Goal: Download file/media

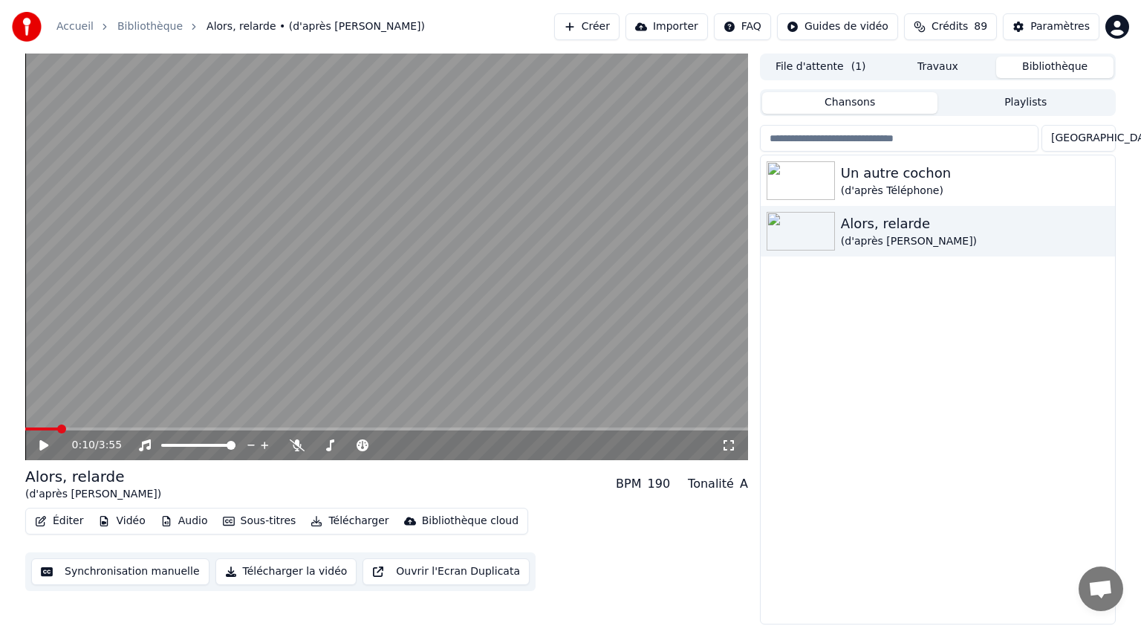
click at [88, 568] on button "Synchronisation manuelle" at bounding box center [120, 571] width 178 height 27
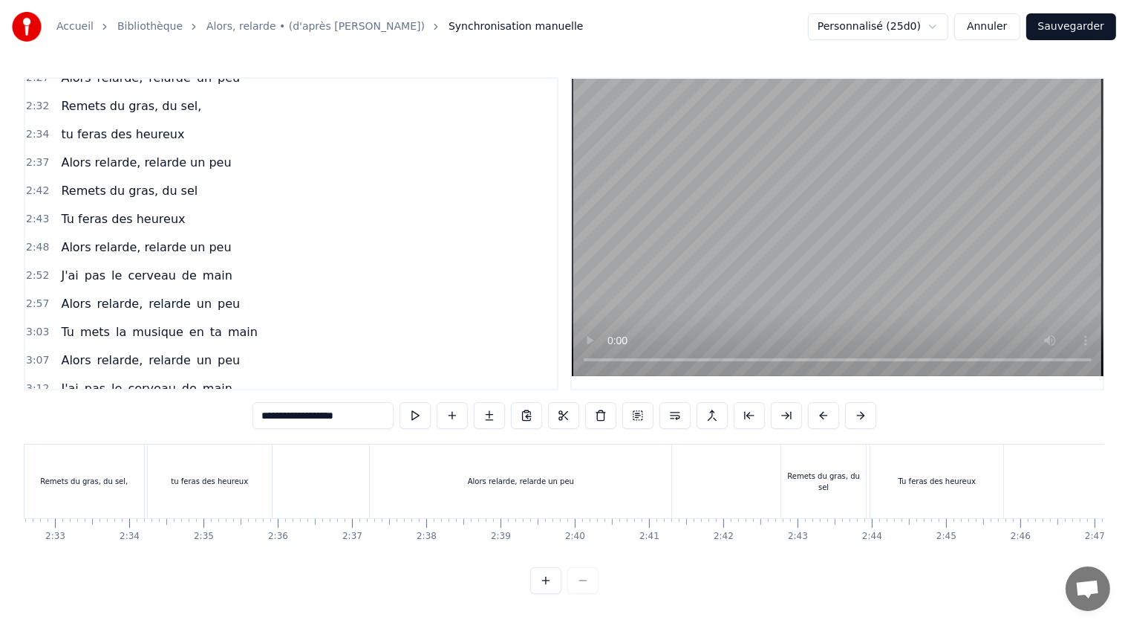
scroll to position [1119, 0]
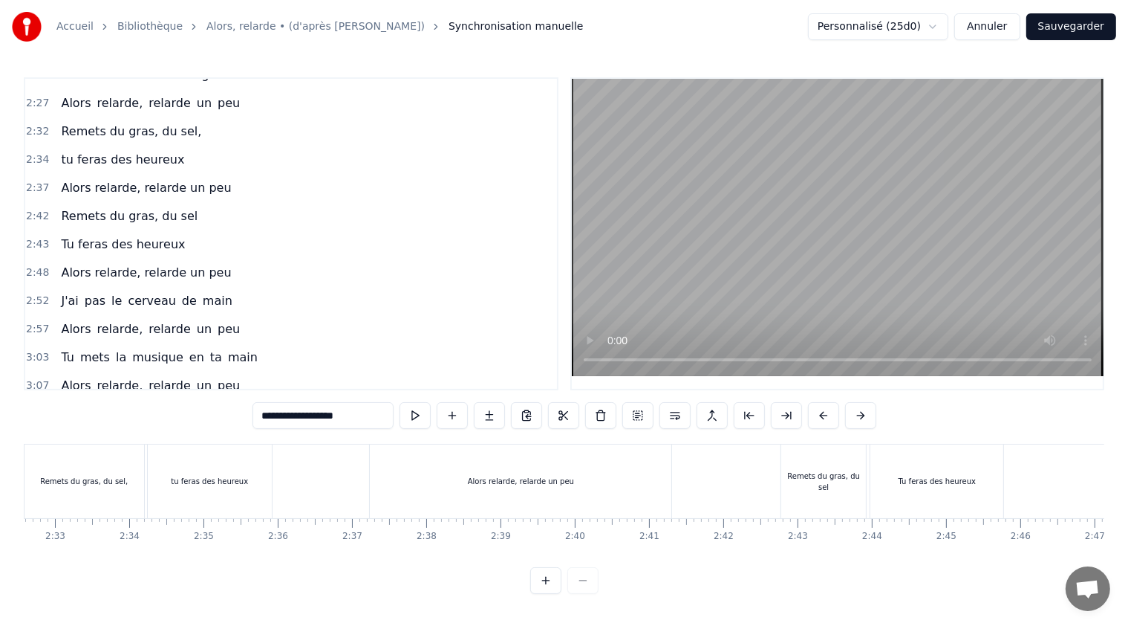
click at [805, 481] on div "Remets du gras, du sel" at bounding box center [824, 481] width 85 height 22
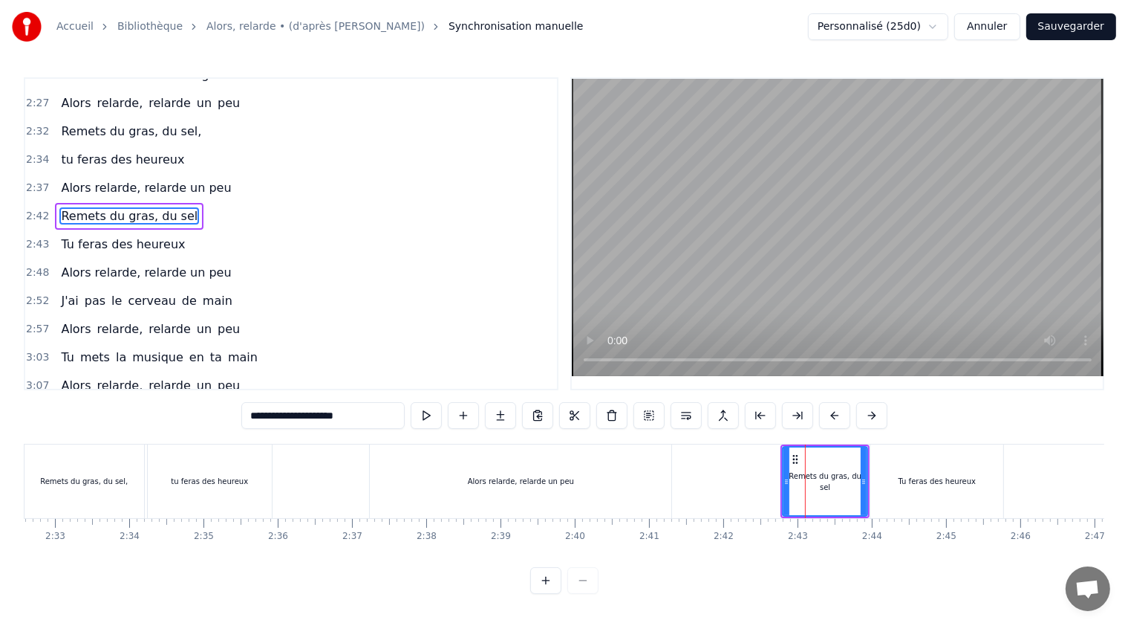
scroll to position [1061, 0]
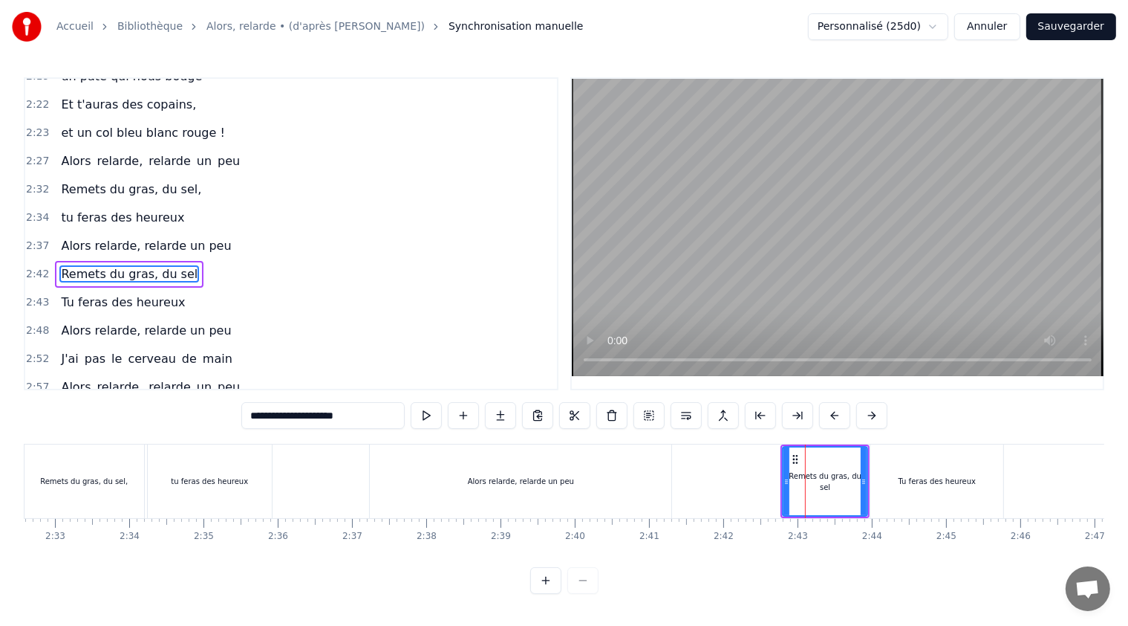
drag, startPoint x: 360, startPoint y: 415, endPoint x: 261, endPoint y: 414, distance: 98.1
click at [261, 414] on input "**********" at bounding box center [322, 415] width 163 height 27
click at [85, 293] on span "Tu feras des heureux" at bounding box center [122, 301] width 127 height 17
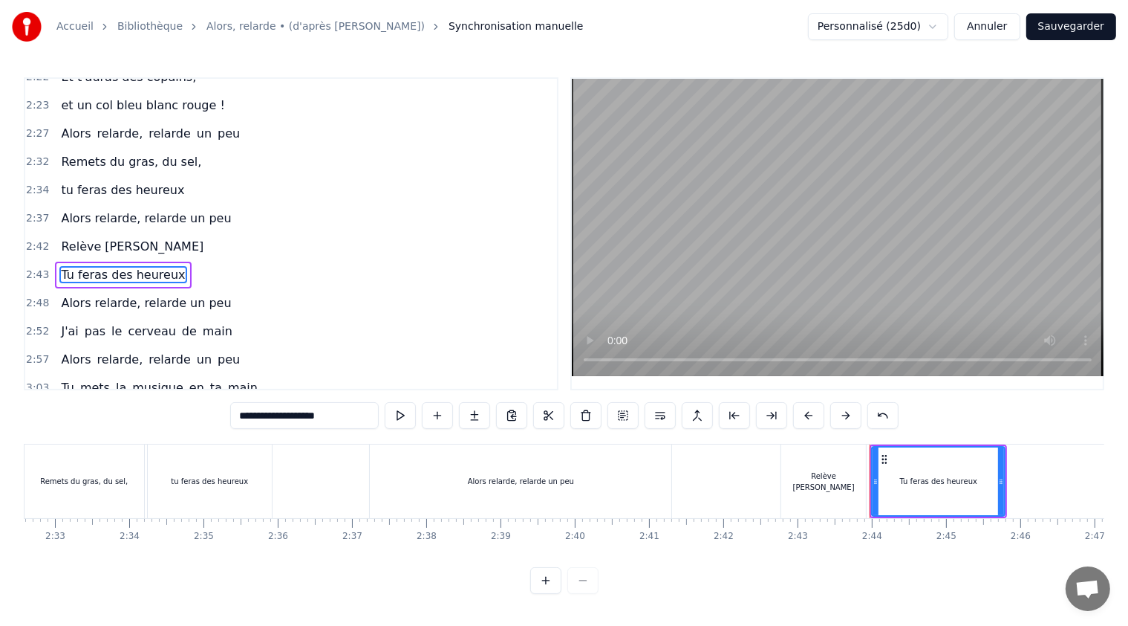
drag, startPoint x: 339, startPoint y: 416, endPoint x: 235, endPoint y: 420, distance: 104.1
click at [235, 420] on input "**********" at bounding box center [304, 415] width 149 height 27
type input "**********"
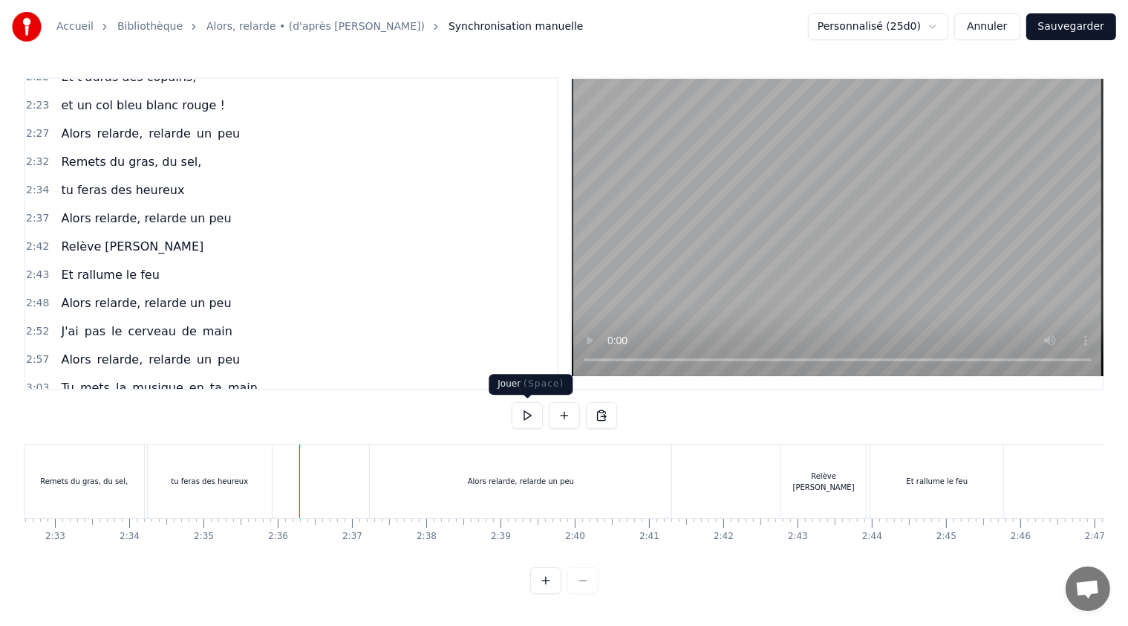
click at [530, 416] on button at bounding box center [527, 415] width 31 height 27
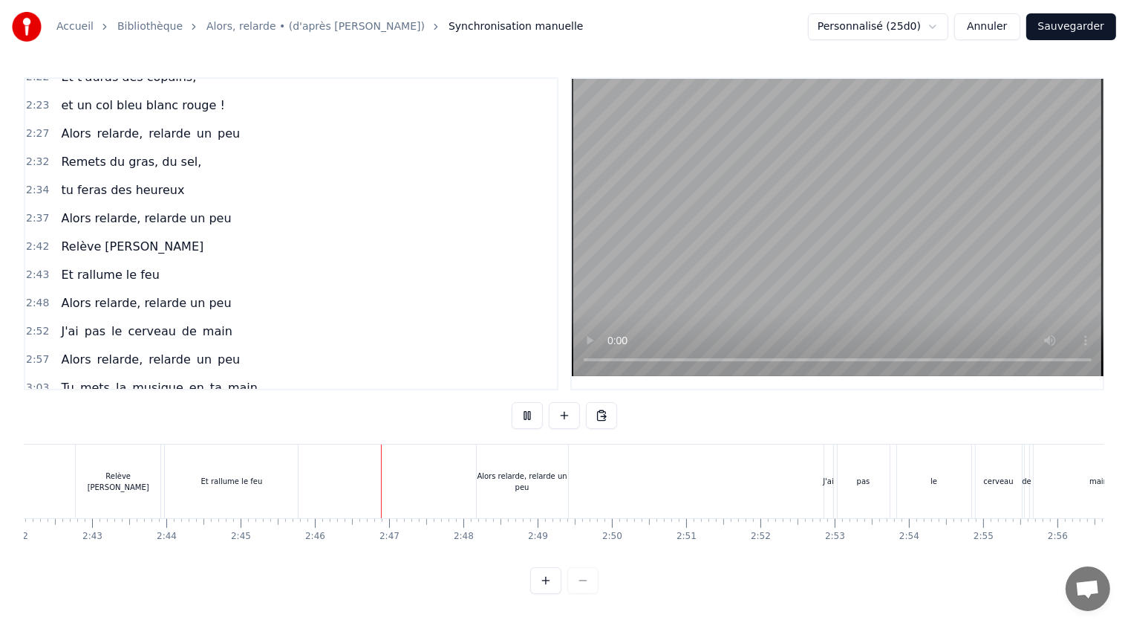
scroll to position [0, 12282]
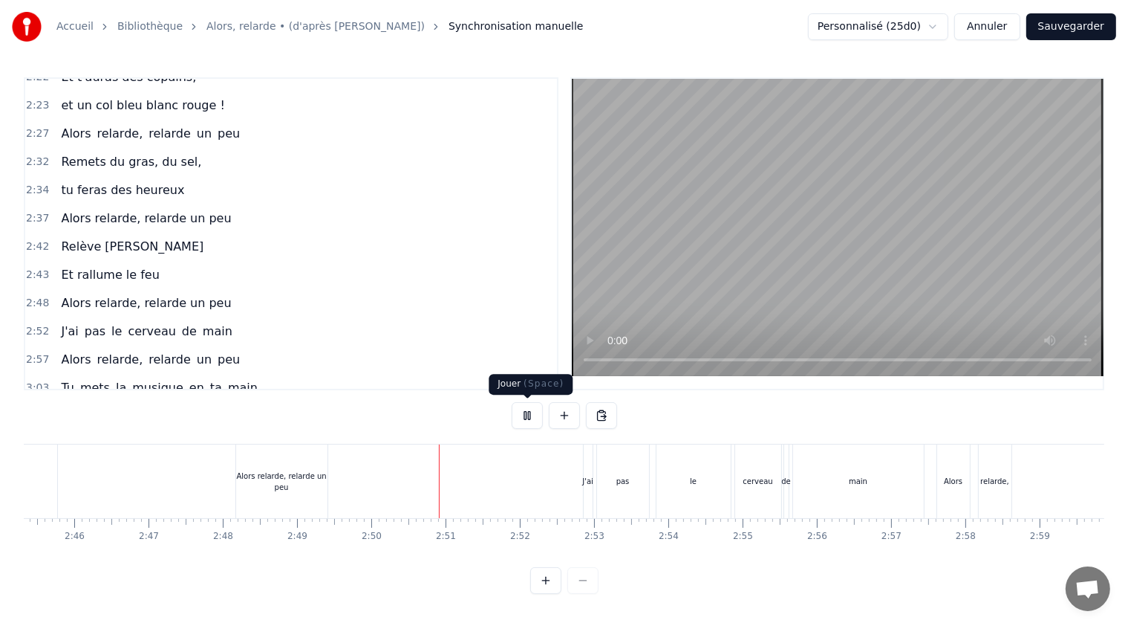
click at [533, 418] on button at bounding box center [527, 415] width 31 height 27
click at [242, 481] on div "Alors relarde, relarde un peu" at bounding box center [281, 481] width 91 height 22
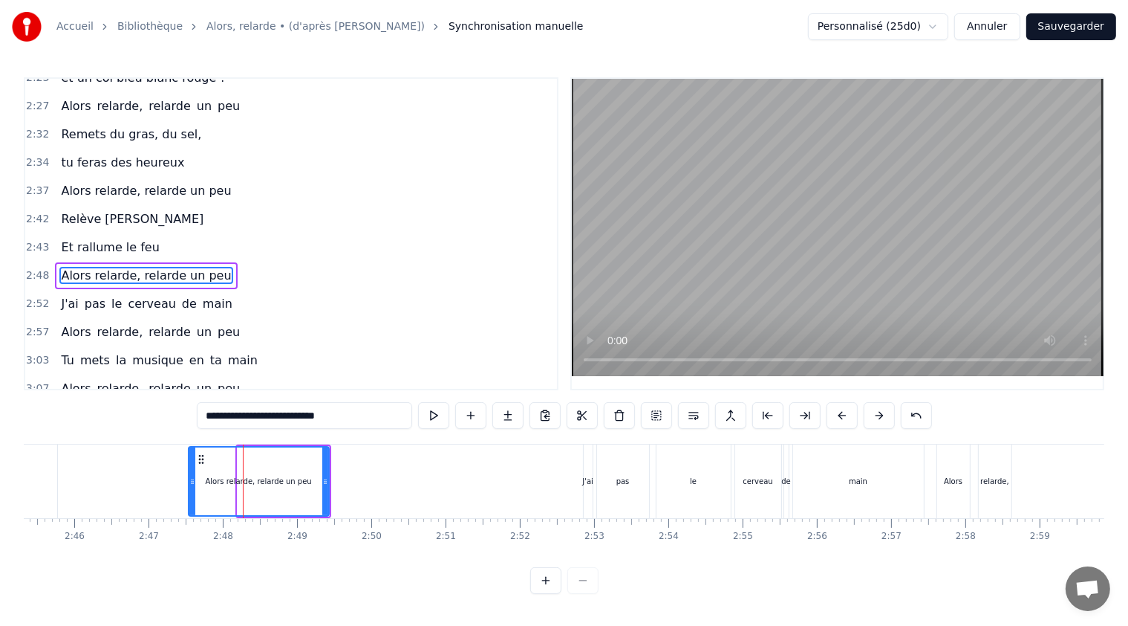
drag, startPoint x: 239, startPoint y: 481, endPoint x: 192, endPoint y: 473, distance: 48.2
click at [192, 473] on div at bounding box center [192, 481] width 6 height 68
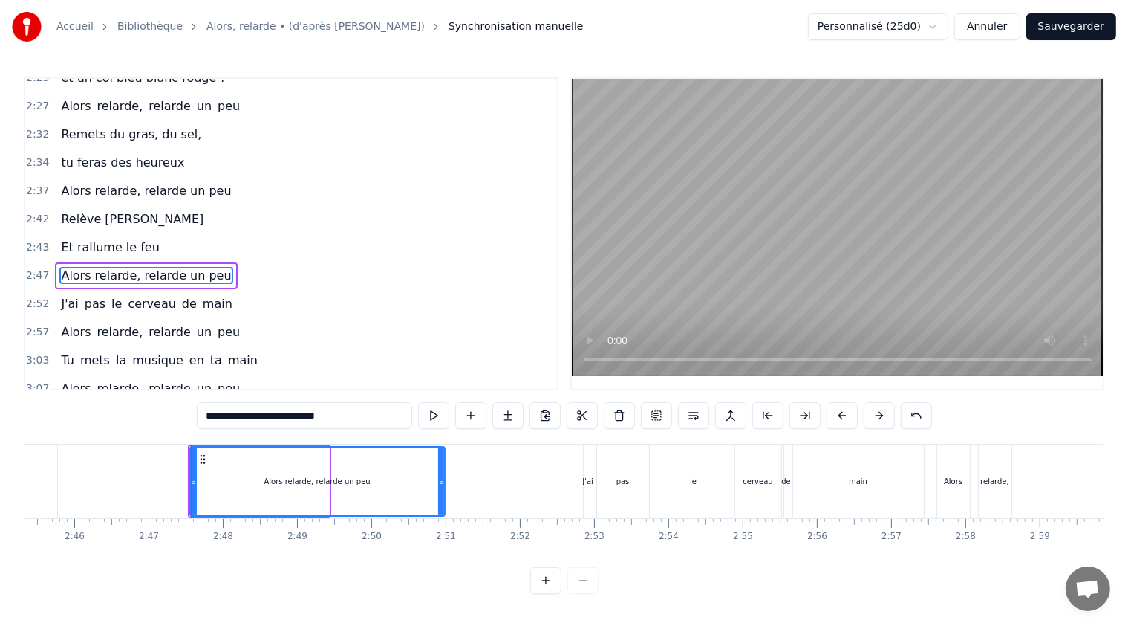
drag, startPoint x: 329, startPoint y: 483, endPoint x: 431, endPoint y: 486, distance: 101.8
click at [440, 485] on icon at bounding box center [441, 481] width 6 height 12
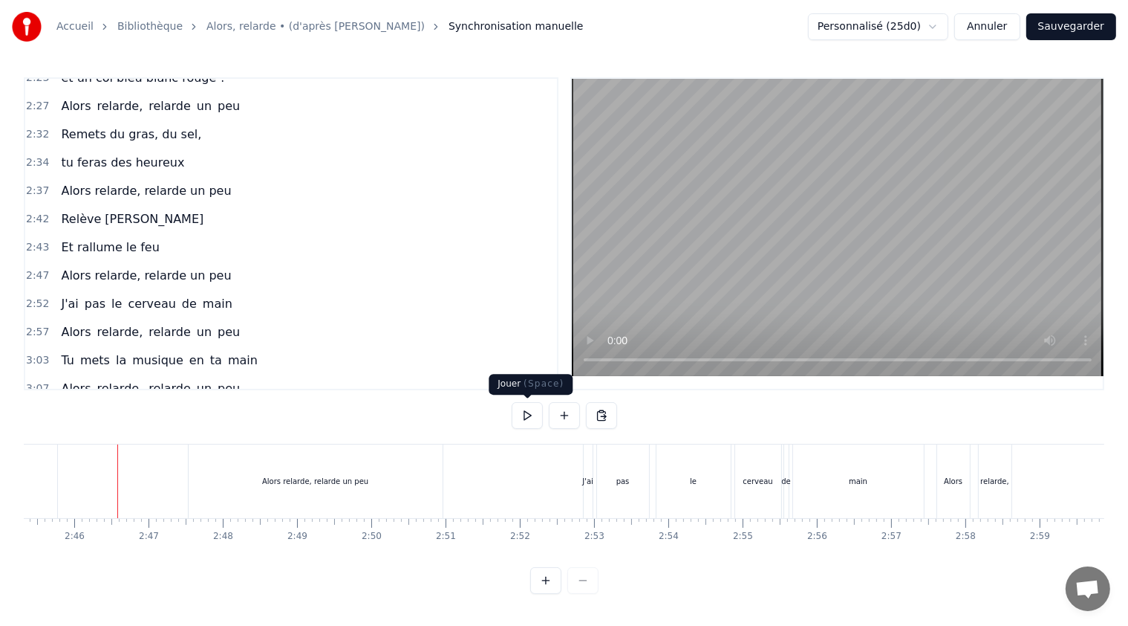
click at [524, 417] on button at bounding box center [527, 415] width 31 height 27
click at [530, 413] on button at bounding box center [527, 415] width 31 height 27
click at [588, 481] on div "J'ai" at bounding box center [587, 480] width 11 height 11
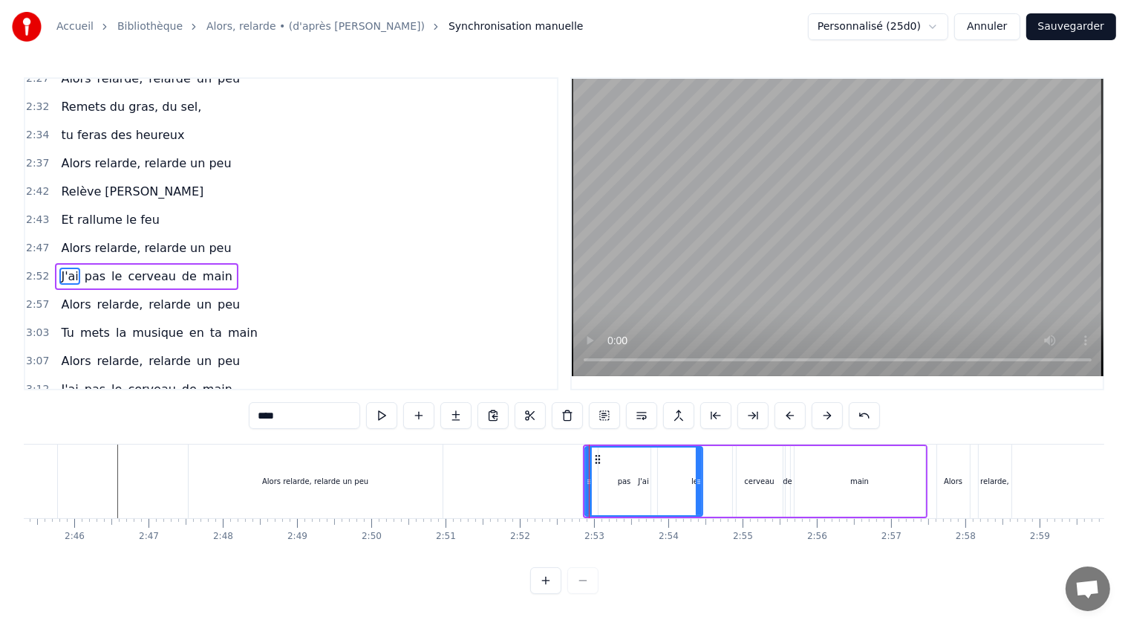
drag, startPoint x: 591, startPoint y: 482, endPoint x: 701, endPoint y: 490, distance: 110.9
click at [701, 490] on div at bounding box center [699, 481] width 6 height 68
click at [89, 267] on span "pas" at bounding box center [95, 275] width 24 height 17
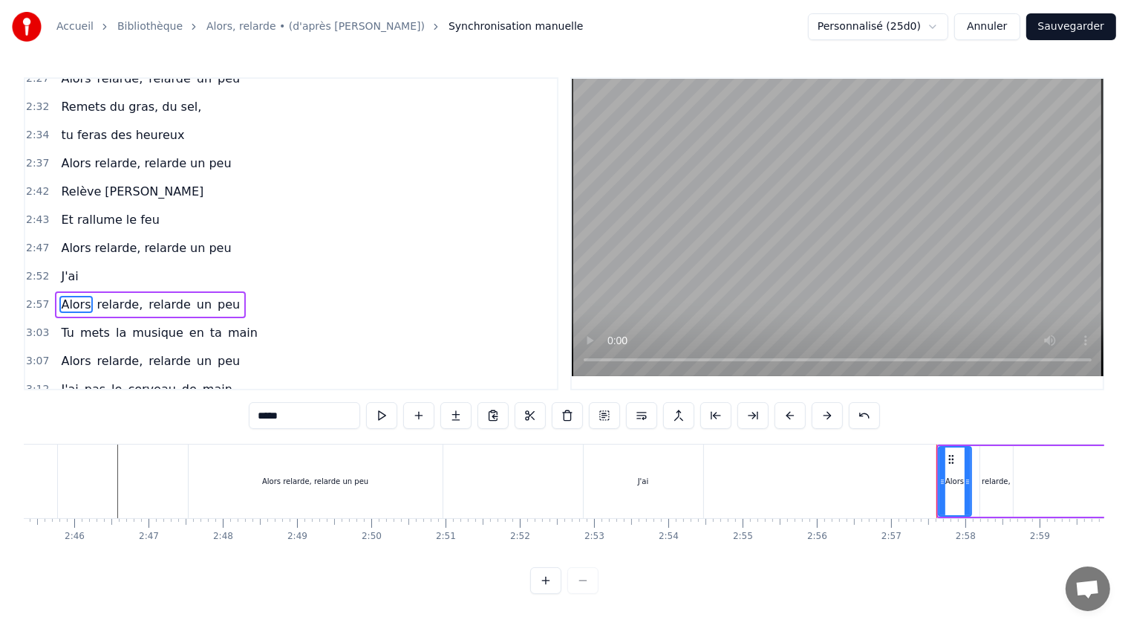
scroll to position [1171, 0]
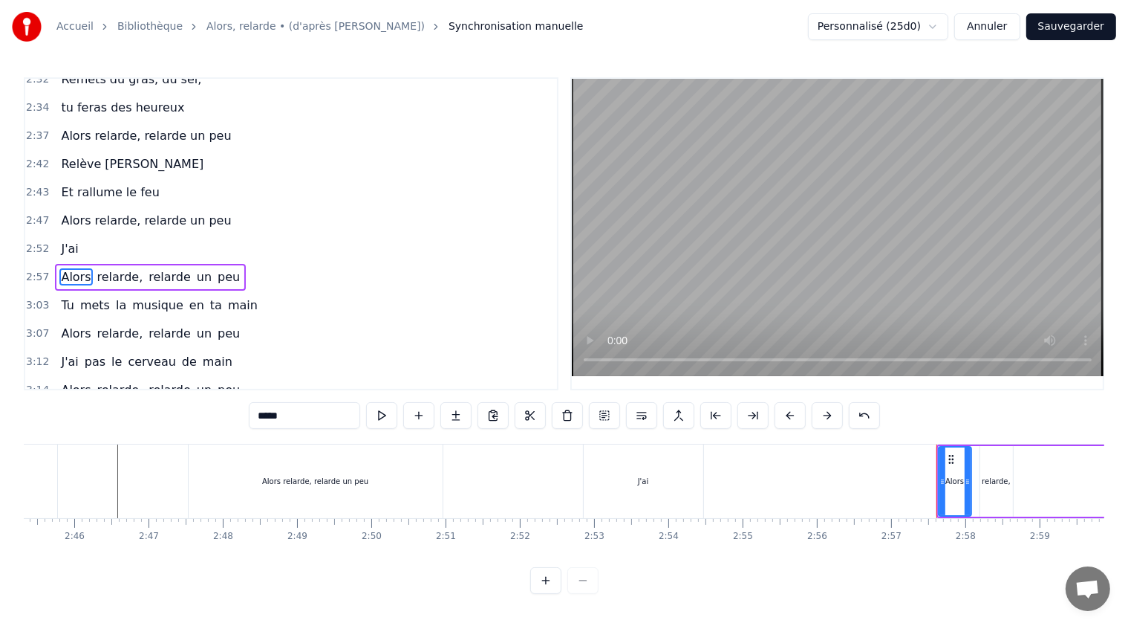
click at [67, 240] on span "J'ai" at bounding box center [69, 248] width 20 height 17
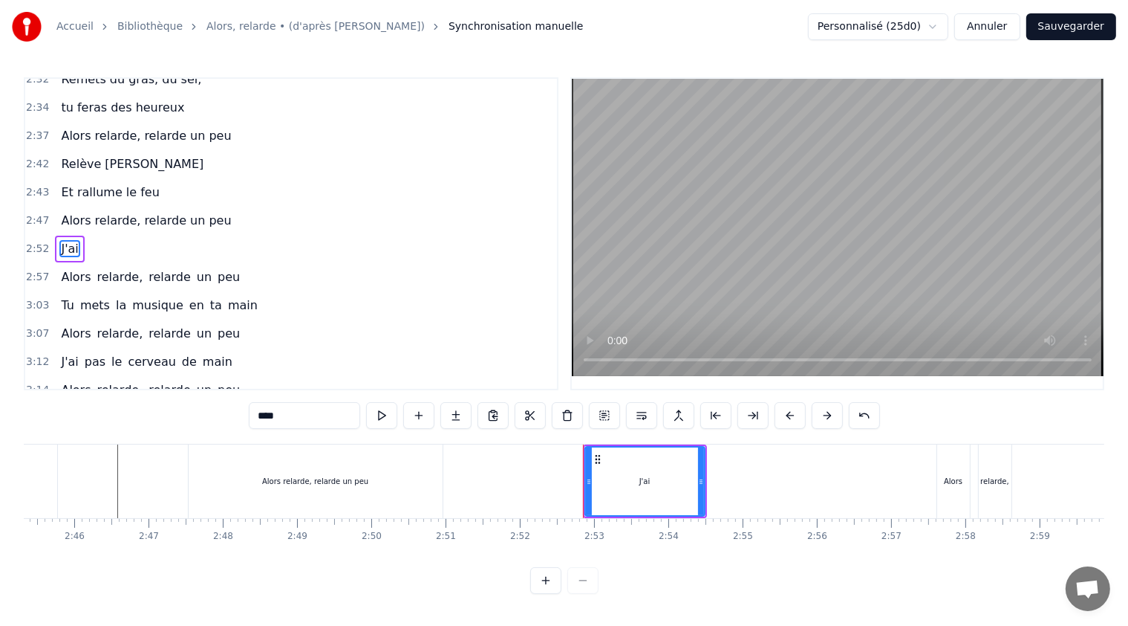
scroll to position [1143, 0]
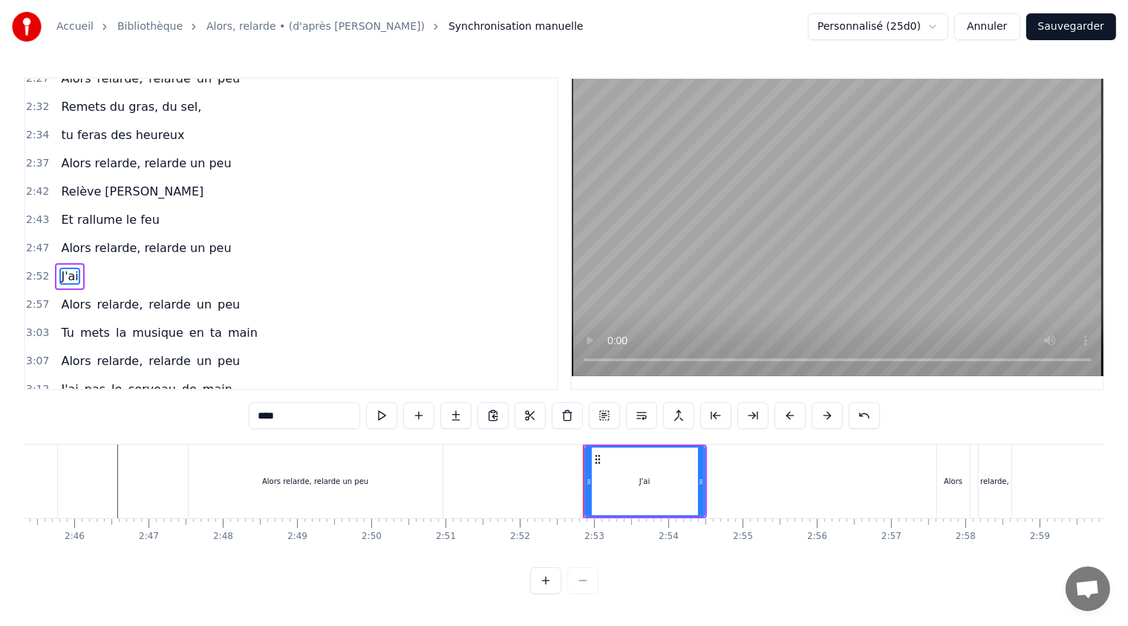
drag, startPoint x: 276, startPoint y: 416, endPoint x: 255, endPoint y: 417, distance: 21.6
click at [255, 417] on input "****" at bounding box center [304, 415] width 111 height 27
paste input "**********"
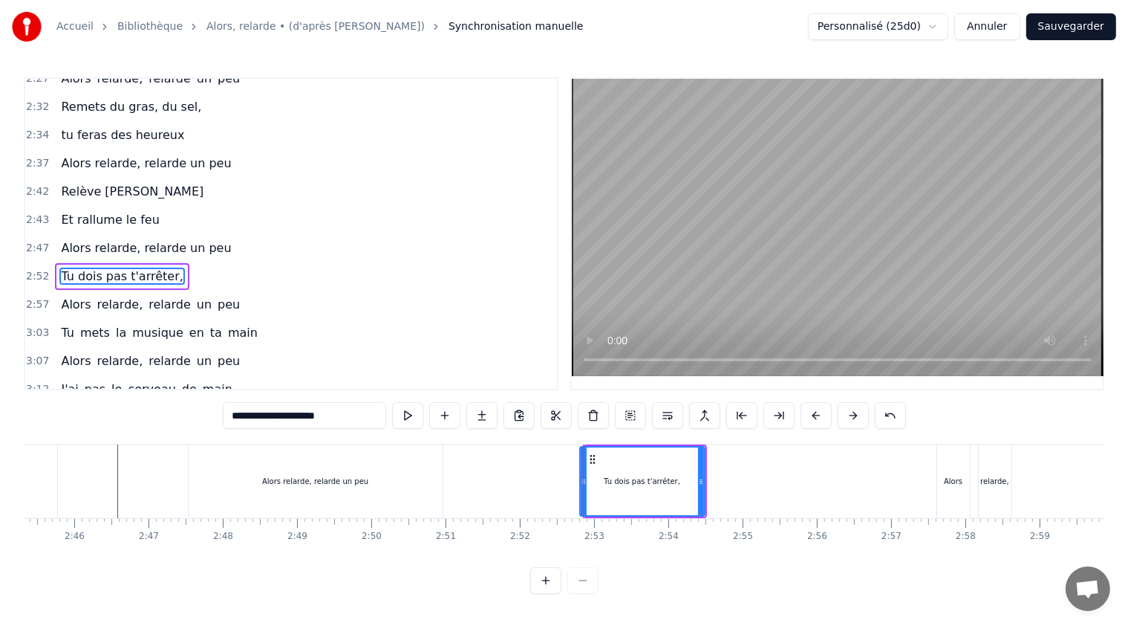
click at [581, 481] on icon at bounding box center [584, 481] width 6 height 12
type input "**********"
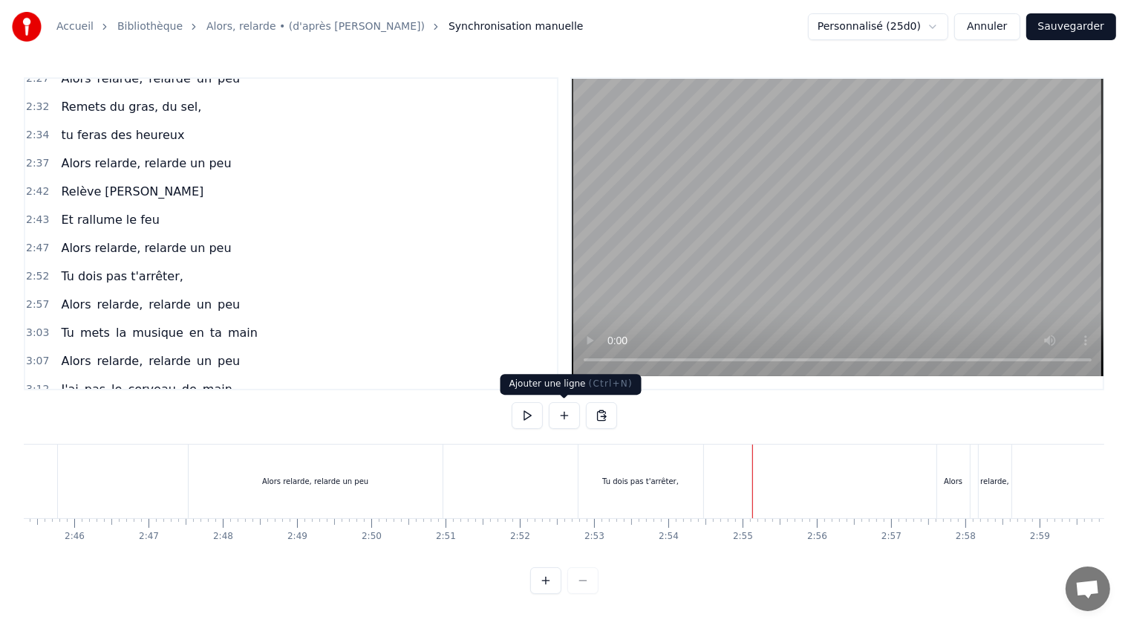
click at [568, 419] on button at bounding box center [564, 415] width 31 height 27
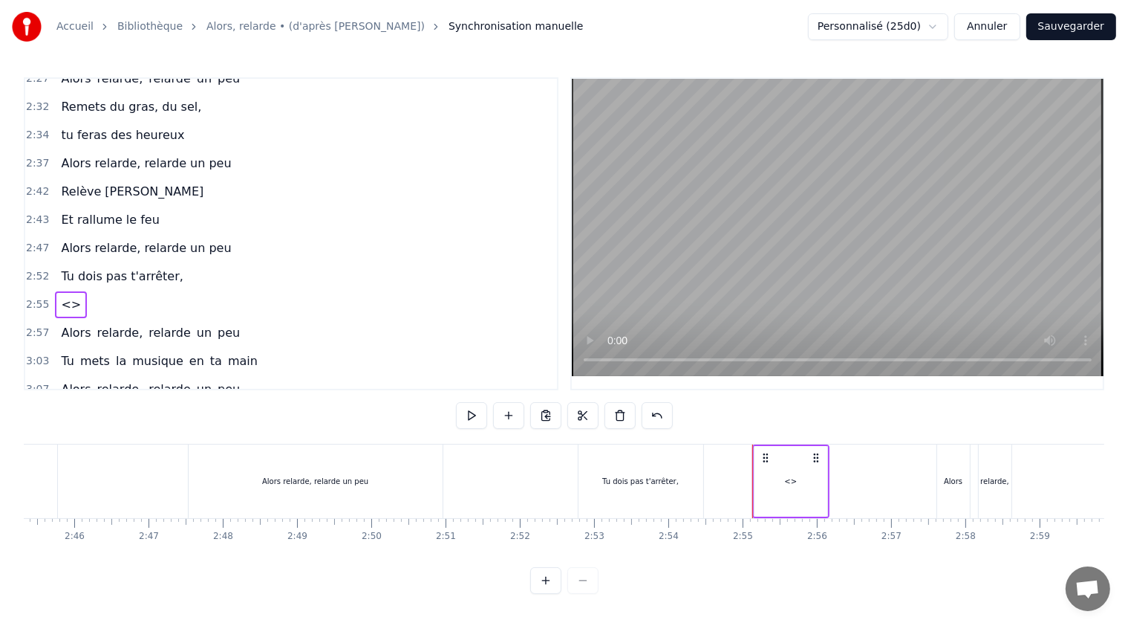
click at [61, 296] on span "<>" at bounding box center [70, 304] width 23 height 17
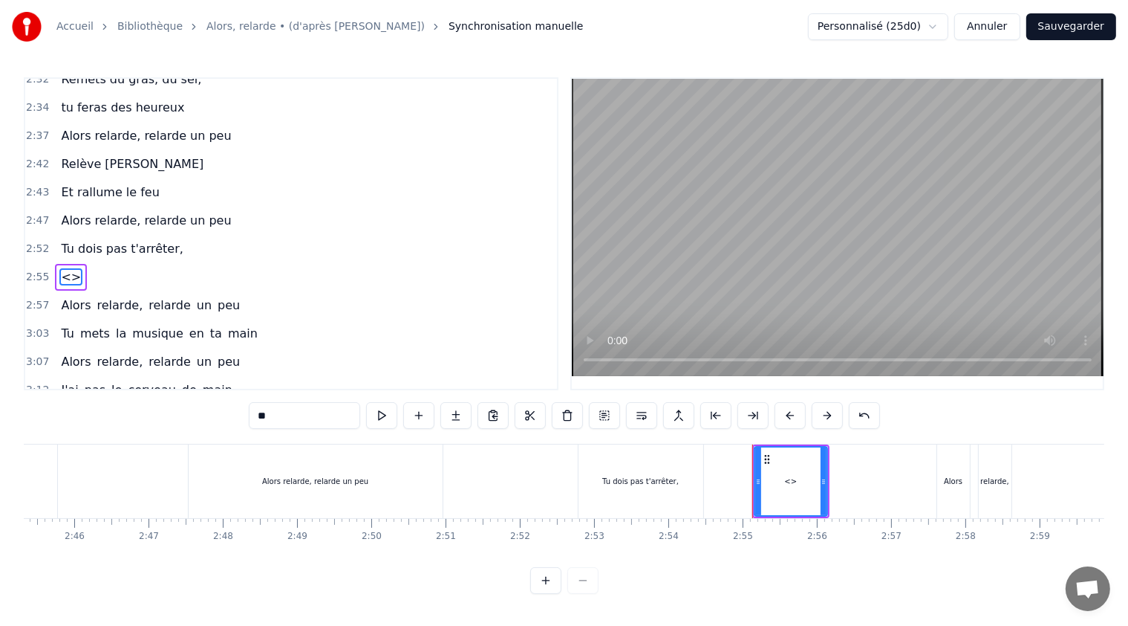
drag, startPoint x: 277, startPoint y: 418, endPoint x: 244, endPoint y: 416, distance: 33.5
click at [244, 416] on div "0:21 T'as raté ton pâté, 0:23 t'as loupé ta rillette 0:26 Ta terrine est pétée,…" at bounding box center [564, 335] width 1081 height 516
paste input "**********"
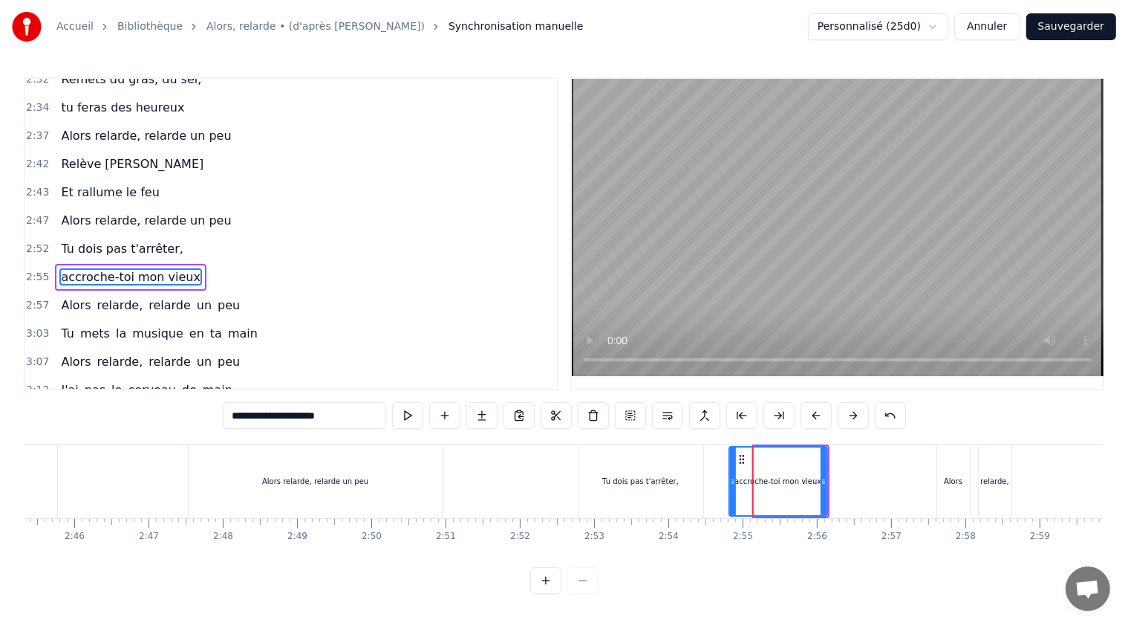
drag, startPoint x: 756, startPoint y: 479, endPoint x: 731, endPoint y: 478, distance: 25.3
click at [731, 478] on icon at bounding box center [733, 481] width 6 height 12
drag, startPoint x: 820, startPoint y: 480, endPoint x: 877, endPoint y: 485, distance: 56.7
click at [877, 485] on icon at bounding box center [880, 481] width 6 height 12
type input "**********"
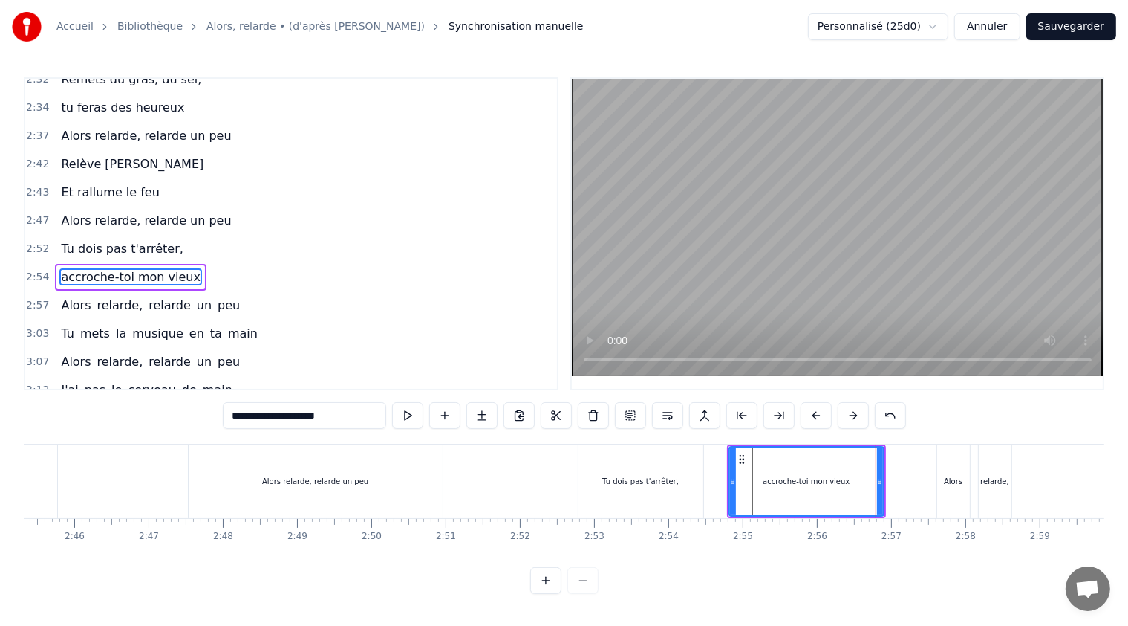
click at [471, 348] on div "3:07 Alors relarde, relarde un peu" at bounding box center [291, 362] width 532 height 28
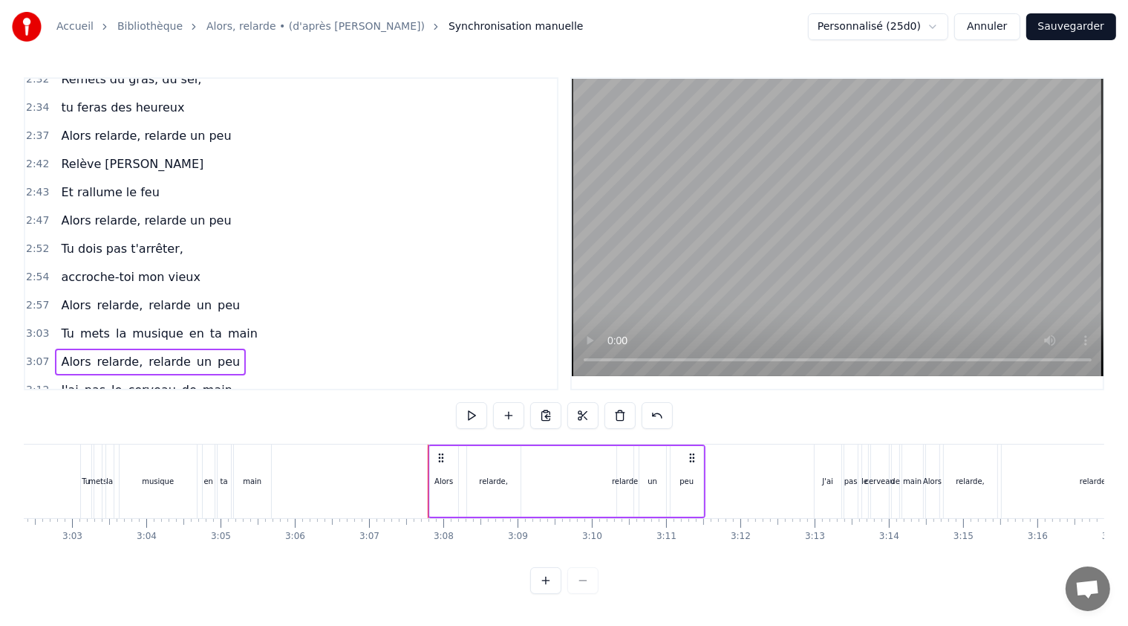
scroll to position [0, 13646]
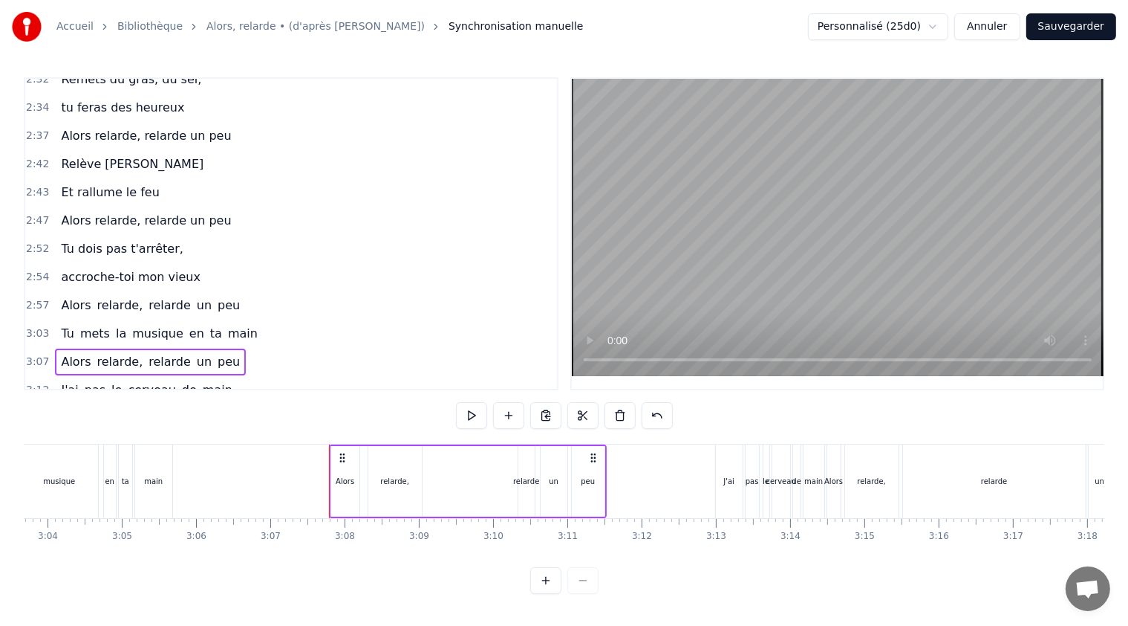
click at [64, 325] on span "Tu" at bounding box center [67, 333] width 16 height 17
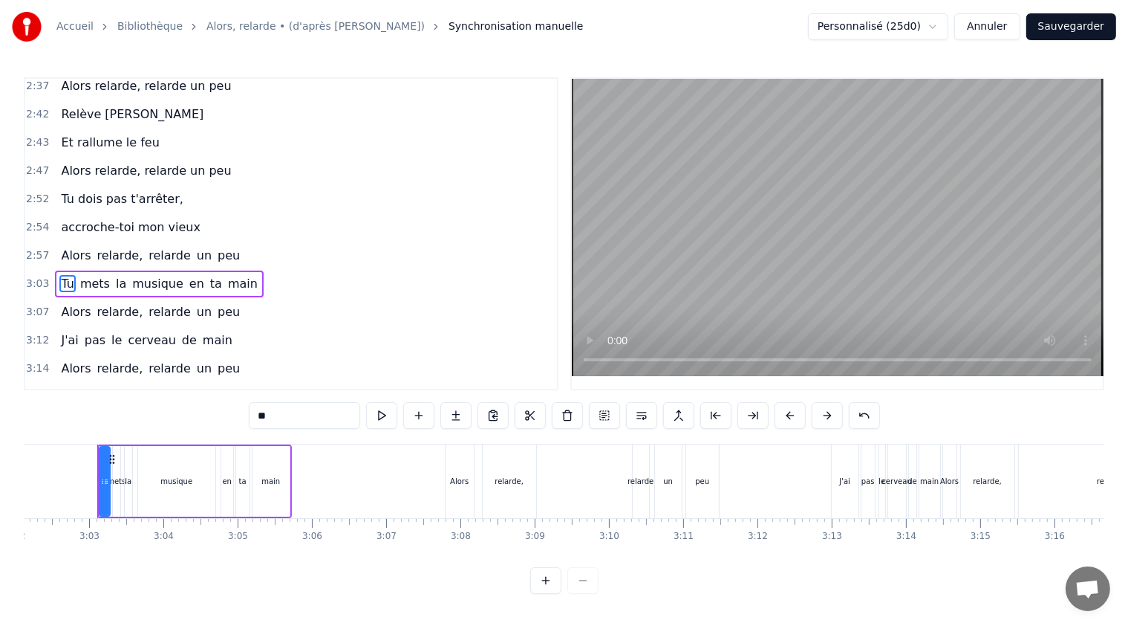
scroll to position [0, 13528]
drag, startPoint x: 107, startPoint y: 479, endPoint x: 206, endPoint y: 488, distance: 99.2
click at [206, 488] on div at bounding box center [205, 481] width 6 height 68
click at [82, 275] on span "mets" at bounding box center [95, 283] width 33 height 17
click at [82, 275] on span "la" at bounding box center [85, 283] width 13 height 17
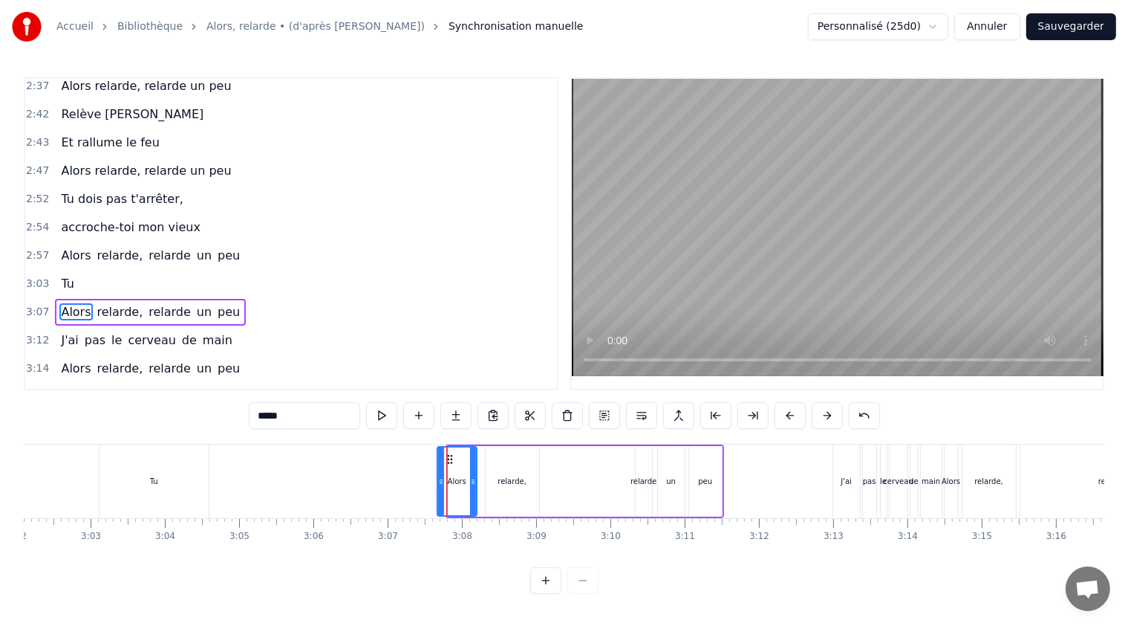
drag, startPoint x: 449, startPoint y: 481, endPoint x: 438, endPoint y: 478, distance: 11.5
click at [438, 478] on icon at bounding box center [441, 481] width 6 height 12
drag, startPoint x: 887, startPoint y: 553, endPoint x: 895, endPoint y: 553, distance: 8.2
click at [895, 553] on div "T'as raté ton [PERSON_NAME], t'as [PERSON_NAME] rillette Ta terrine est [PERSON…" at bounding box center [564, 499] width 1081 height 111
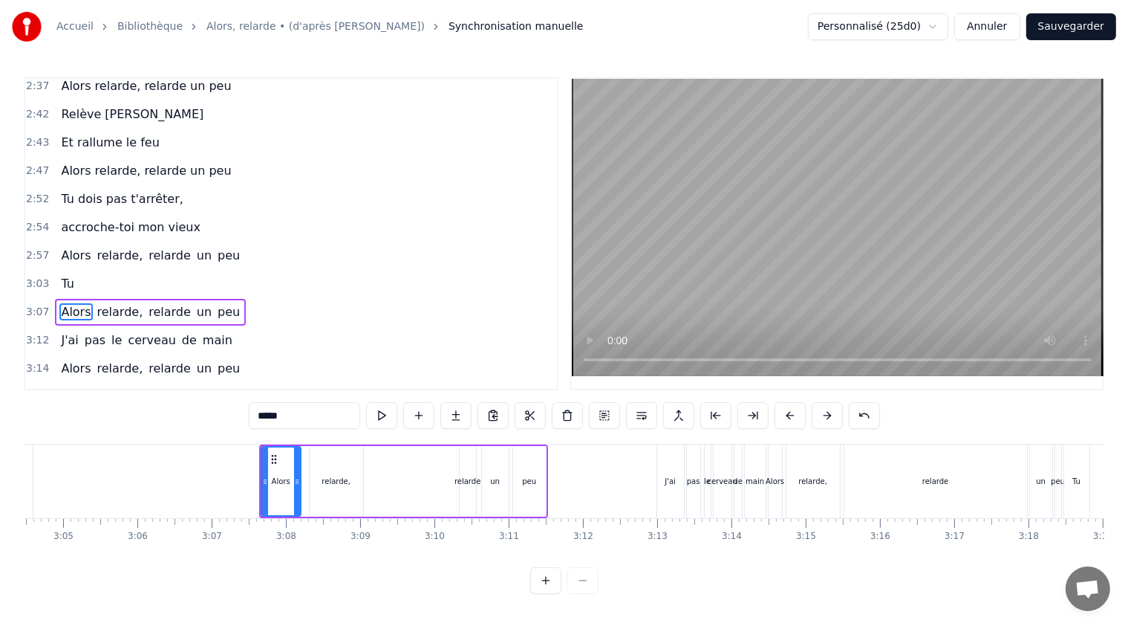
scroll to position [0, 13744]
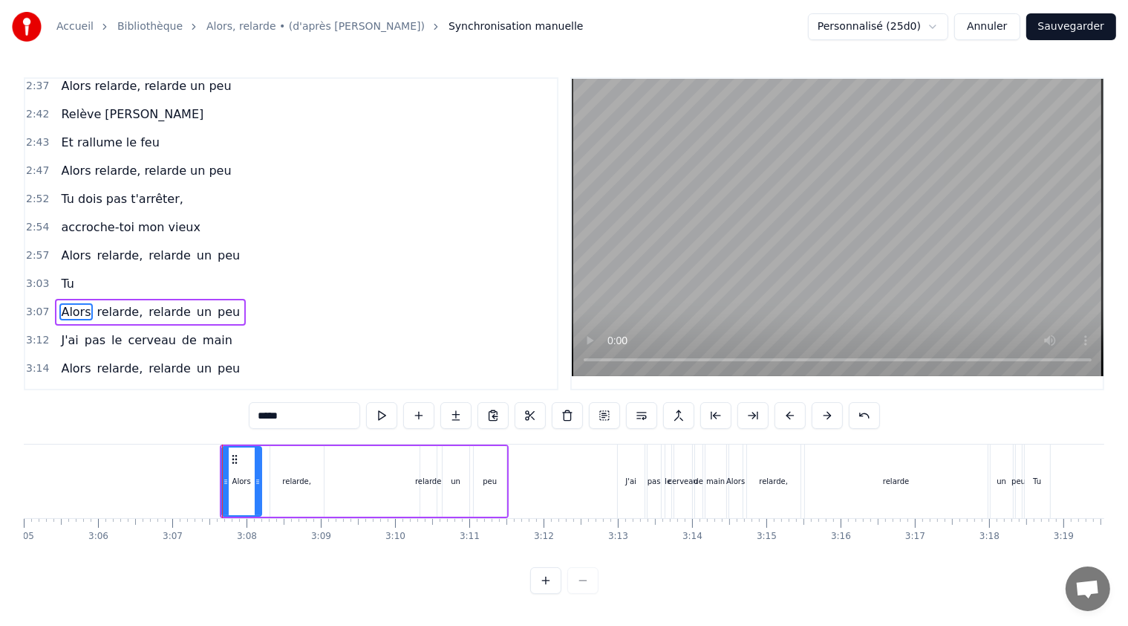
click at [637, 480] on div "J'ai" at bounding box center [631, 481] width 27 height 74
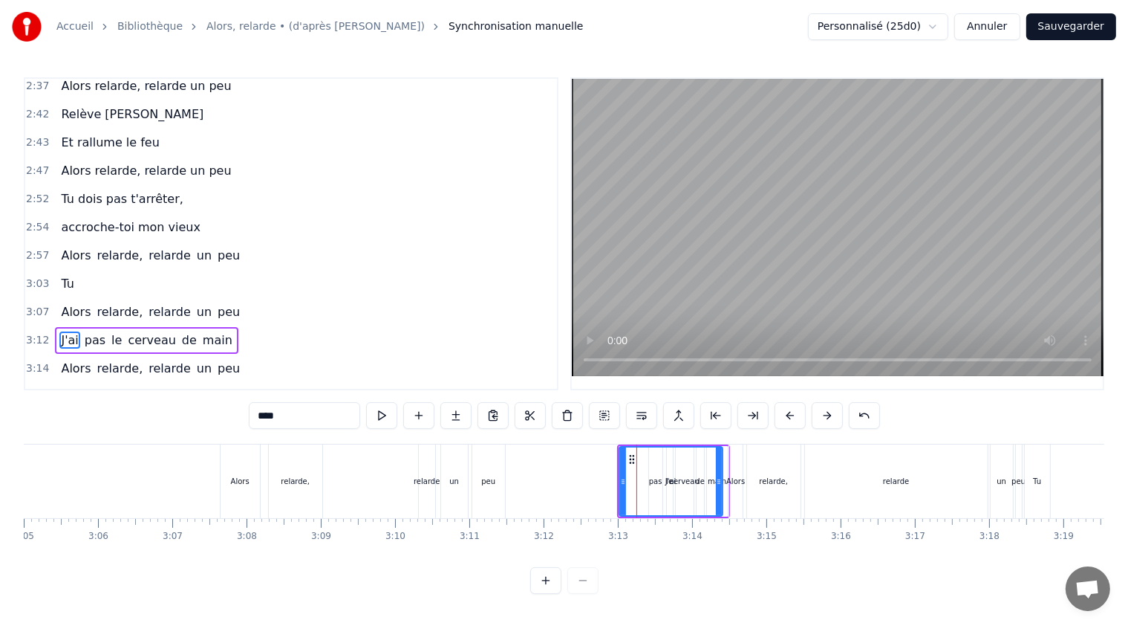
drag, startPoint x: 642, startPoint y: 481, endPoint x: 718, endPoint y: 481, distance: 76.5
click at [718, 481] on icon at bounding box center [719, 481] width 6 height 12
click at [86, 331] on span "pas" at bounding box center [95, 339] width 24 height 17
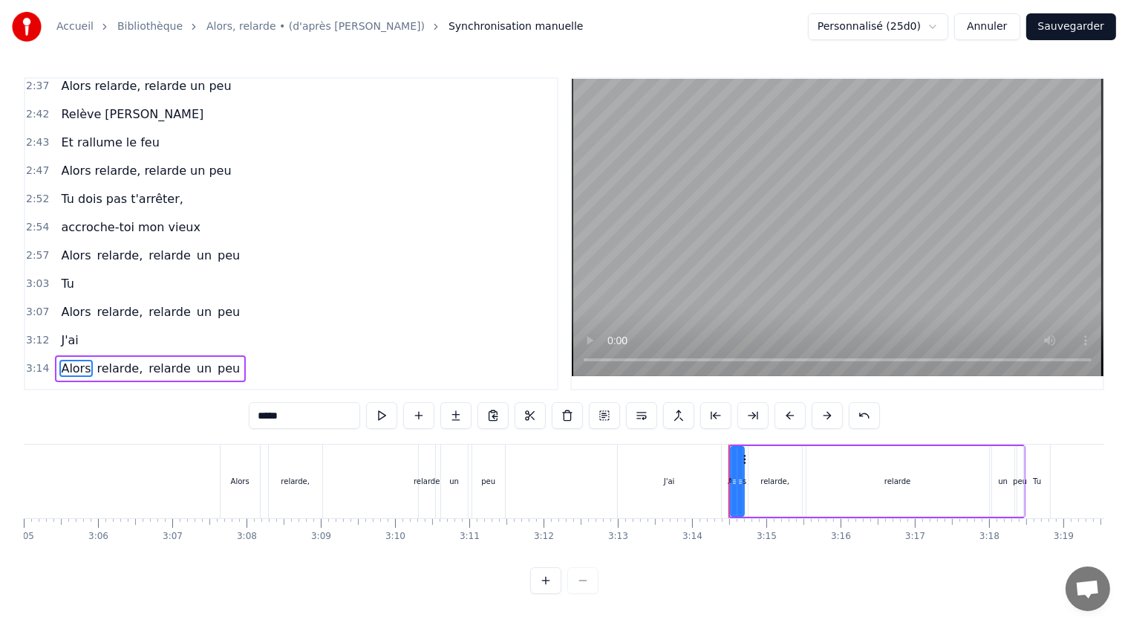
scroll to position [4, 0]
click at [87, 162] on span "Alors relarde, relarde un peu" at bounding box center [145, 170] width 173 height 17
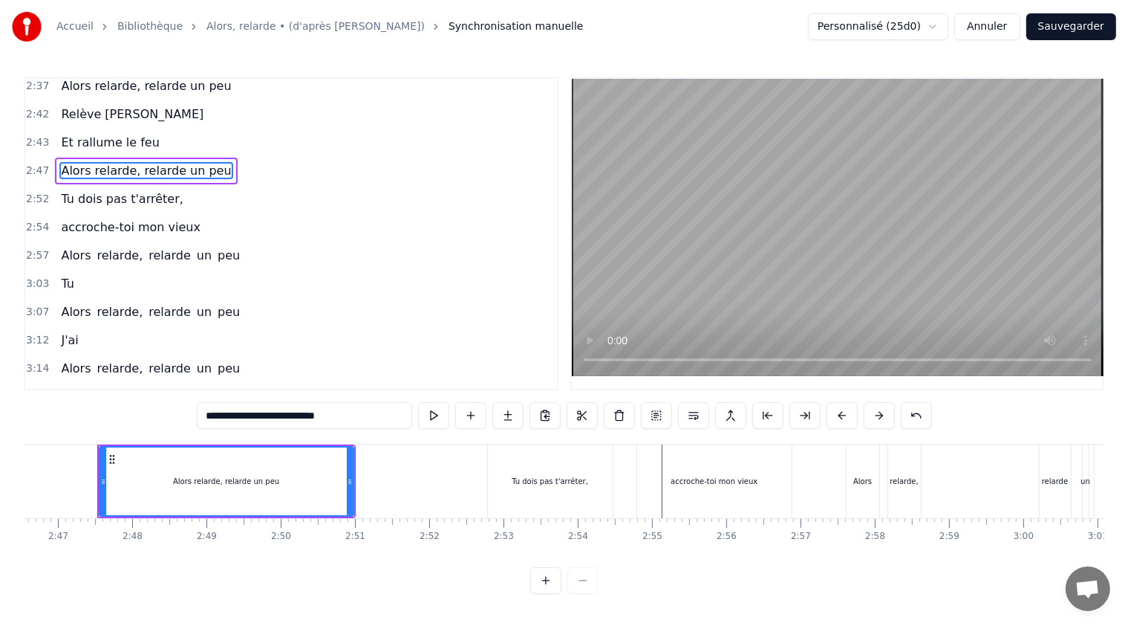
scroll to position [0, 12371]
drag, startPoint x: 343, startPoint y: 415, endPoint x: 176, endPoint y: 407, distance: 167.4
click at [176, 407] on div "0:21 T'as raté ton pâté, 0:23 t'as loupé ta rillette 0:26 Ta terrine est pétée,…" at bounding box center [564, 335] width 1081 height 516
click at [74, 303] on span "Alors" at bounding box center [75, 311] width 33 height 17
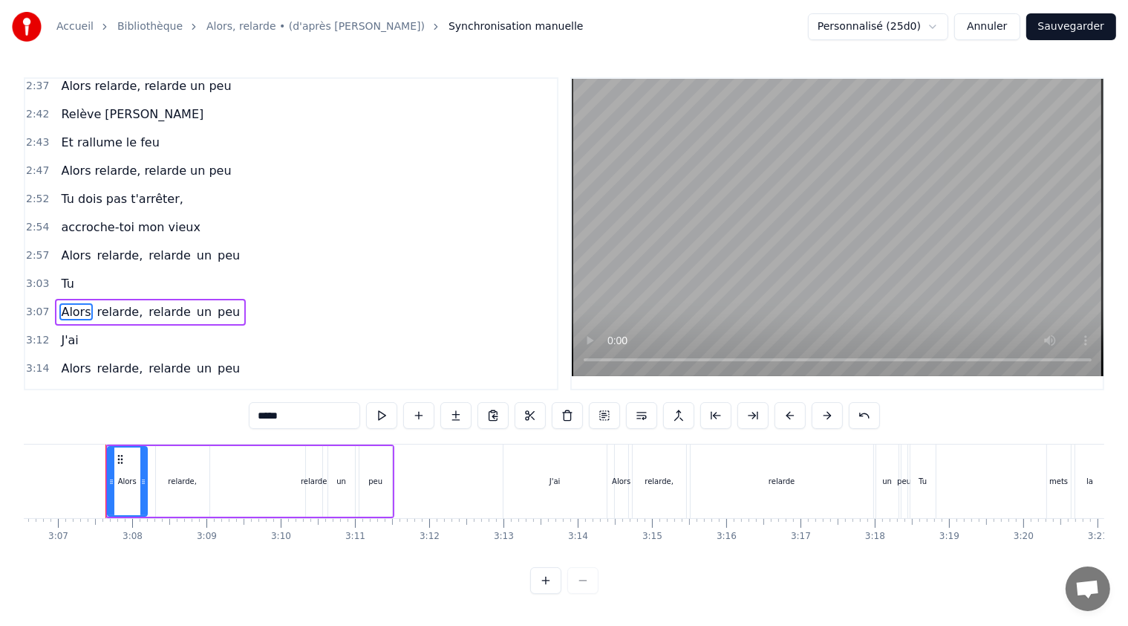
scroll to position [0, 13865]
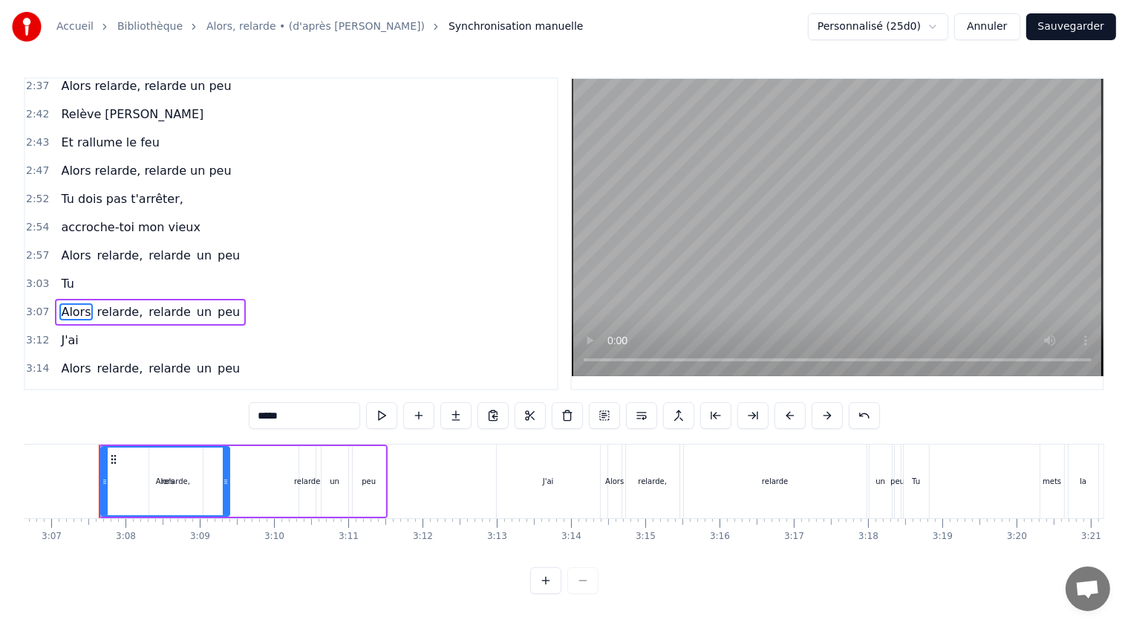
drag, startPoint x: 135, startPoint y: 474, endPoint x: 224, endPoint y: 487, distance: 90.0
click at [224, 487] on div at bounding box center [226, 481] width 6 height 68
drag, startPoint x: 285, startPoint y: 418, endPoint x: 244, endPoint y: 418, distance: 40.9
click at [244, 418] on div "0:21 T'as raté ton pâté, 0:23 t'as loupé ta rillette 0:26 Ta terrine est pétée,…" at bounding box center [564, 335] width 1081 height 516
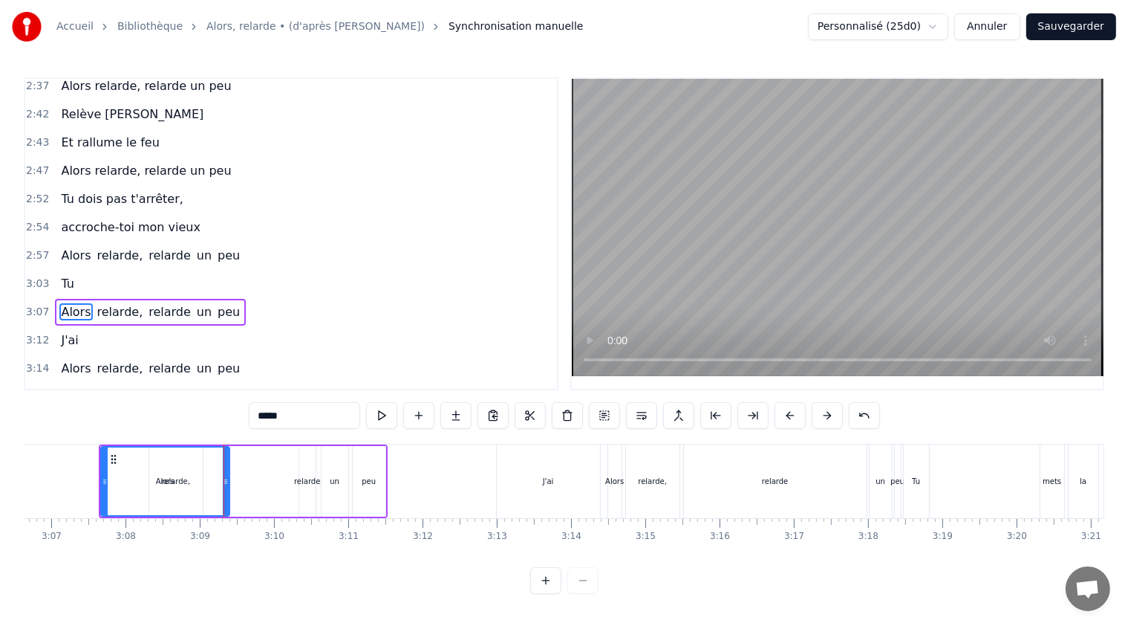
paste input "**********"
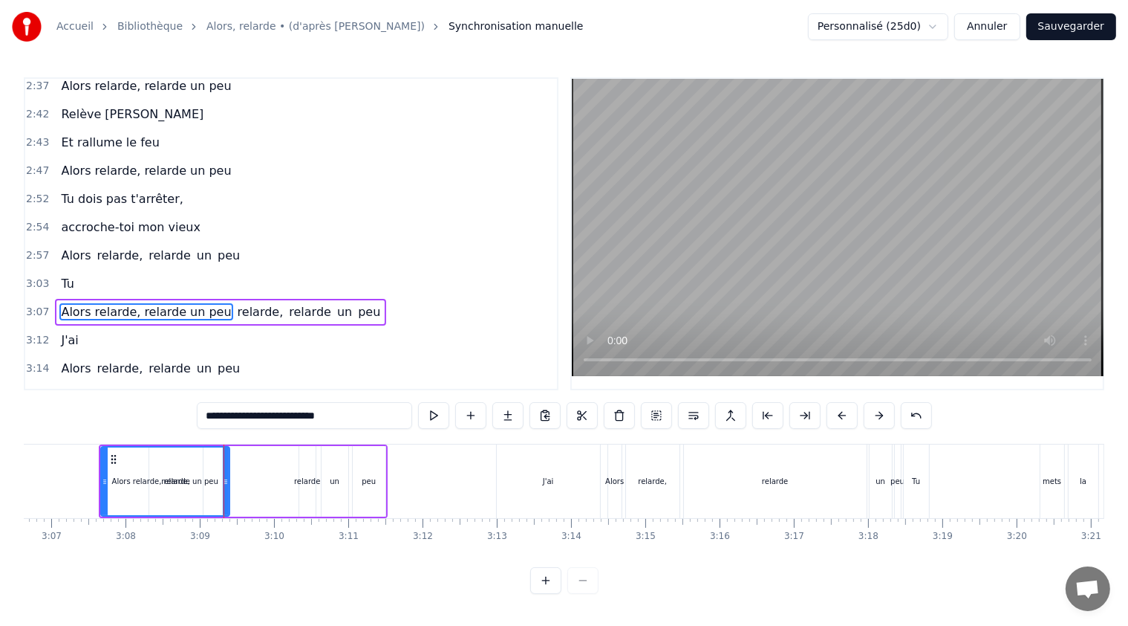
click at [236, 303] on span "relarde," at bounding box center [260, 311] width 49 height 17
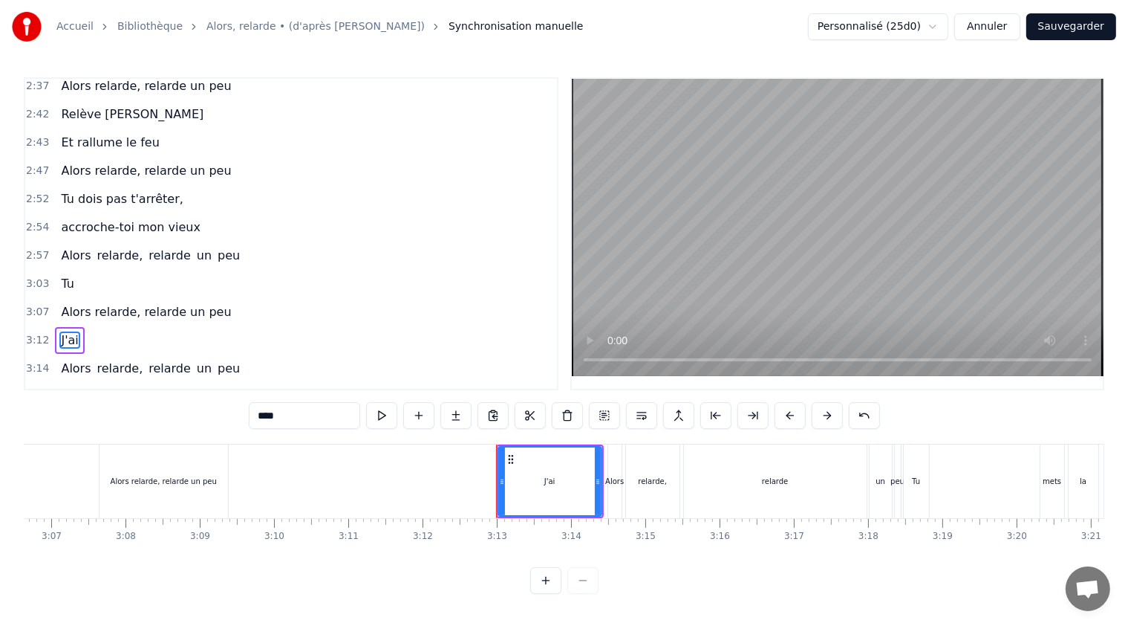
click at [186, 303] on span "Alors relarde, relarde un peu" at bounding box center [145, 311] width 173 height 17
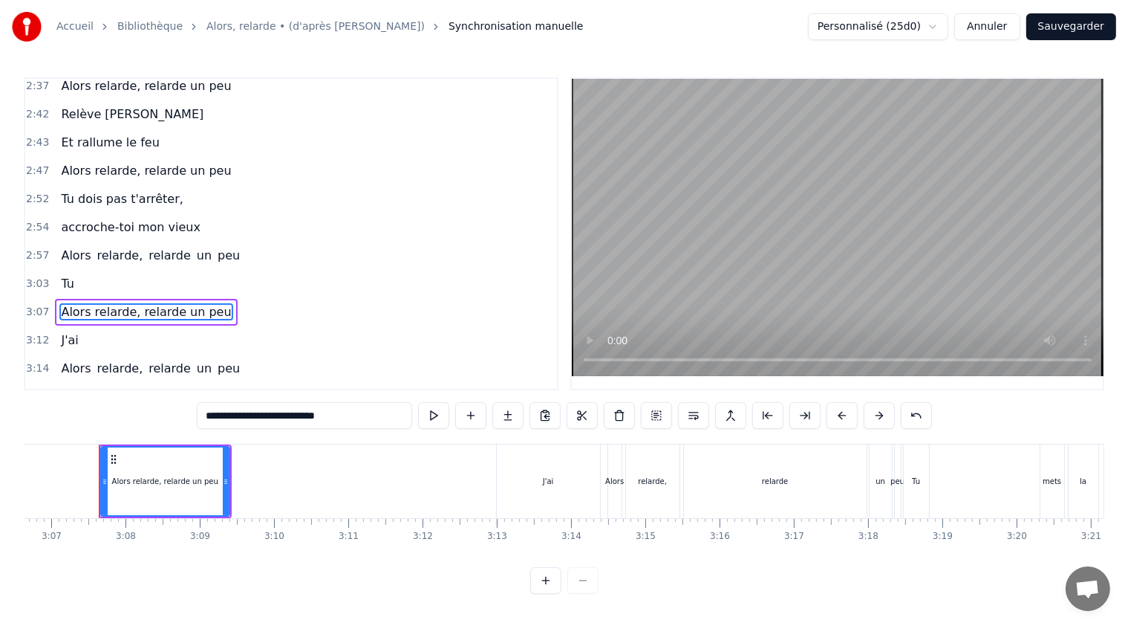
drag, startPoint x: 346, startPoint y: 417, endPoint x: 196, endPoint y: 413, distance: 150.1
click at [196, 413] on div "0:21 T'as raté ton pâté, 0:23 t'as loupé ta rillette 0:26 Ta terrine est pétée,…" at bounding box center [564, 335] width 1081 height 516
click at [68, 360] on span "Alors" at bounding box center [75, 368] width 33 height 17
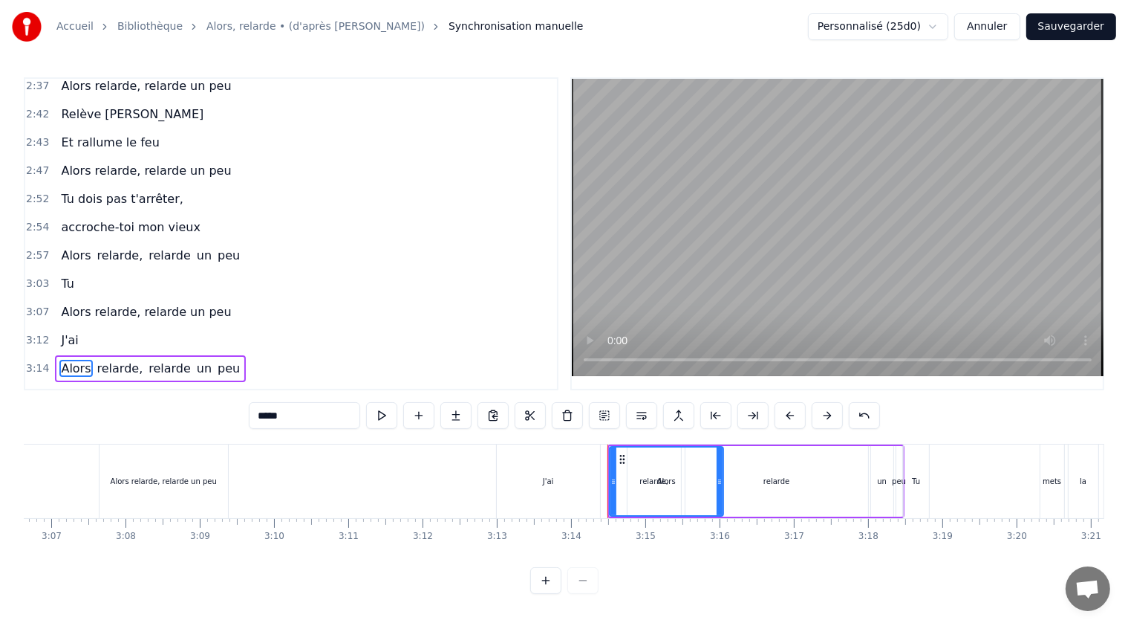
drag, startPoint x: 619, startPoint y: 472, endPoint x: 719, endPoint y: 481, distance: 100.6
click at [719, 481] on icon at bounding box center [720, 481] width 6 height 12
drag, startPoint x: 294, startPoint y: 410, endPoint x: 237, endPoint y: 415, distance: 57.4
click at [237, 415] on div "0:21 T'as raté ton pâté, 0:23 t'as loupé ta rillette 0:26 Ta terrine est pétée,…" at bounding box center [564, 335] width 1081 height 516
paste input "**********"
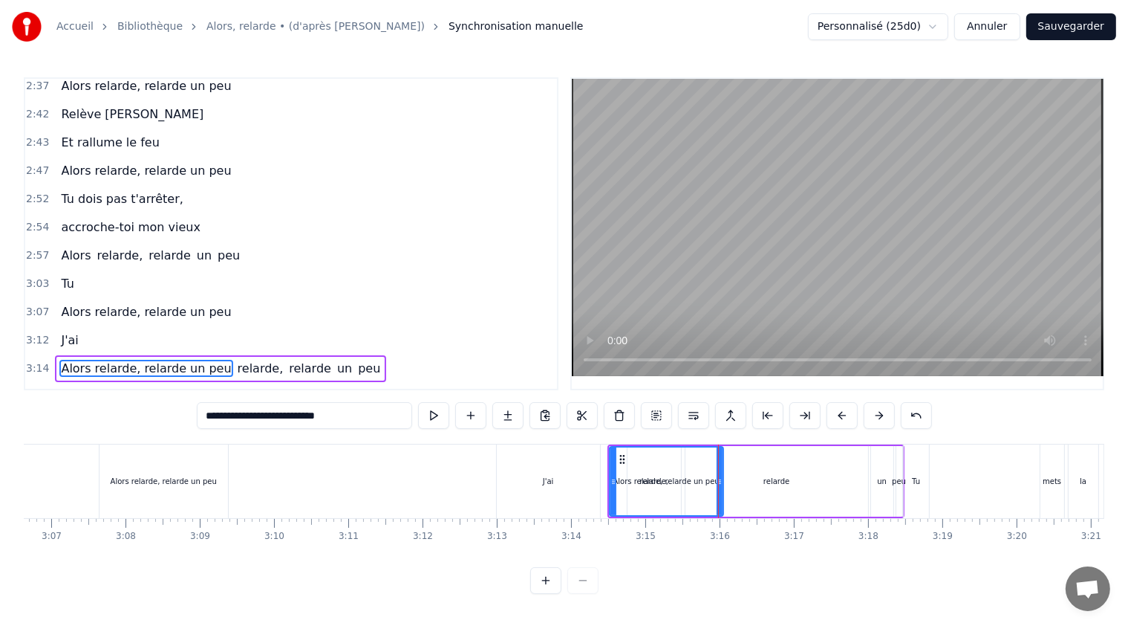
click at [236, 360] on span "relarde," at bounding box center [260, 368] width 49 height 17
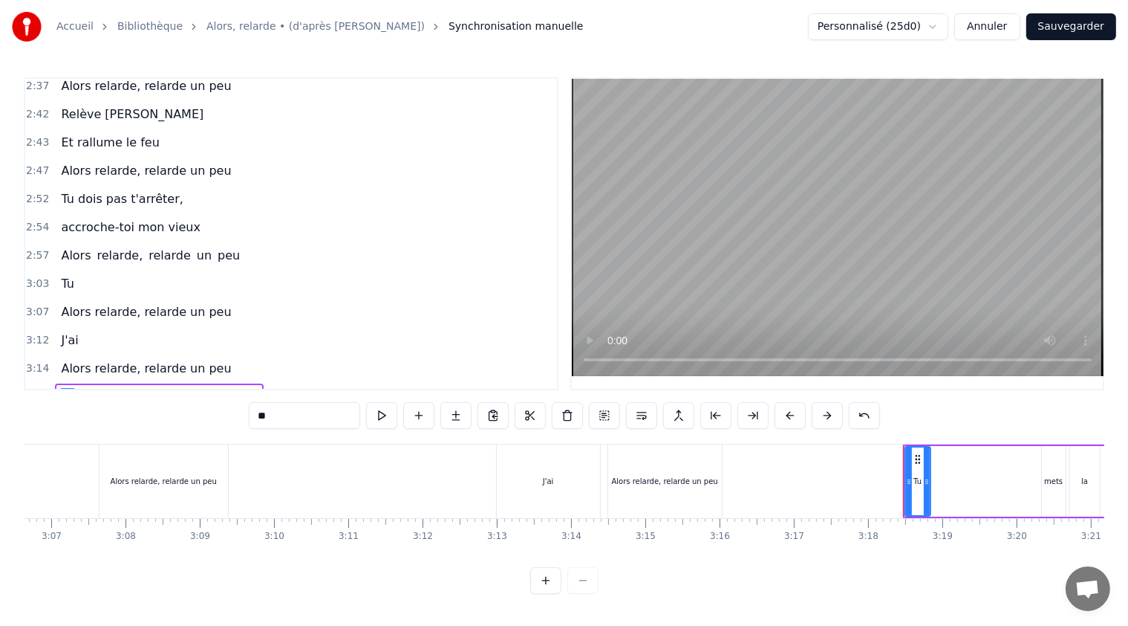
click at [660, 452] on div "Alors relarde, relarde un peu" at bounding box center [665, 481] width 114 height 74
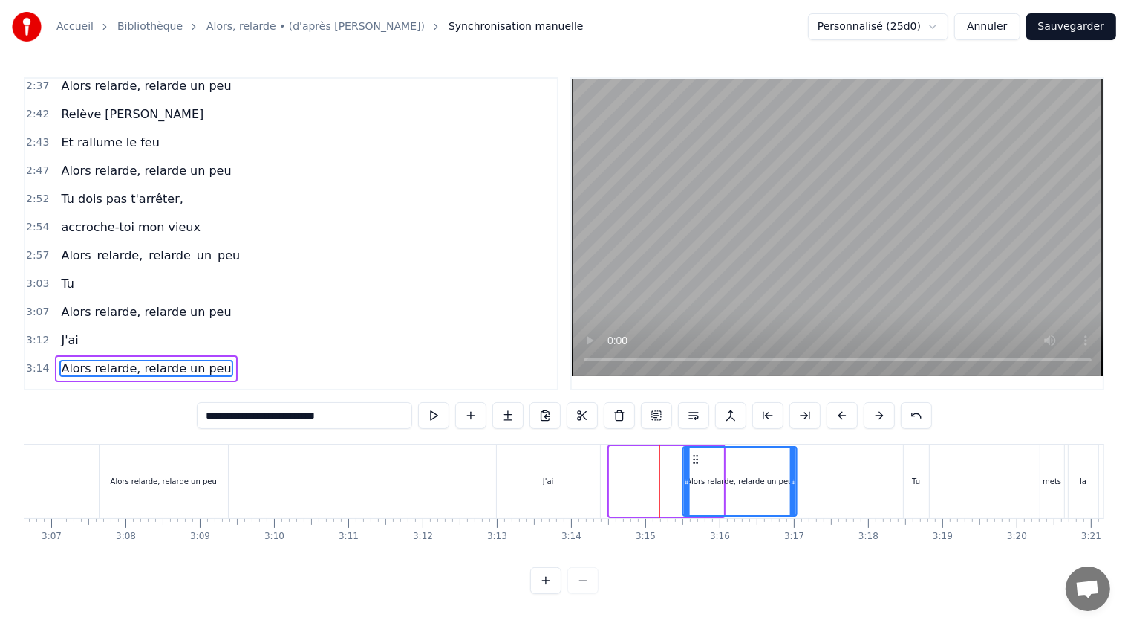
drag, startPoint x: 623, startPoint y: 454, endPoint x: 703, endPoint y: 455, distance: 79.5
click at [702, 455] on icon at bounding box center [696, 459] width 12 height 12
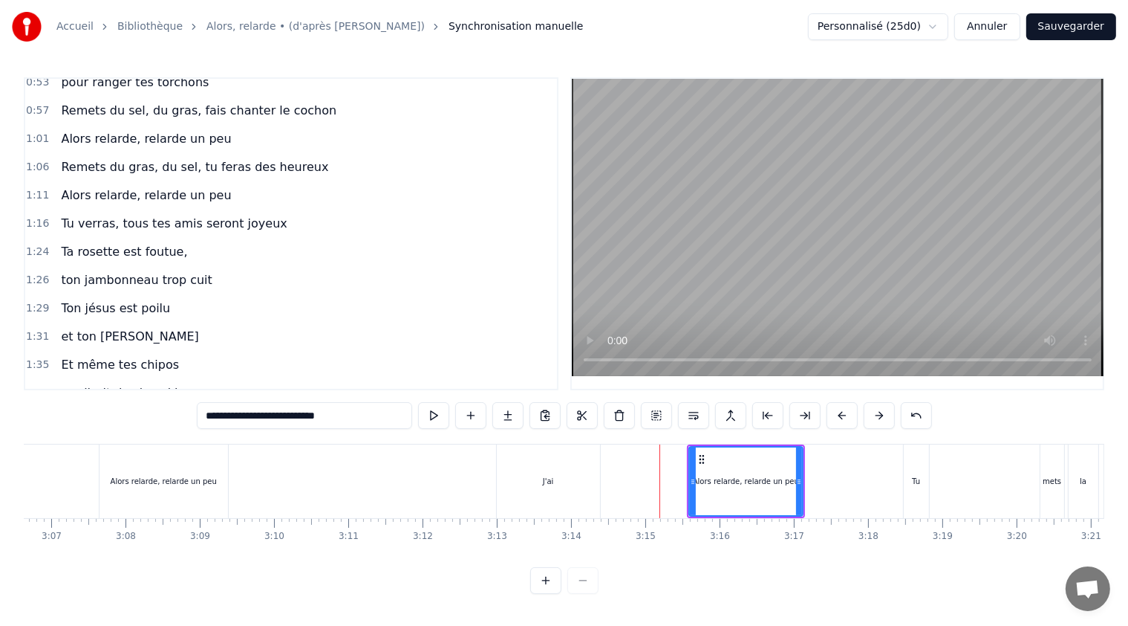
scroll to position [329, 0]
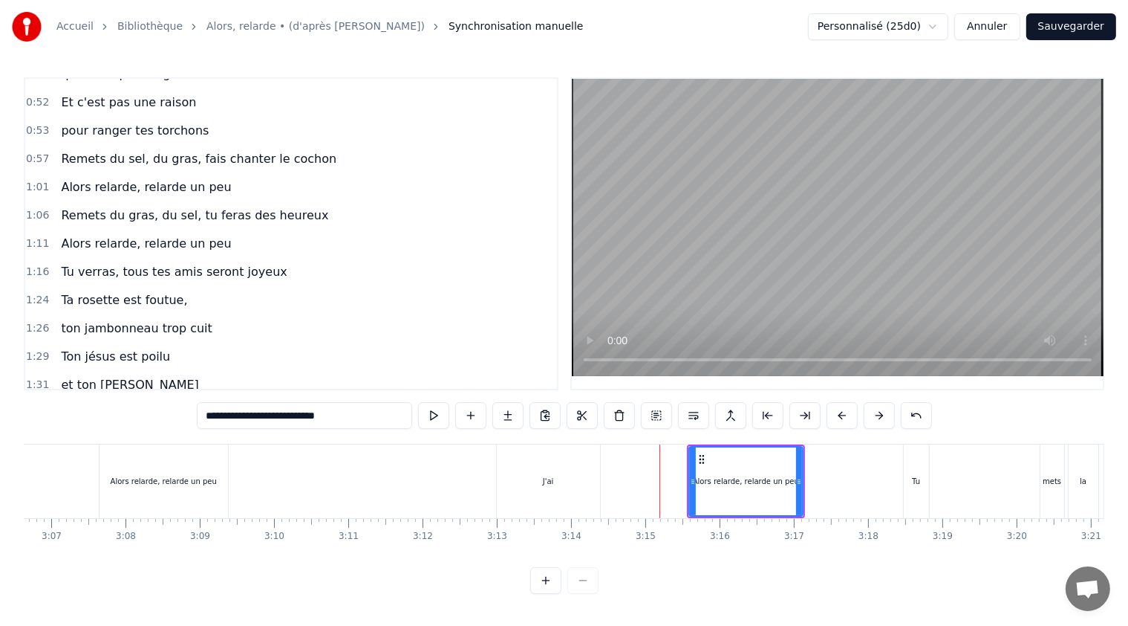
click at [92, 263] on span "Tu verras, tous tes amis seront joyeux" at bounding box center [173, 271] width 229 height 17
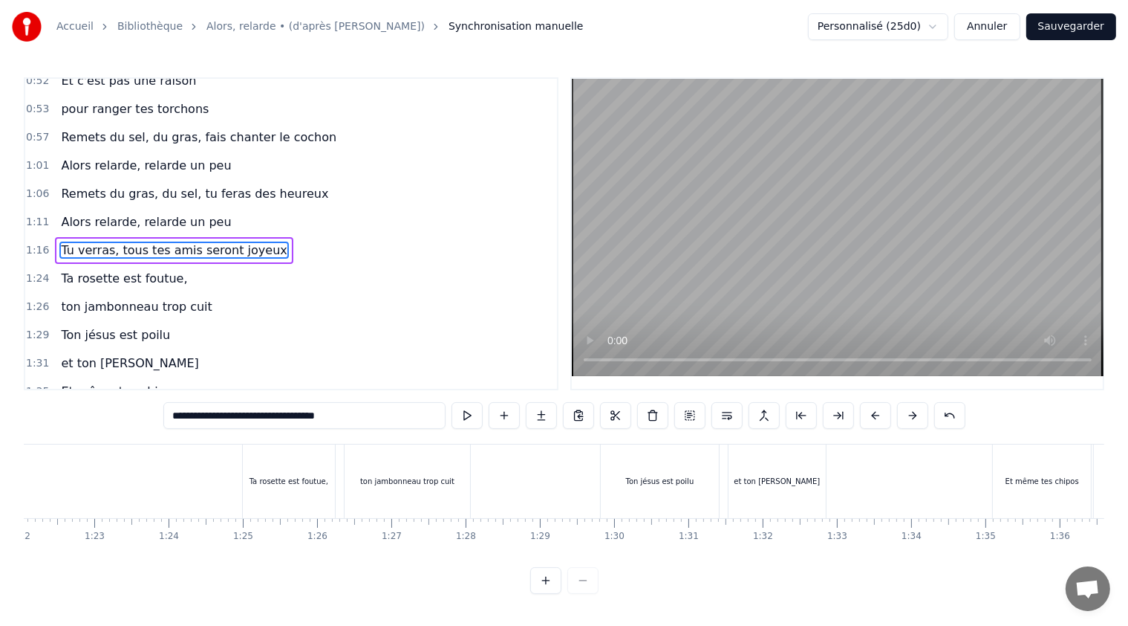
scroll to position [0, 5629]
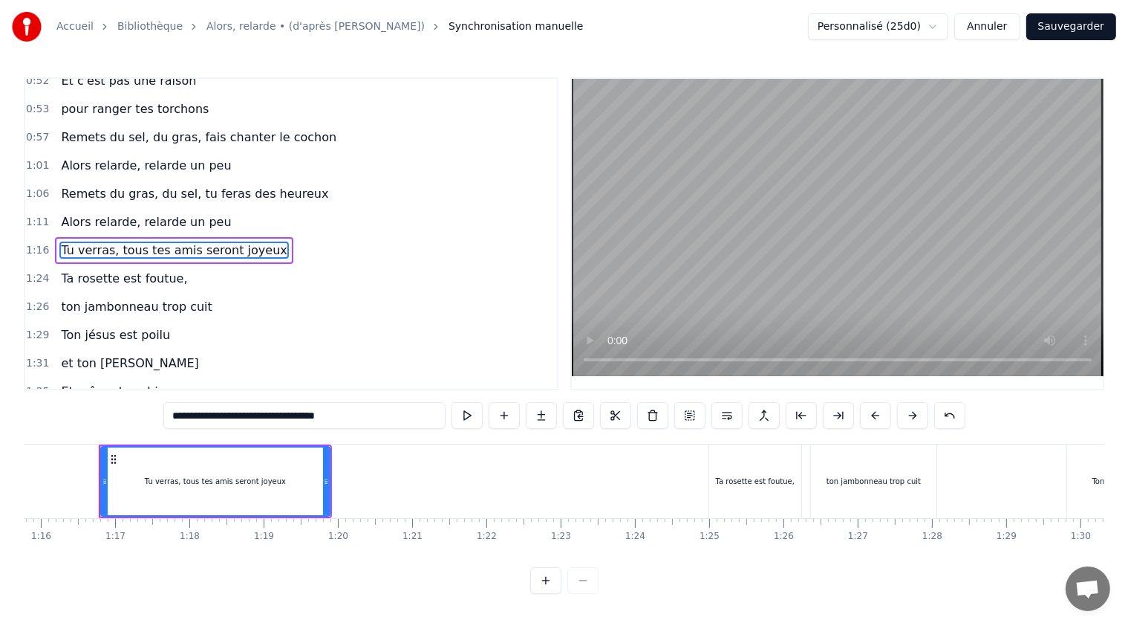
drag, startPoint x: 352, startPoint y: 416, endPoint x: 158, endPoint y: 417, distance: 193.9
click at [158, 417] on div "0:21 T'as raté ton pâté, 0:23 t'as loupé ta rillette 0:26 Ta terrine est pétée,…" at bounding box center [564, 335] width 1081 height 516
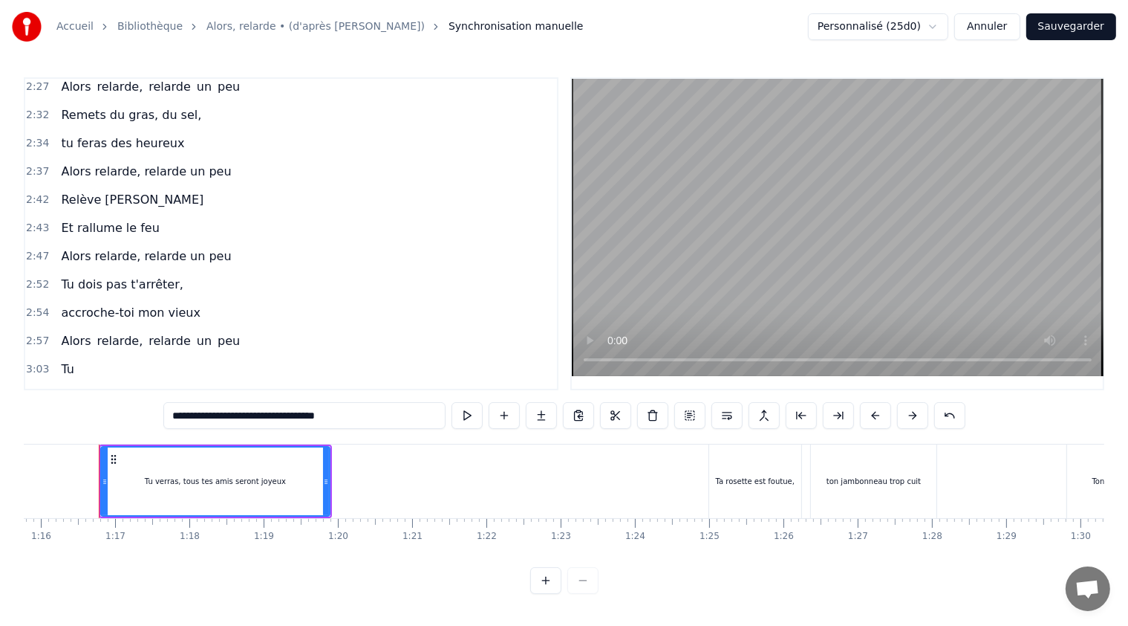
scroll to position [1221, 0]
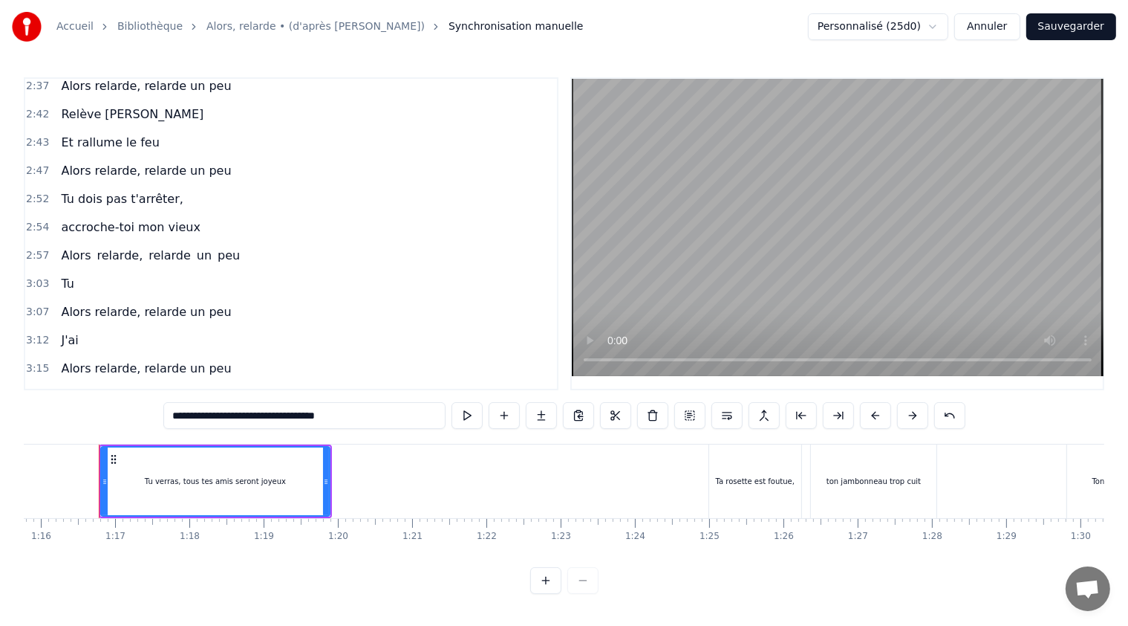
click at [65, 388] on span "Tu" at bounding box center [67, 396] width 16 height 17
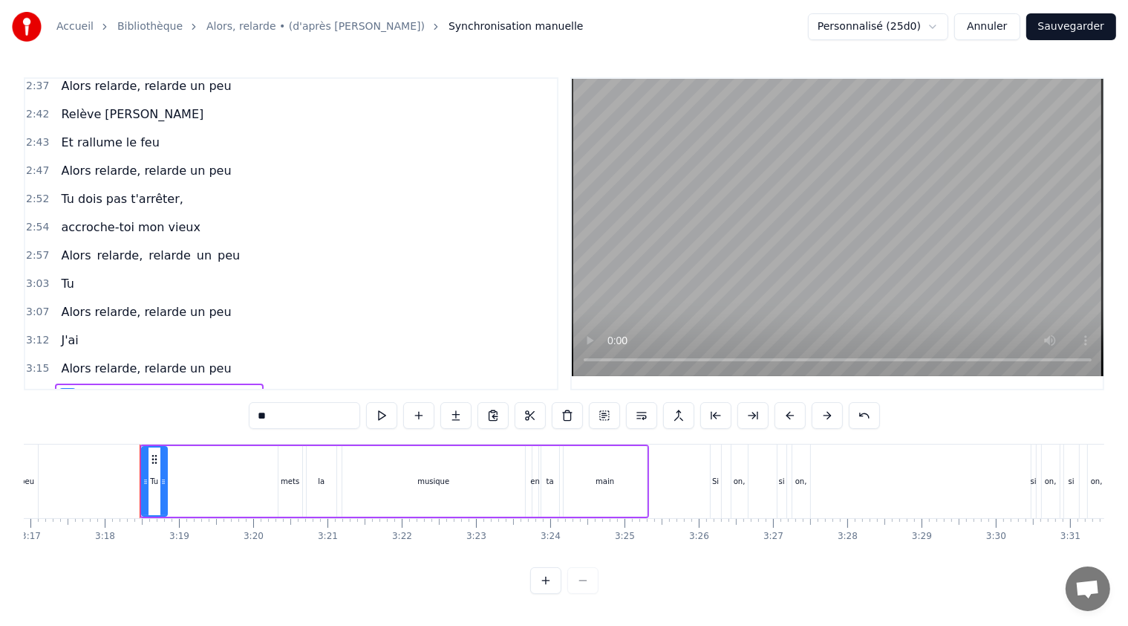
scroll to position [0, 14669]
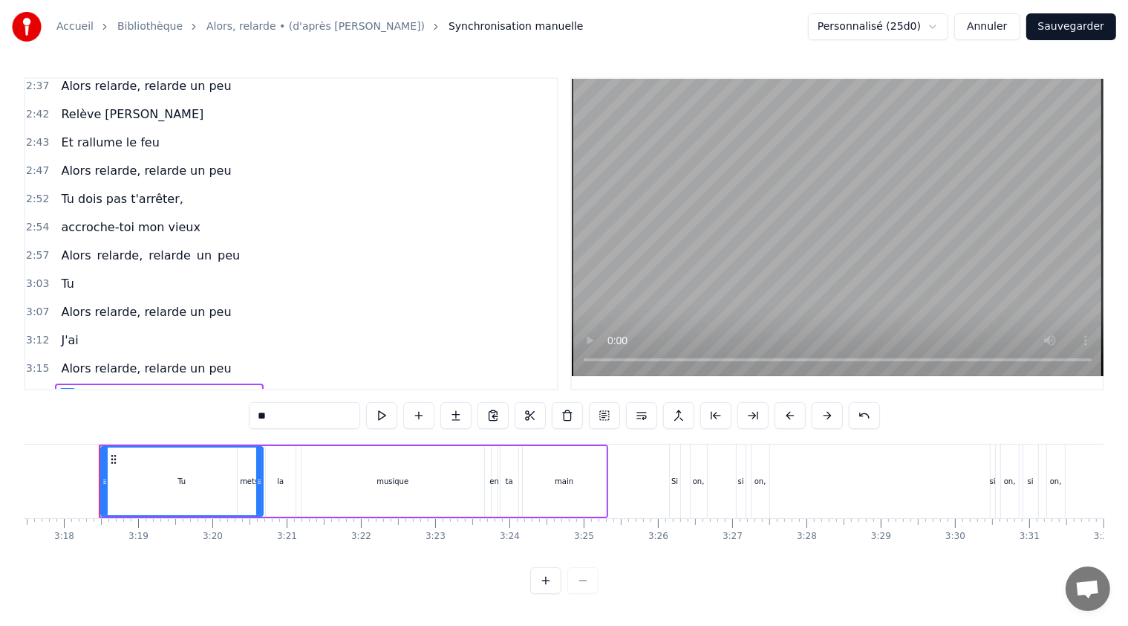
drag, startPoint x: 121, startPoint y: 475, endPoint x: 258, endPoint y: 479, distance: 136.8
click at [258, 479] on icon at bounding box center [259, 481] width 6 height 12
drag, startPoint x: 302, startPoint y: 411, endPoint x: 247, endPoint y: 413, distance: 55.0
click at [247, 413] on div "0:21 T'as raté ton pâté, 0:23 t'as loupé ta rillette 0:26 Ta terrine est pétée,…" at bounding box center [564, 335] width 1081 height 516
paste input "**********"
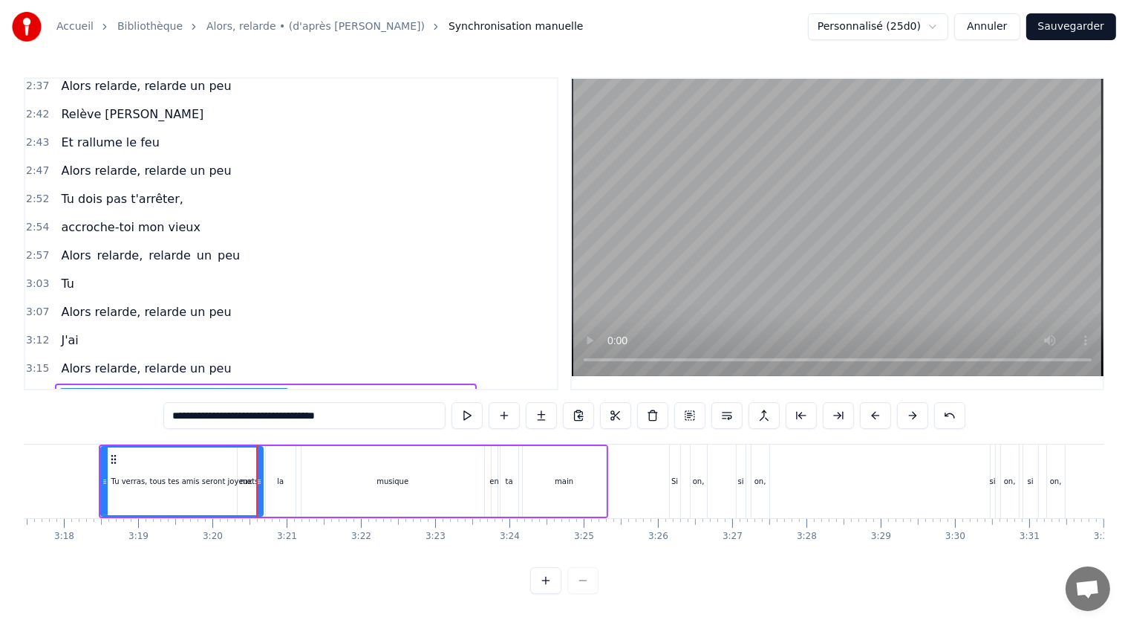
click at [292, 388] on span "mets" at bounding box center [308, 396] width 33 height 17
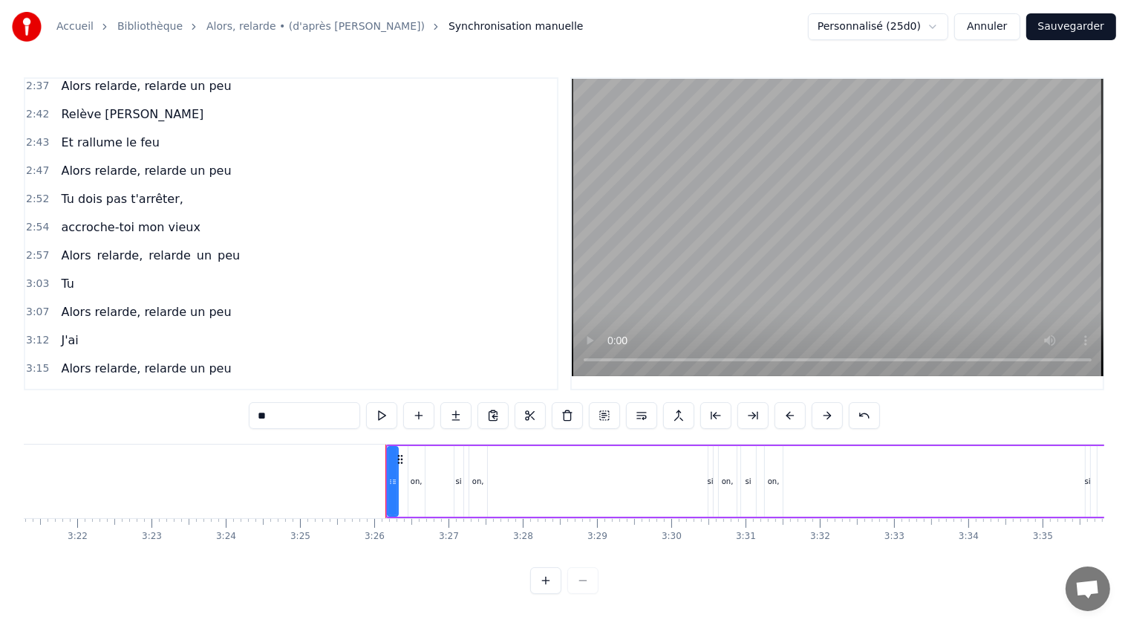
scroll to position [0, 14972]
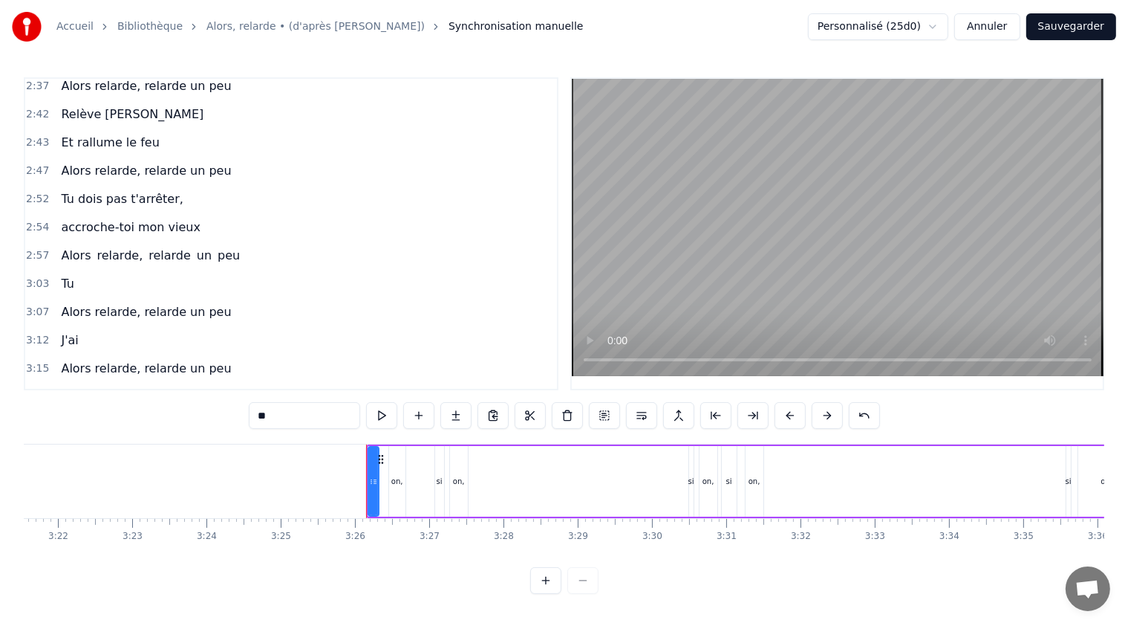
click at [209, 388] on span "Tu verras, tous tes amis seront joyeux" at bounding box center [173, 396] width 229 height 17
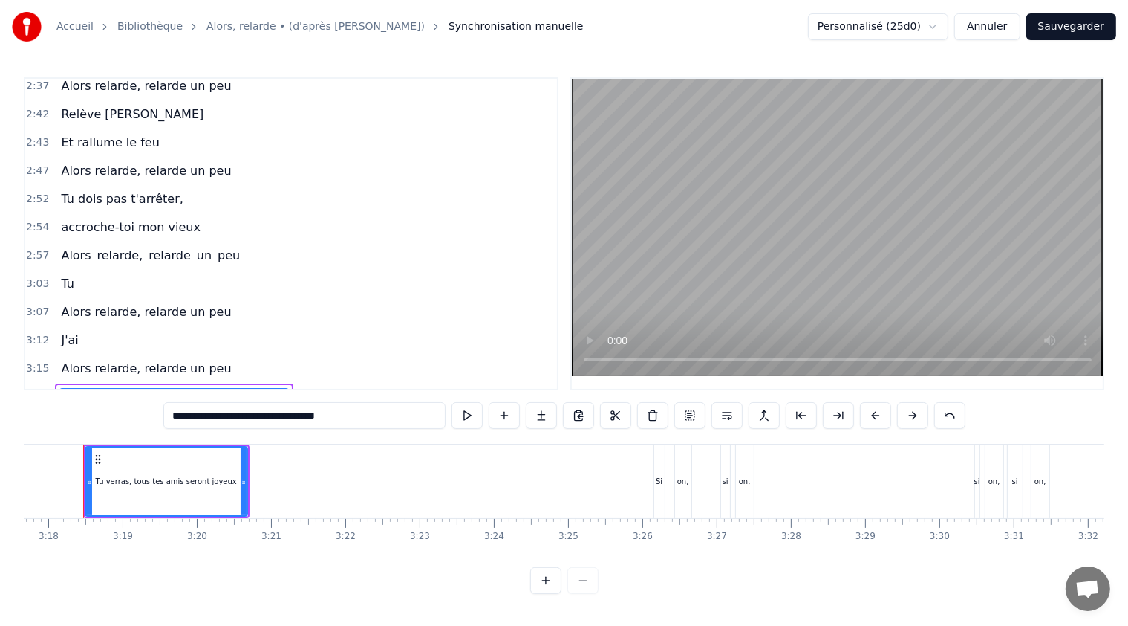
scroll to position [0, 14669]
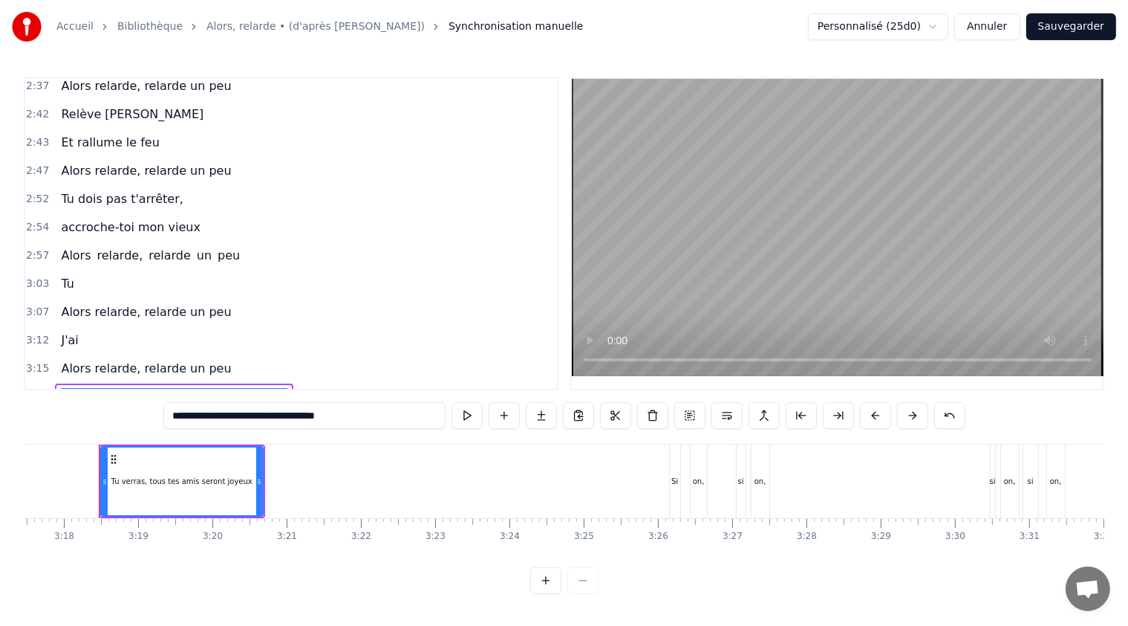
drag, startPoint x: 353, startPoint y: 413, endPoint x: 285, endPoint y: 414, distance: 67.6
click at [285, 414] on input "**********" at bounding box center [304, 415] width 282 height 27
click at [65, 416] on span "Si" at bounding box center [66, 424] width 14 height 17
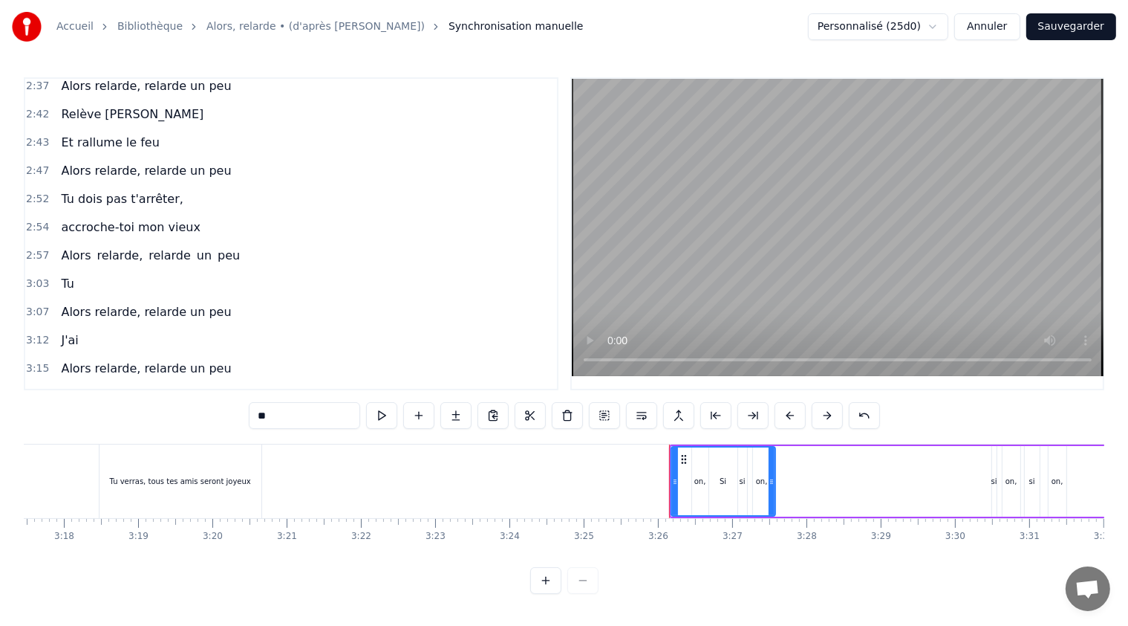
drag, startPoint x: 678, startPoint y: 478, endPoint x: 772, endPoint y: 472, distance: 93.8
click at [772, 475] on icon at bounding box center [772, 481] width 6 height 12
drag, startPoint x: 276, startPoint y: 410, endPoint x: 238, endPoint y: 413, distance: 38.0
click at [238, 413] on div "0:21 T'as raté ton pâté, 0:23 t'as loupé ta rillette 0:26 Ta terrine est pétée,…" at bounding box center [564, 335] width 1081 height 516
paste input "**********"
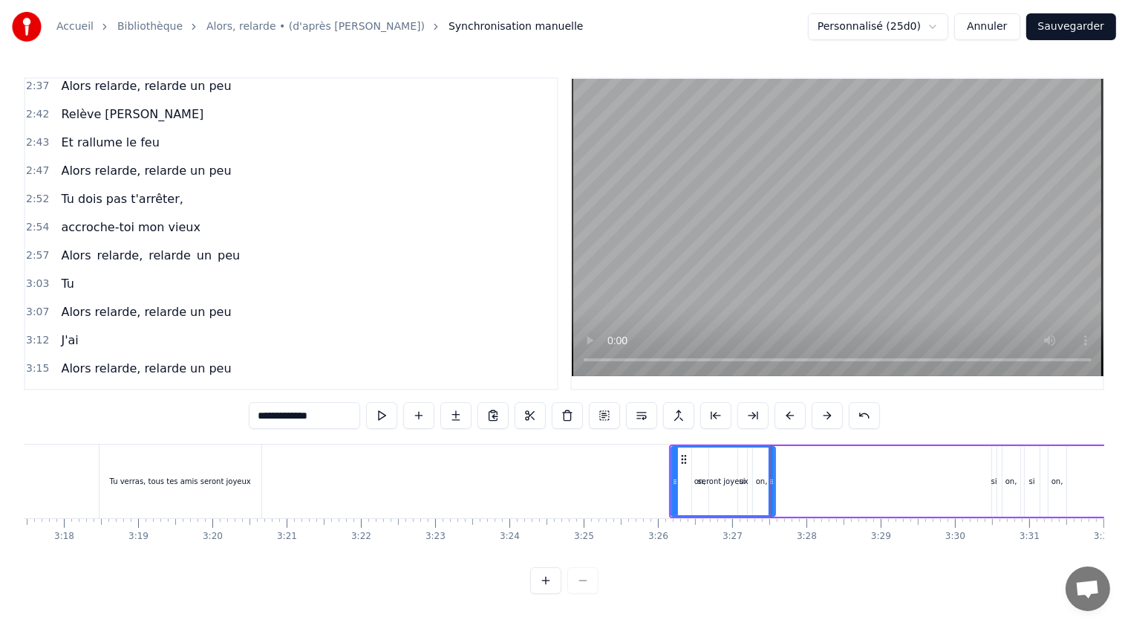
drag, startPoint x: 290, startPoint y: 413, endPoint x: 329, endPoint y: 415, distance: 38.7
click at [329, 415] on input "**********" at bounding box center [304, 415] width 111 height 27
click at [156, 416] on span "on," at bounding box center [167, 424] width 22 height 17
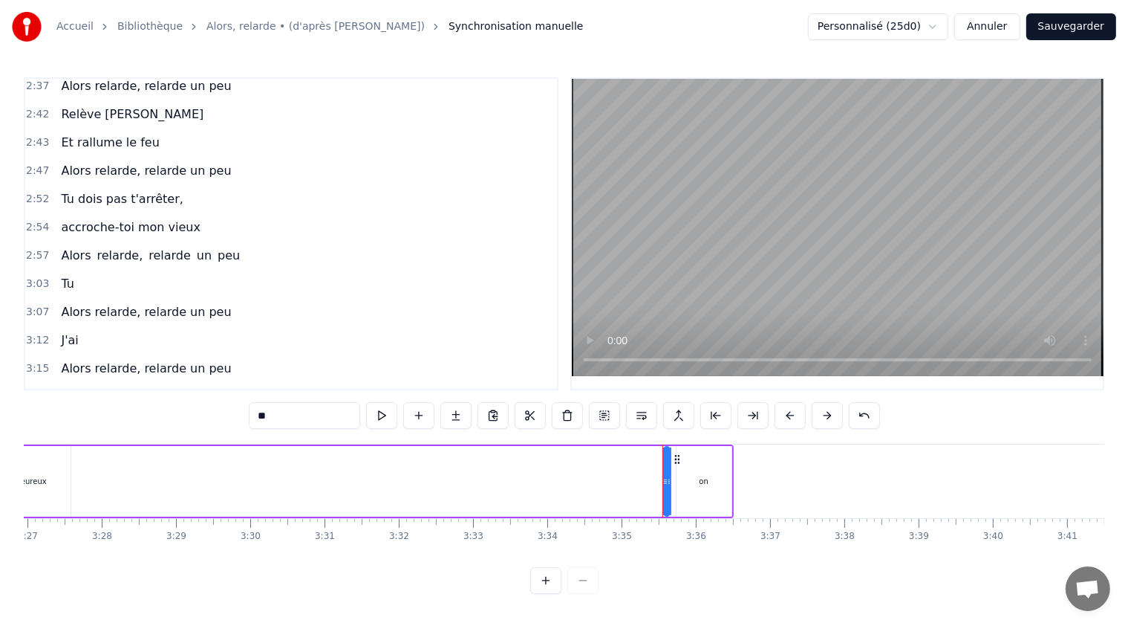
type input "**"
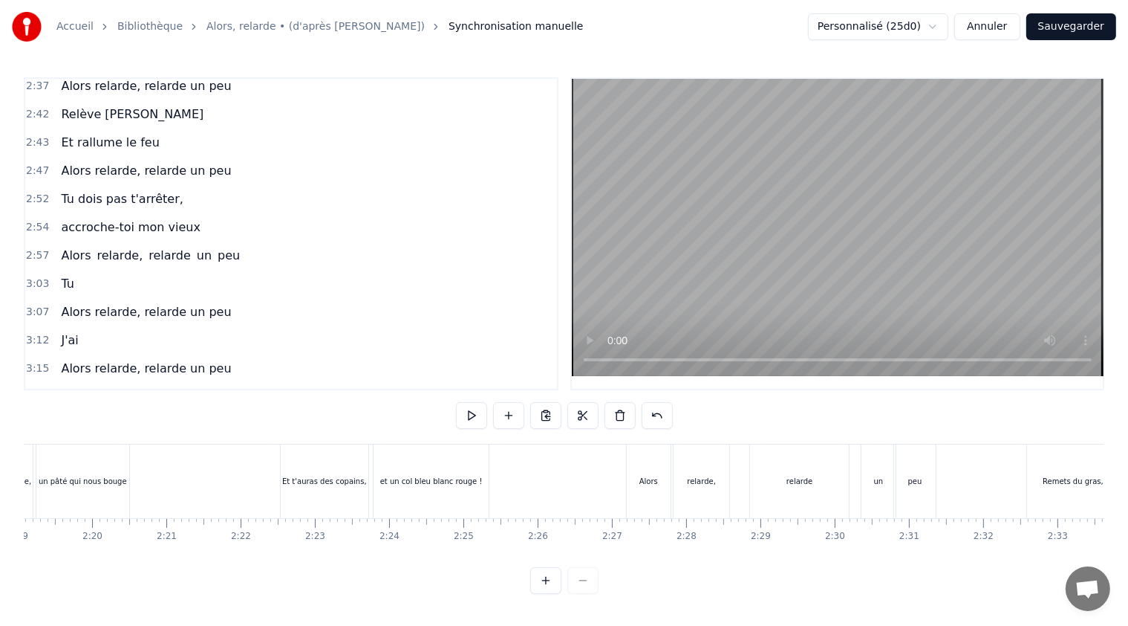
scroll to position [0, 10332]
click at [530, 418] on button at bounding box center [527, 415] width 31 height 27
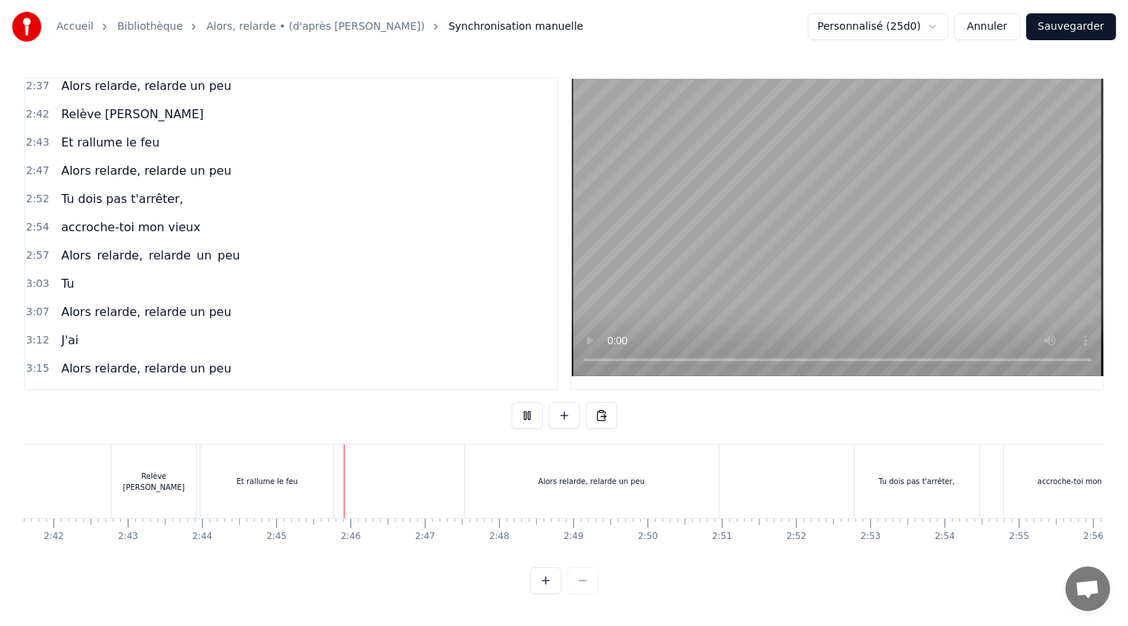
scroll to position [0, 12208]
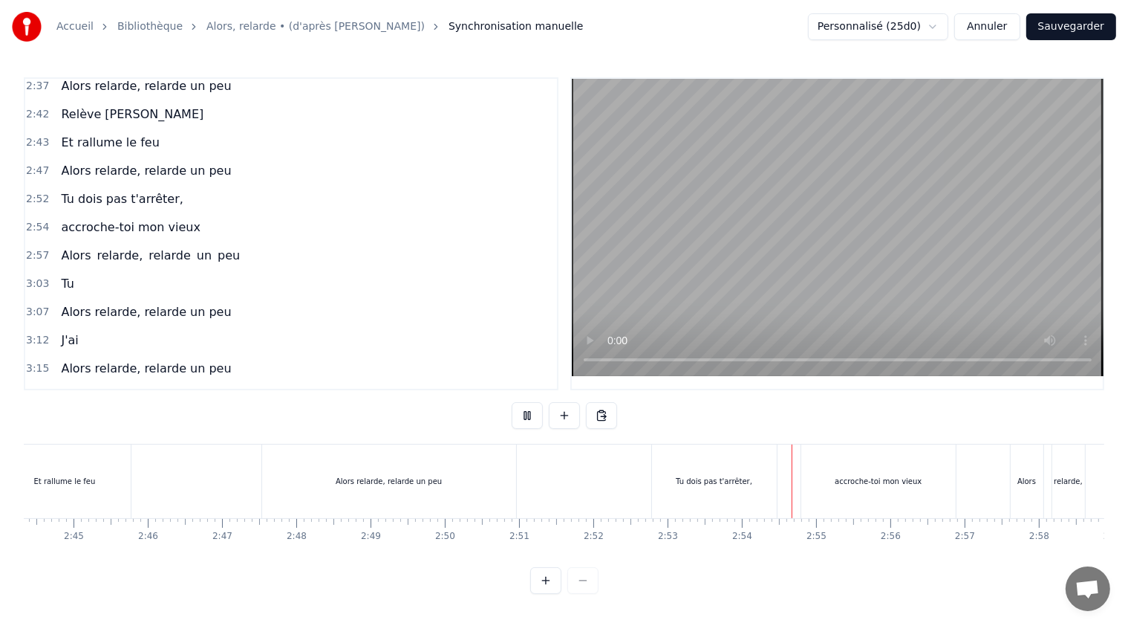
click at [530, 415] on button at bounding box center [527, 415] width 31 height 27
click at [714, 475] on div "Tu dois pas t'arrêter," at bounding box center [714, 480] width 77 height 11
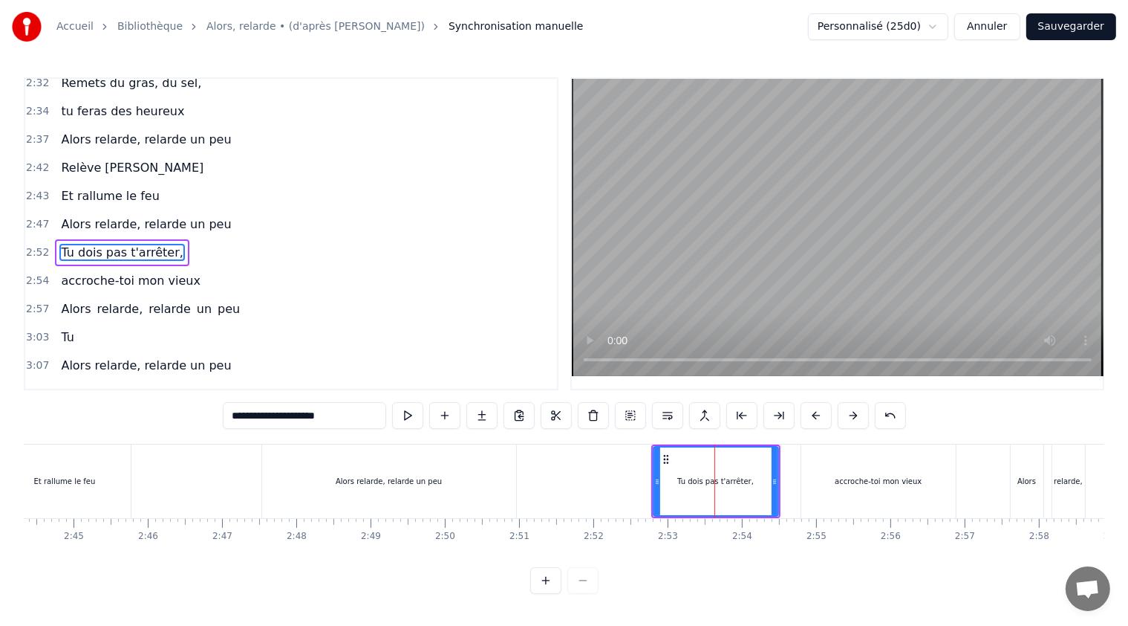
scroll to position [1143, 0]
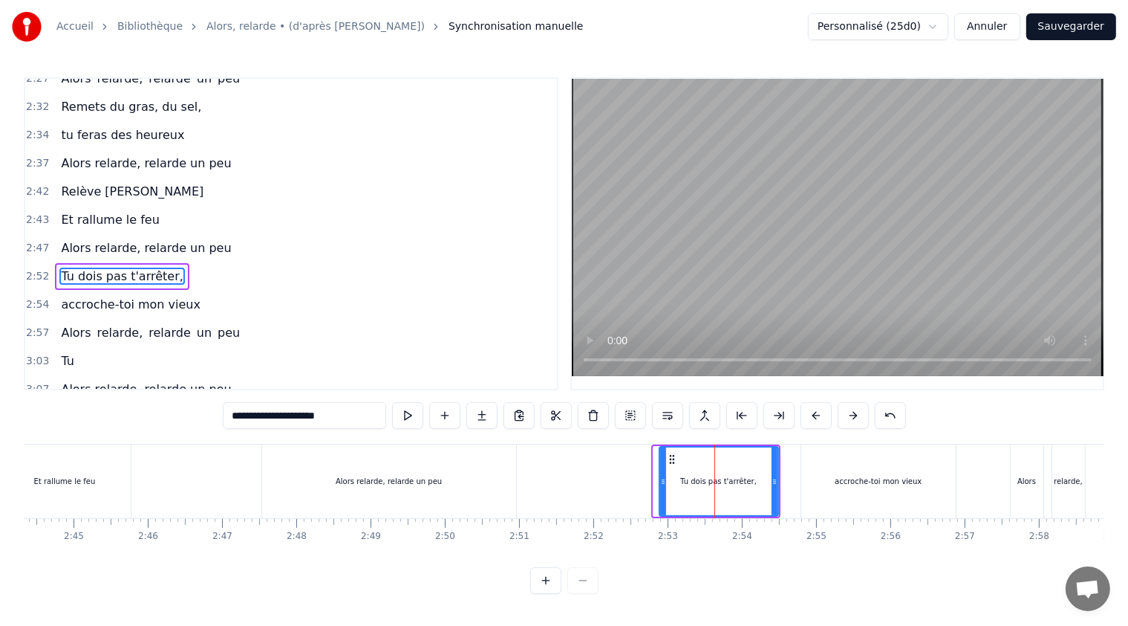
click at [663, 481] on icon at bounding box center [663, 481] width 6 height 12
drag, startPoint x: 776, startPoint y: 478, endPoint x: 767, endPoint y: 477, distance: 9.0
click at [767, 477] on icon at bounding box center [766, 481] width 6 height 12
click at [816, 470] on div "accroche-toi mon vieux" at bounding box center [879, 481] width 155 height 74
type input "**********"
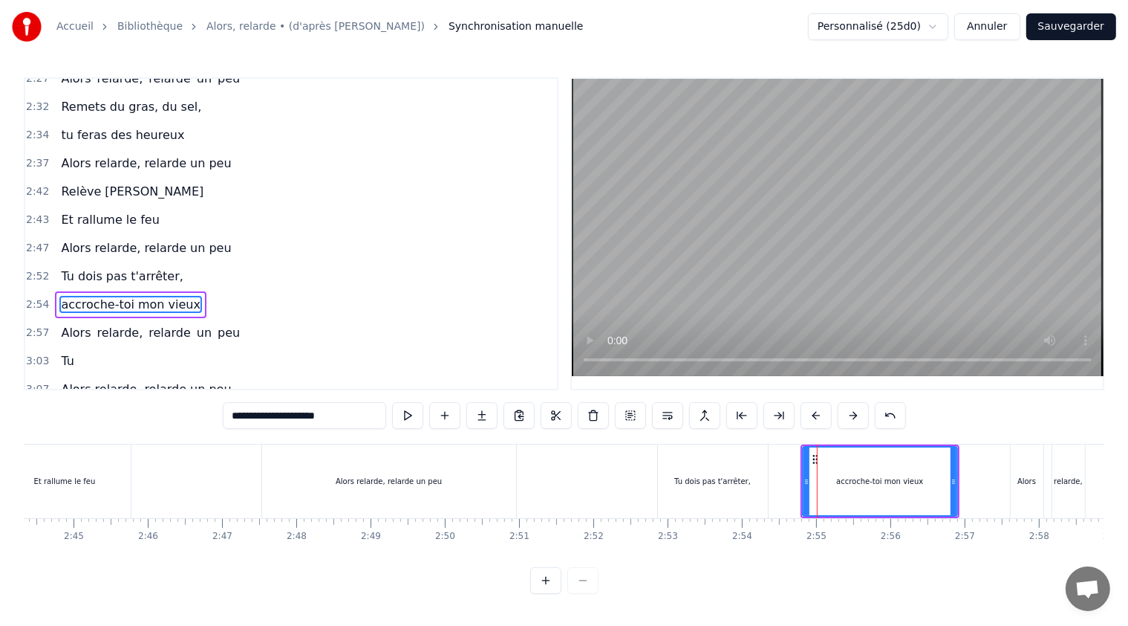
scroll to position [1171, 0]
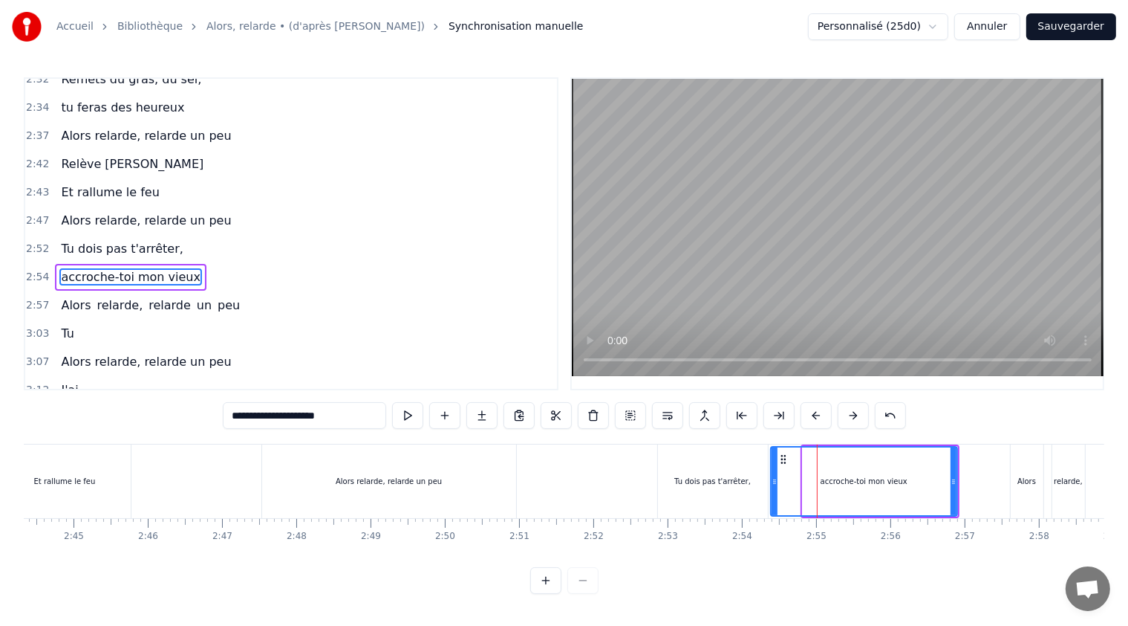
drag, startPoint x: 804, startPoint y: 485, endPoint x: 772, endPoint y: 478, distance: 32.6
click at [772, 478] on icon at bounding box center [775, 481] width 6 height 12
drag, startPoint x: 953, startPoint y: 478, endPoint x: 938, endPoint y: 481, distance: 15.9
click at [938, 481] on icon at bounding box center [938, 481] width 6 height 12
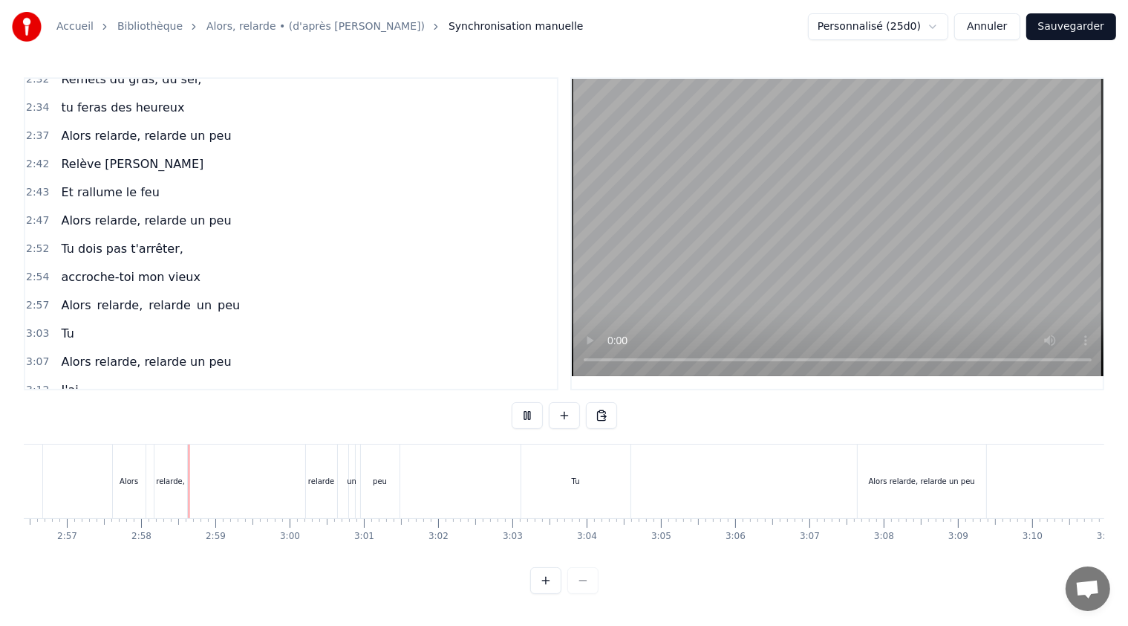
scroll to position [0, 13146]
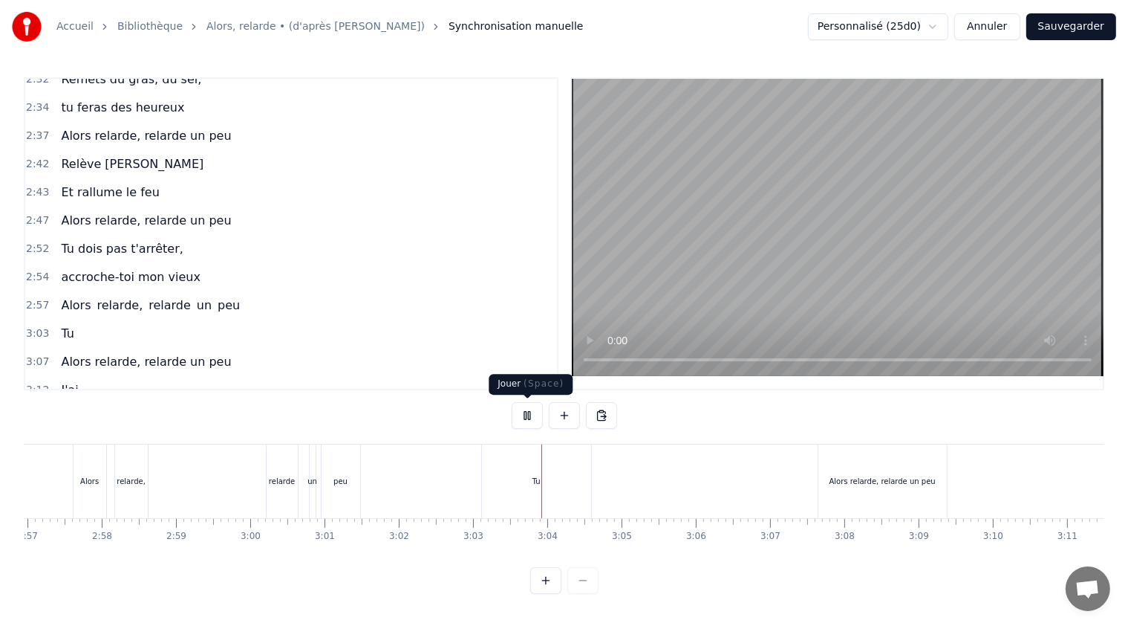
click at [525, 418] on button at bounding box center [527, 415] width 31 height 27
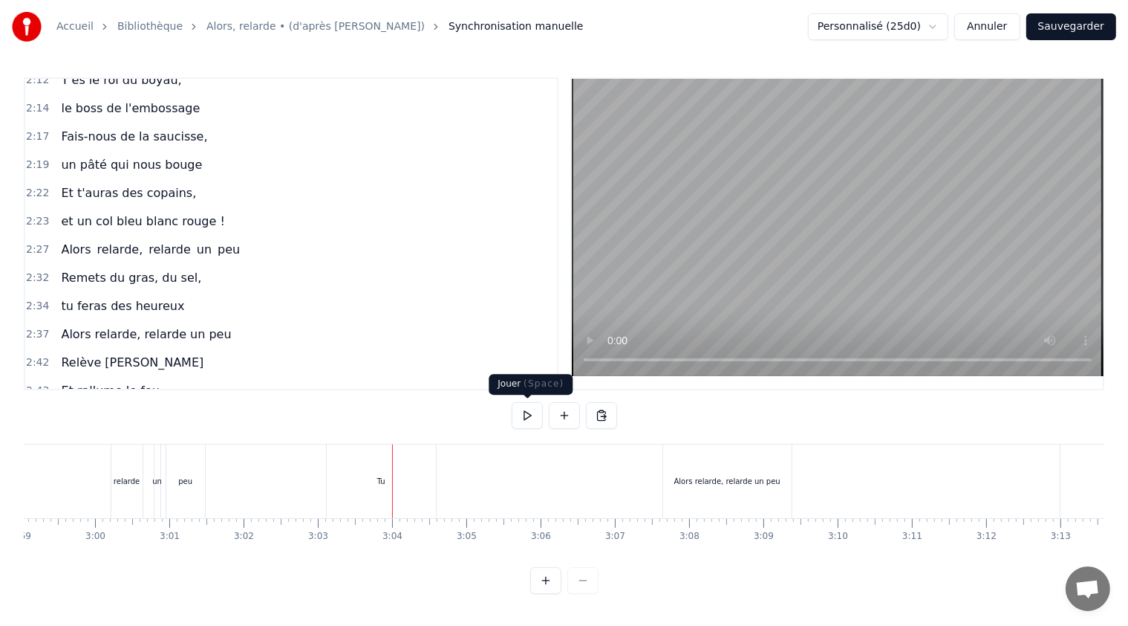
scroll to position [948, 0]
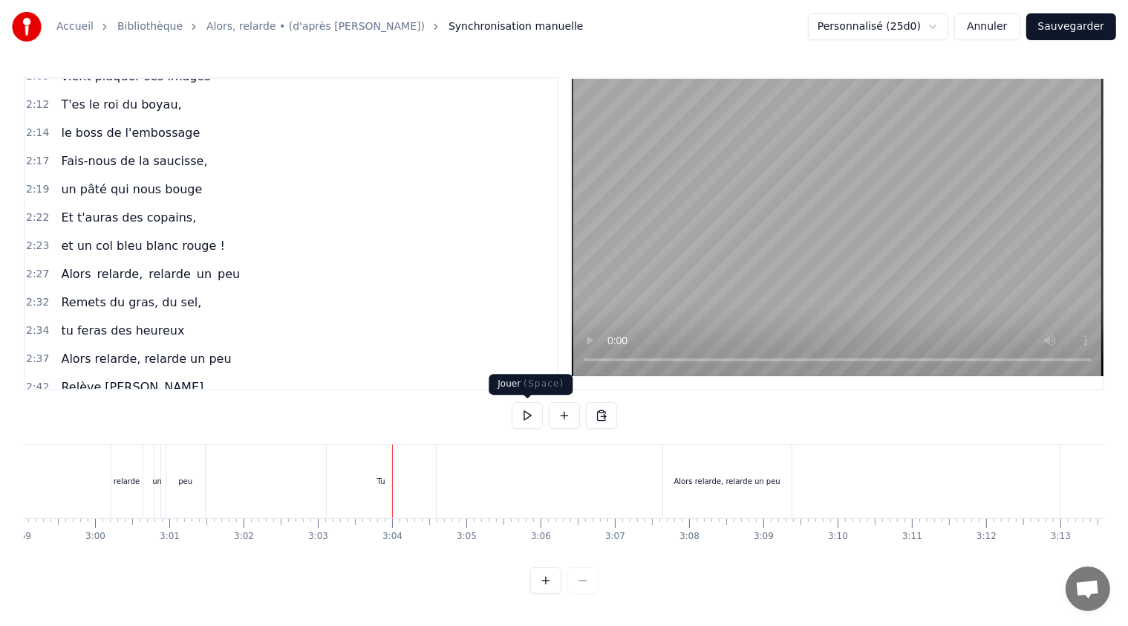
click at [74, 293] on span "Remets du gras, du sel," at bounding box center [130, 301] width 143 height 17
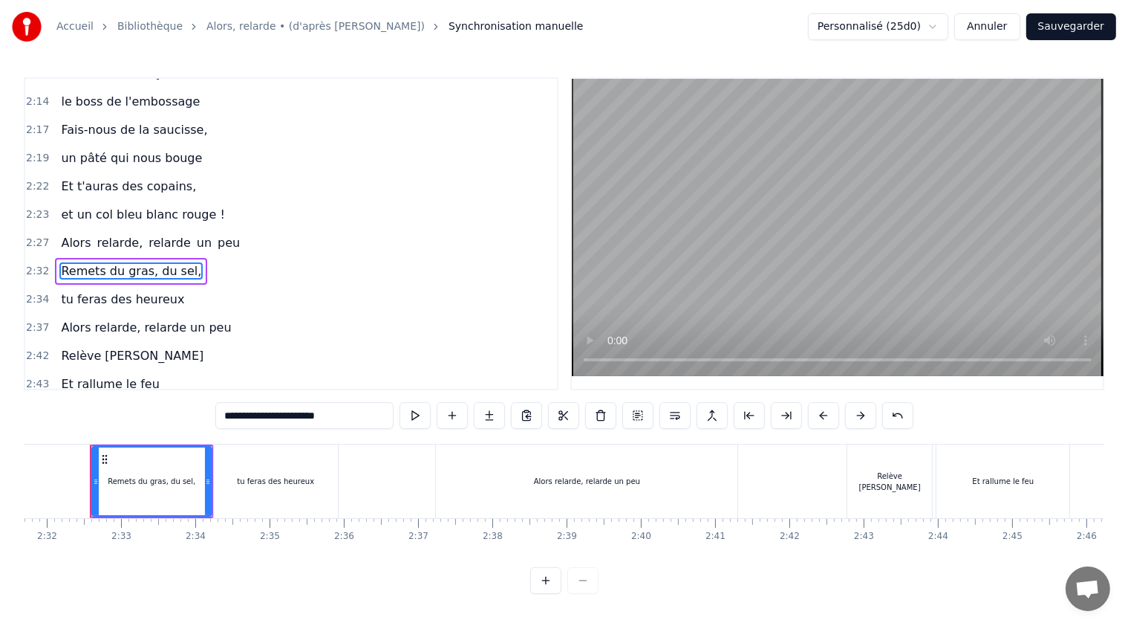
scroll to position [0, 11260]
drag, startPoint x: 340, startPoint y: 413, endPoint x: 200, endPoint y: 411, distance: 139.7
click at [200, 411] on div "0:21 T'as raté ton pâté, 0:23 t'as loupé ta rillette 0:26 Ta terrine est pétée,…" at bounding box center [564, 335] width 1081 height 516
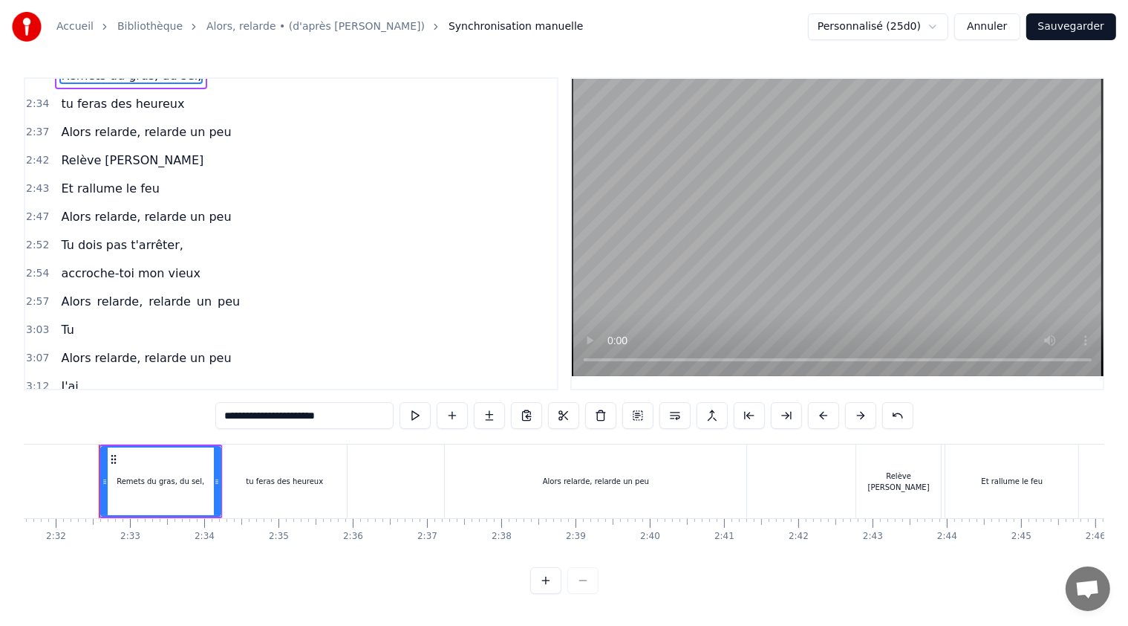
scroll to position [1202, 0]
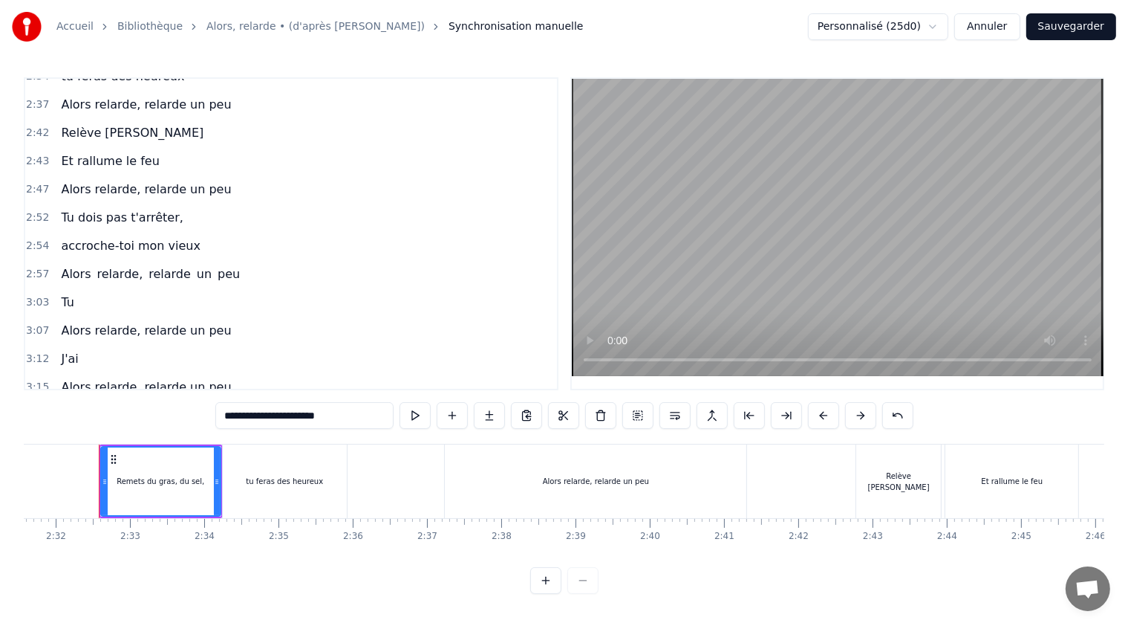
click at [63, 293] on span "Tu" at bounding box center [67, 301] width 16 height 17
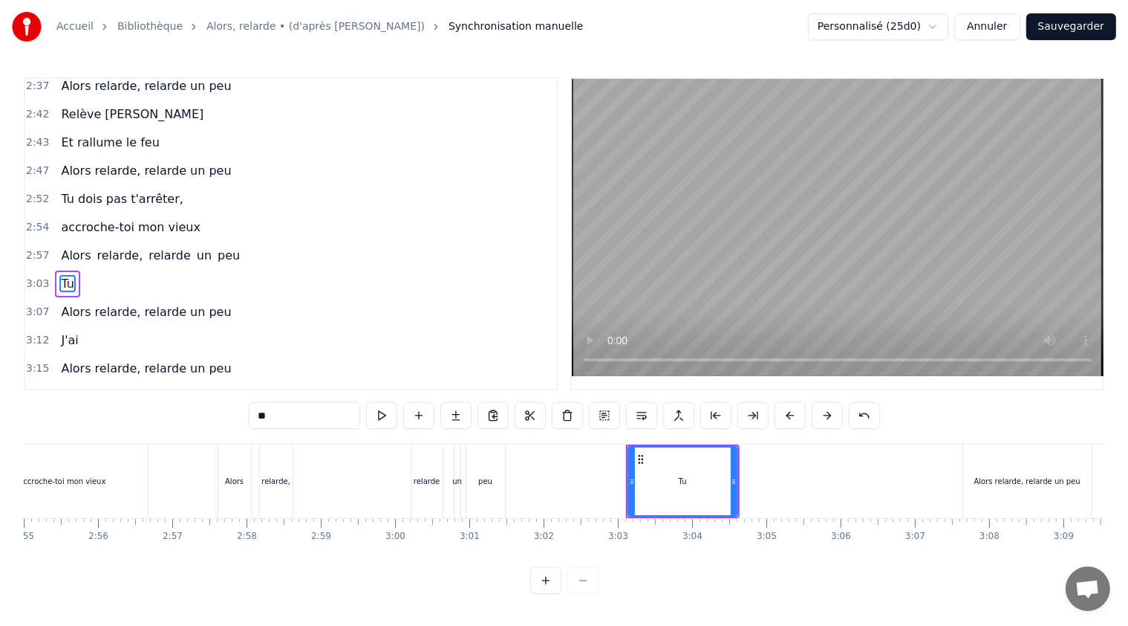
scroll to position [0, 13528]
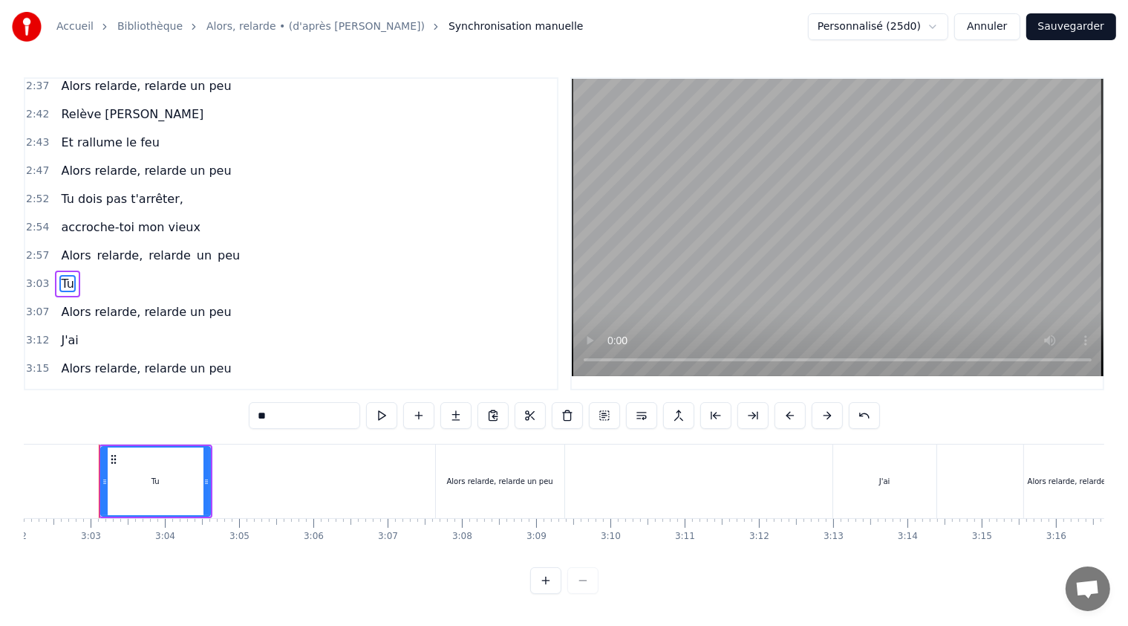
drag, startPoint x: 270, startPoint y: 416, endPoint x: 247, endPoint y: 420, distance: 24.1
click at [247, 420] on div "0:21 T'as raté ton pâté, 0:23 t'as loupé ta rillette 0:26 Ta terrine est pétée,…" at bounding box center [564, 335] width 1081 height 516
paste input "**********"
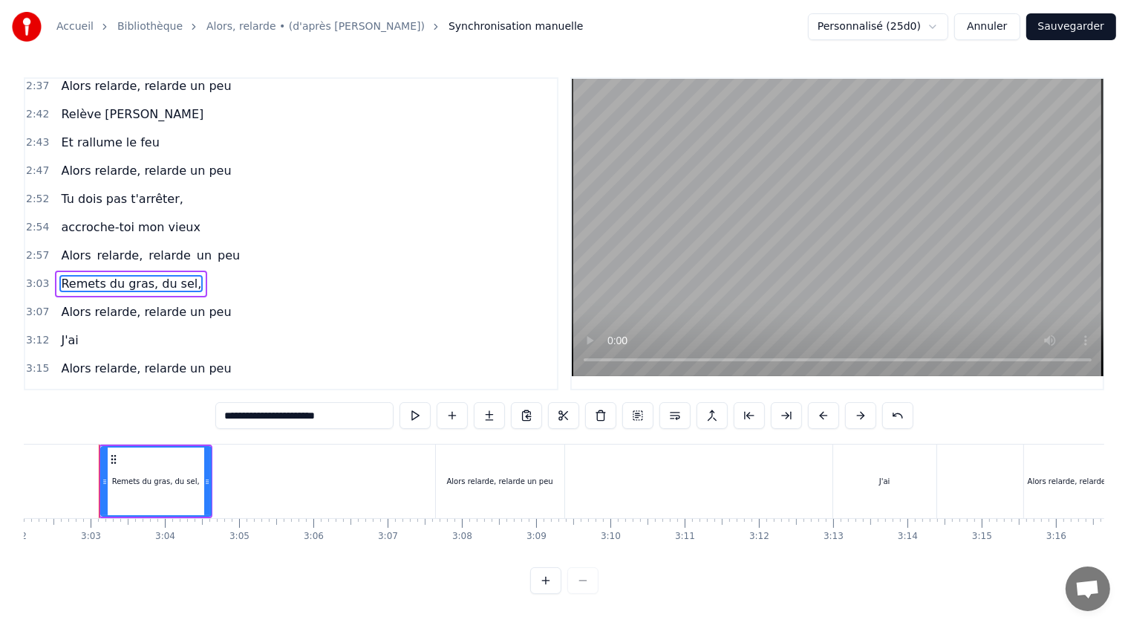
click at [207, 478] on icon at bounding box center [207, 481] width 6 height 12
type input "**********"
click at [259, 270] on div "3:03 Remets du gras, du sel," at bounding box center [291, 284] width 532 height 28
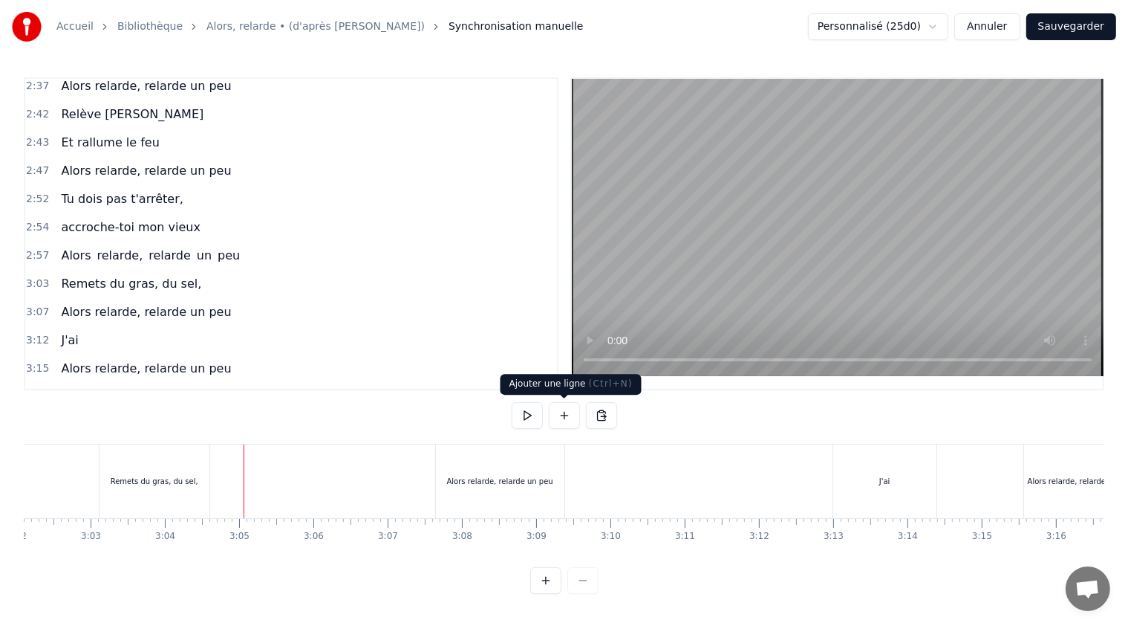
click at [562, 411] on button at bounding box center [564, 415] width 31 height 27
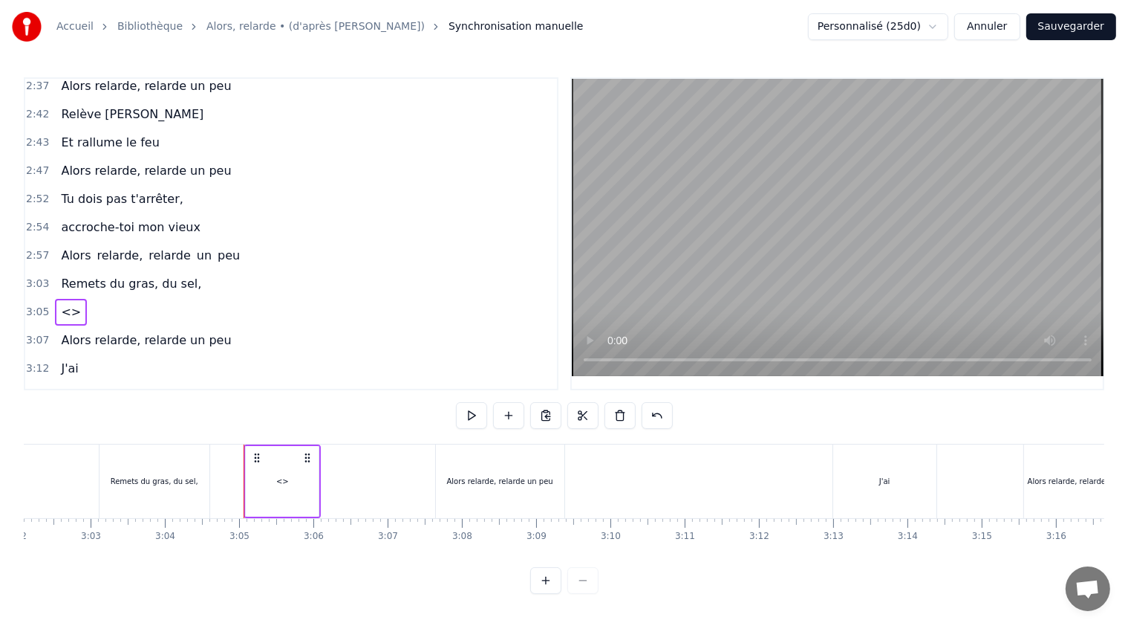
click at [68, 303] on span "<>" at bounding box center [70, 311] width 23 height 17
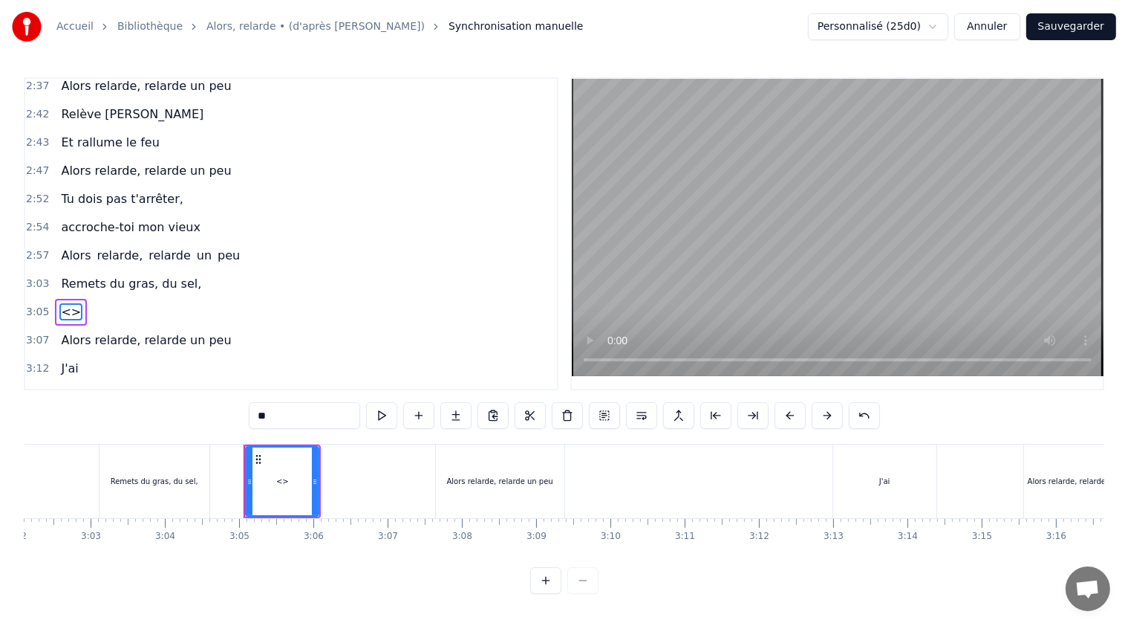
scroll to position [1248, 0]
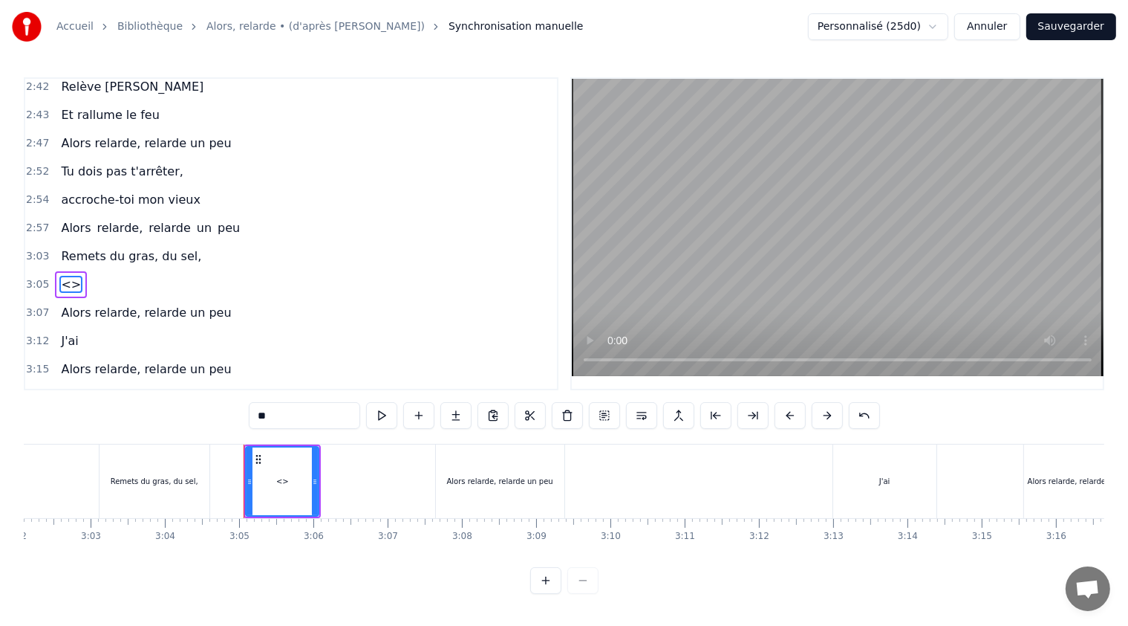
drag, startPoint x: 277, startPoint y: 416, endPoint x: 252, endPoint y: 418, distance: 25.4
click at [252, 418] on input "**" at bounding box center [304, 415] width 111 height 27
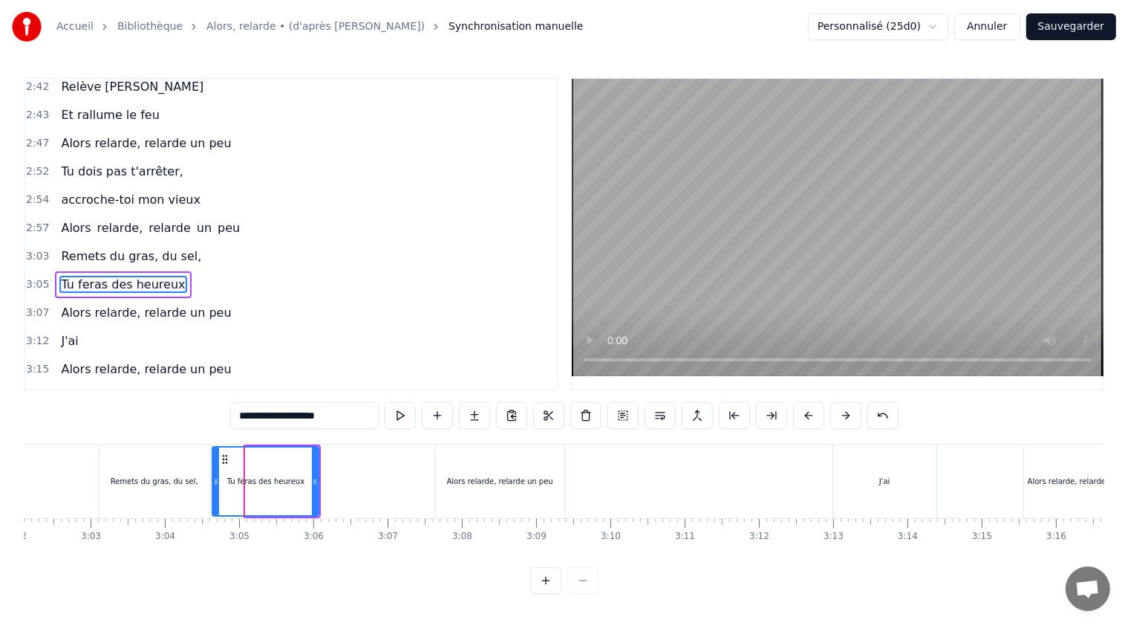
drag, startPoint x: 247, startPoint y: 481, endPoint x: 214, endPoint y: 484, distance: 33.5
click at [214, 484] on icon at bounding box center [216, 481] width 6 height 12
click at [321, 481] on icon at bounding box center [321, 481] width 6 height 12
type input "**********"
click at [321, 327] on div "3:12 J'ai" at bounding box center [291, 341] width 532 height 28
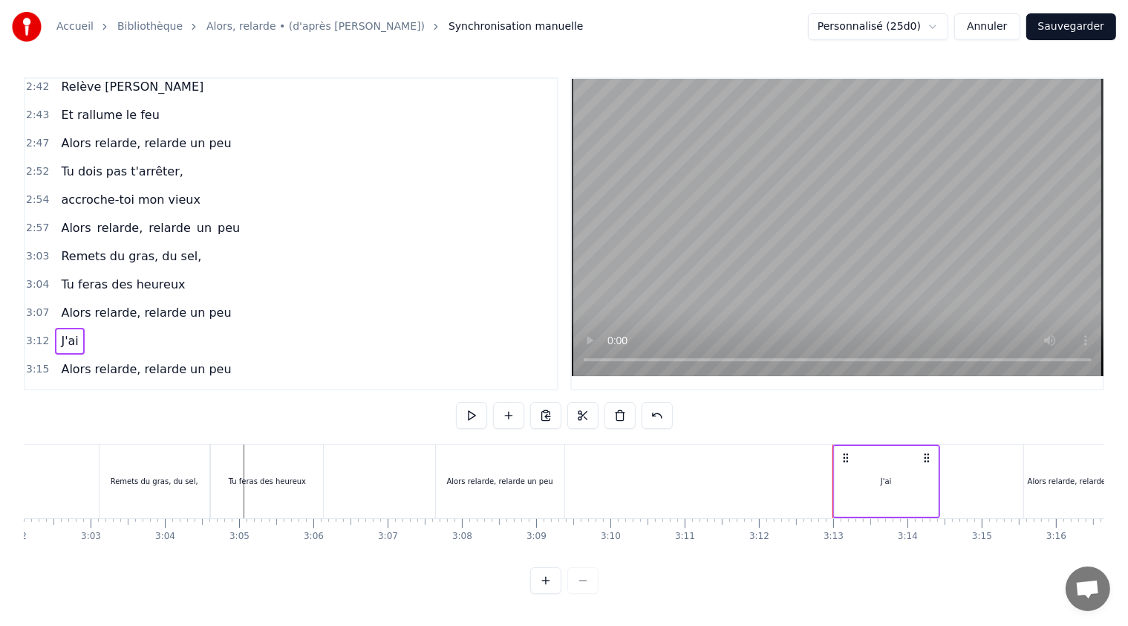
click at [68, 332] on span "J'ai" at bounding box center [69, 340] width 20 height 17
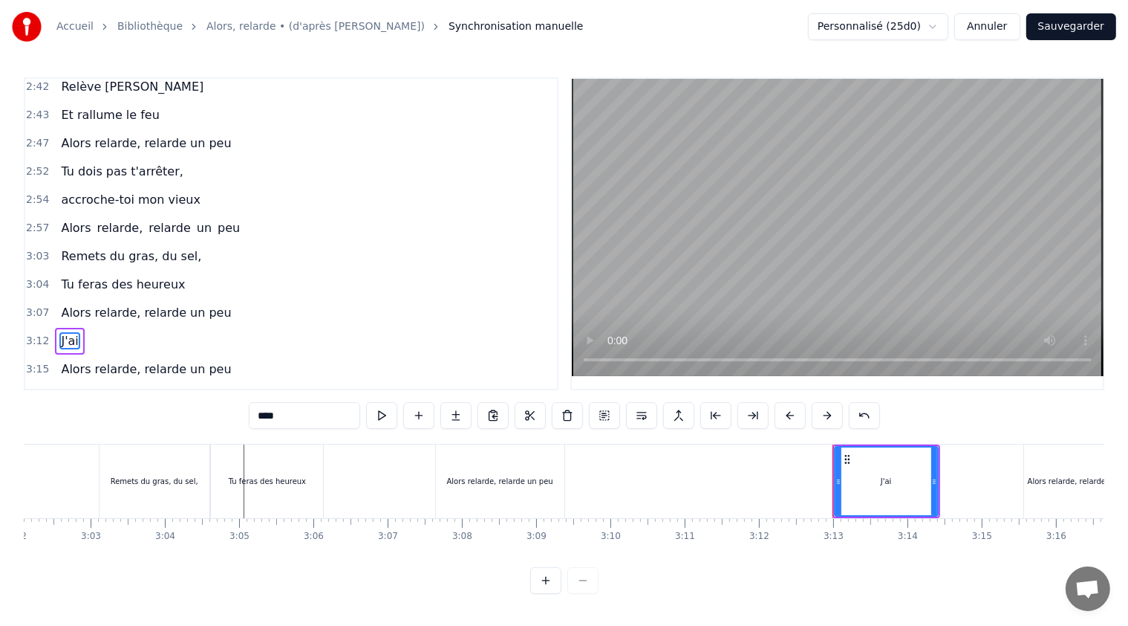
scroll to position [1174, 0]
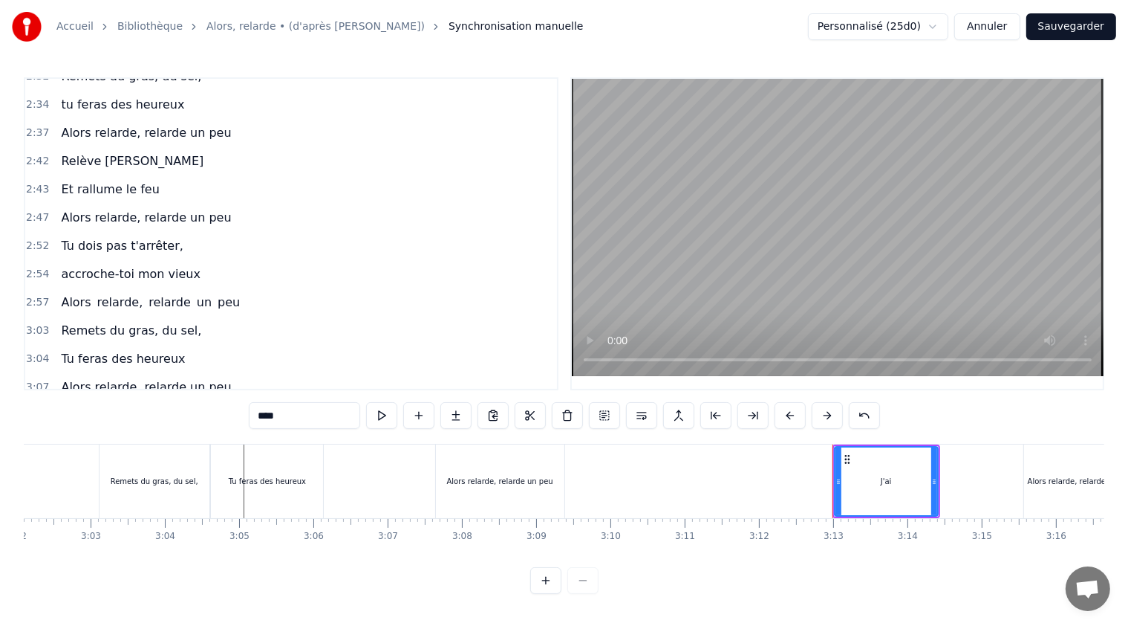
click at [129, 152] on span "Relève [PERSON_NAME]" at bounding box center [132, 160] width 146 height 17
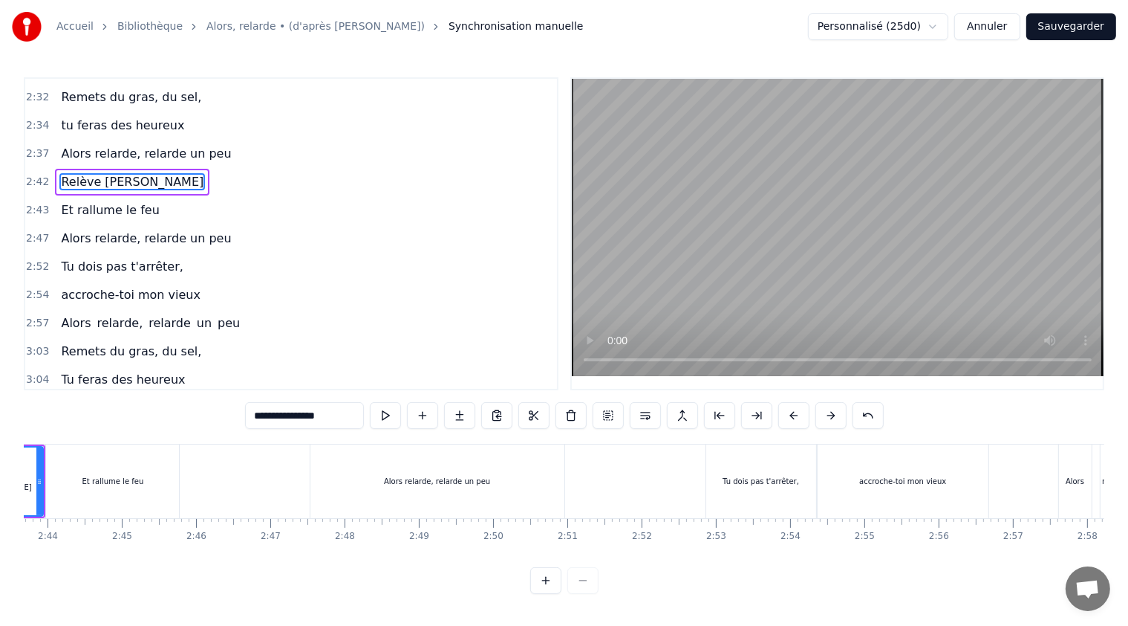
scroll to position [0, 12017]
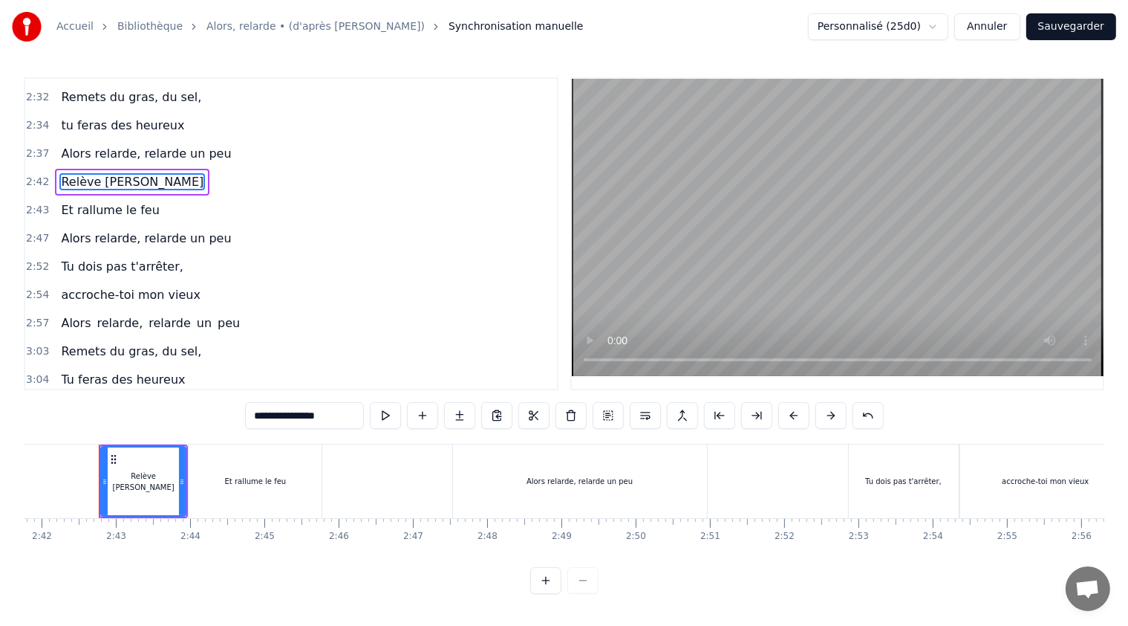
drag, startPoint x: 340, startPoint y: 418, endPoint x: 230, endPoint y: 421, distance: 110.0
click at [230, 421] on div "0:21 T'as raté ton pâté, 0:23 t'as loupé ta rillette 0:26 Ta terrine est pétée,…" at bounding box center [564, 335] width 1081 height 516
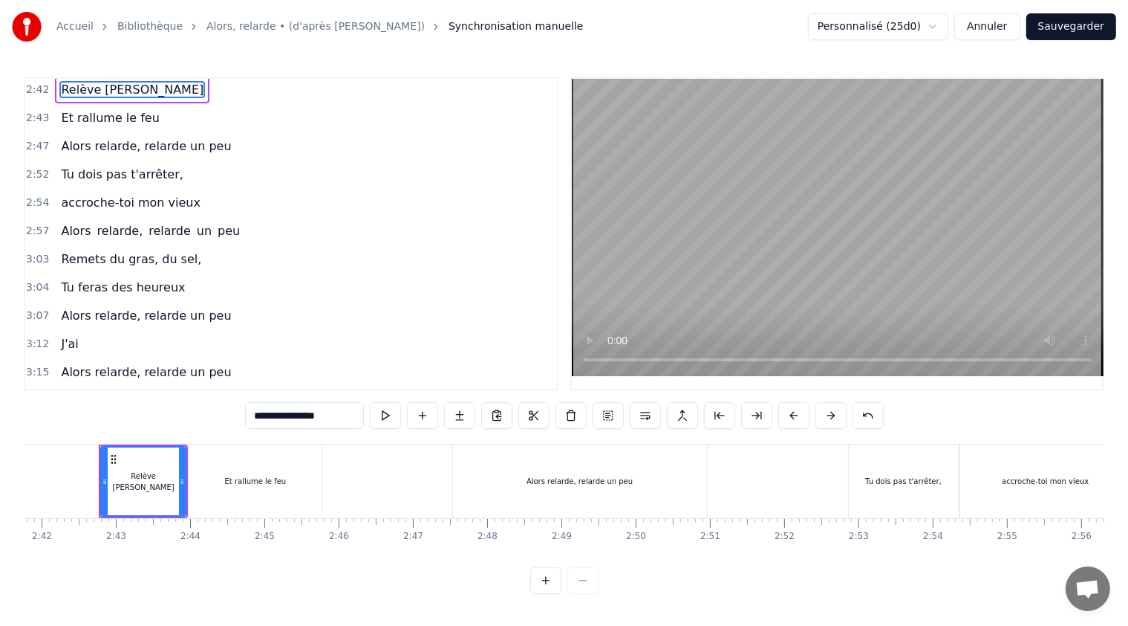
scroll to position [1248, 0]
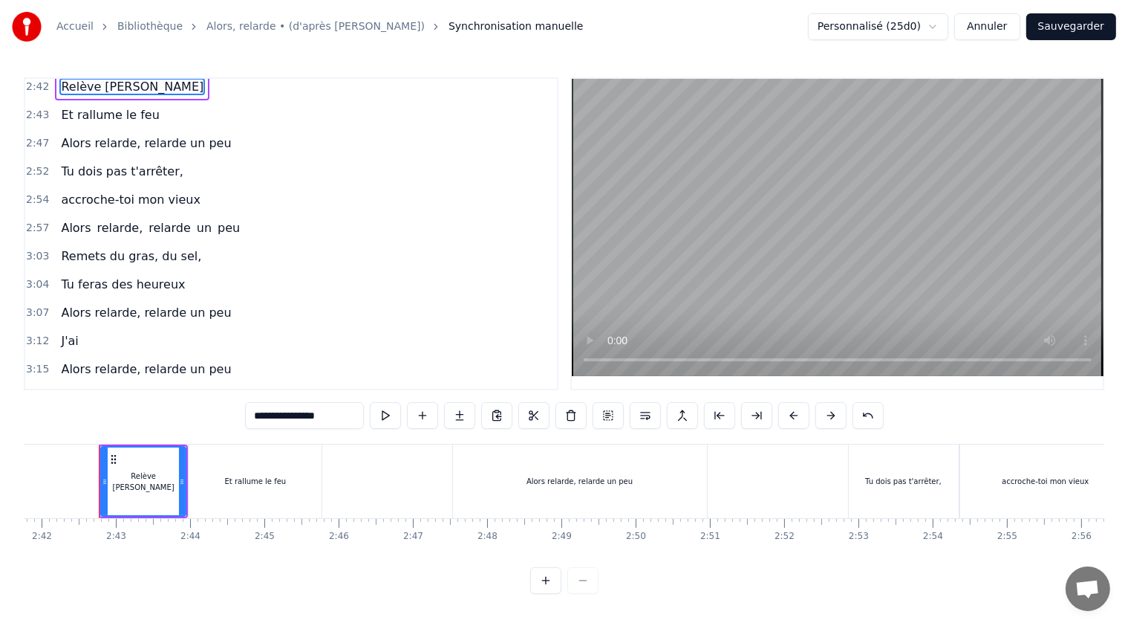
click at [68, 332] on span "J'ai" at bounding box center [69, 340] width 20 height 17
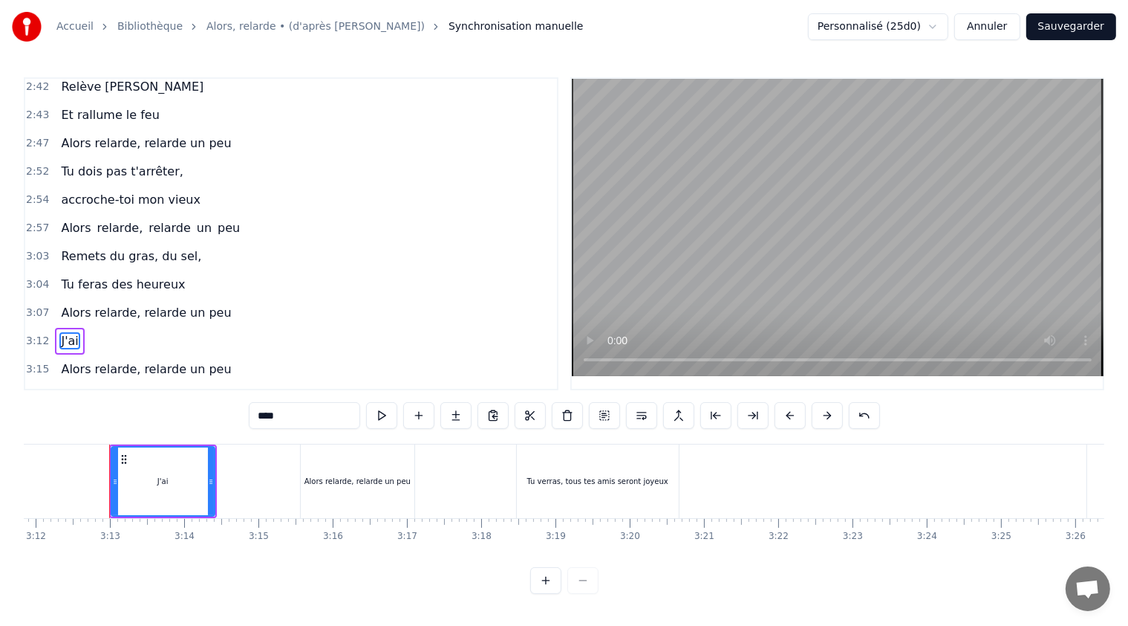
scroll to position [0, 14262]
drag, startPoint x: 280, startPoint y: 416, endPoint x: 253, endPoint y: 418, distance: 27.5
click at [253, 418] on input "****" at bounding box center [304, 415] width 111 height 27
paste input "**********"
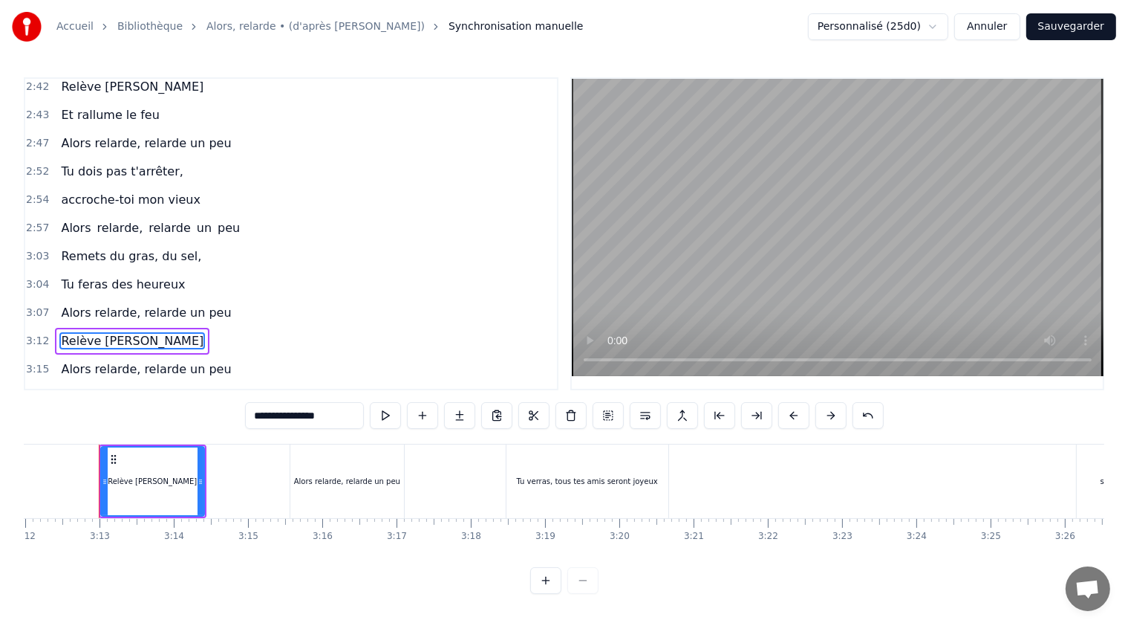
type input "**********"
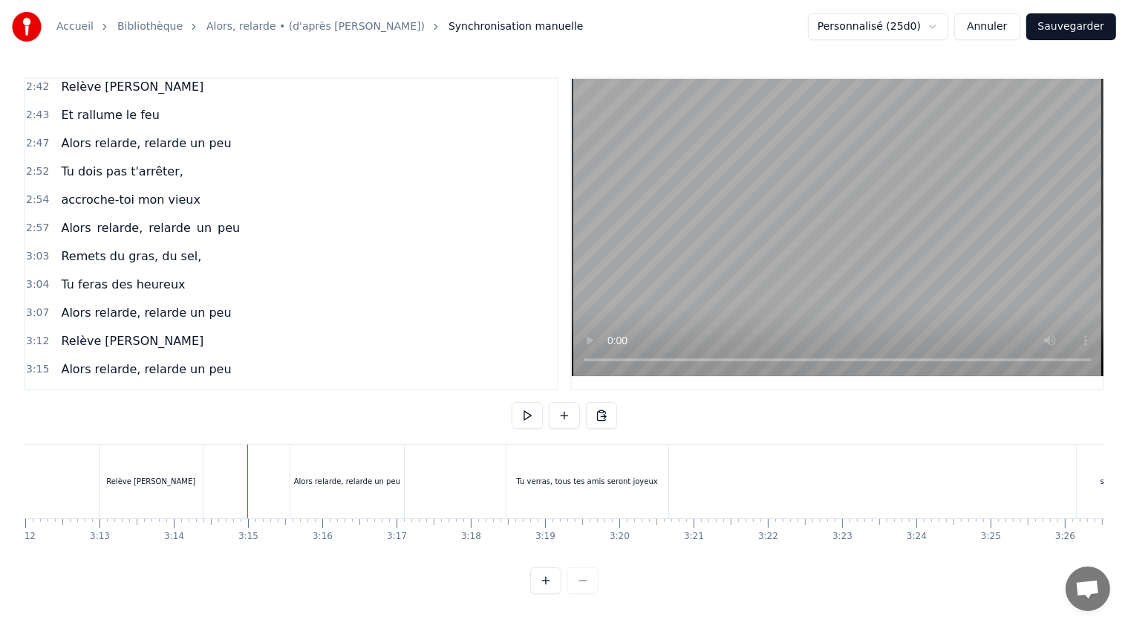
click at [344, 470] on div "Alors relarde, relarde un peu" at bounding box center [347, 481] width 114 height 74
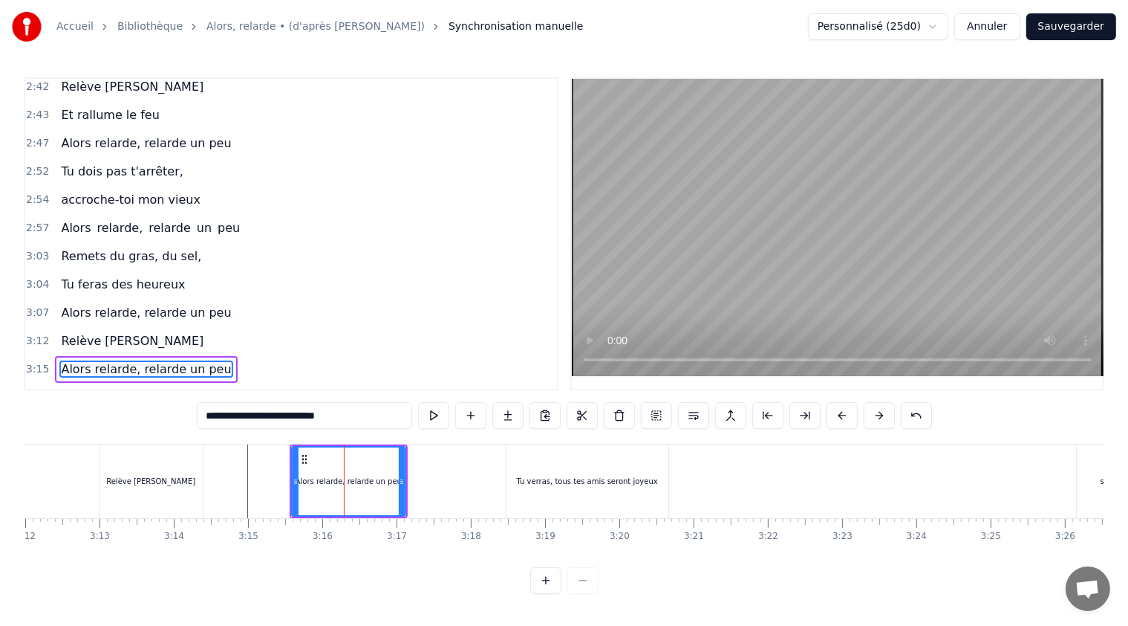
scroll to position [4, 0]
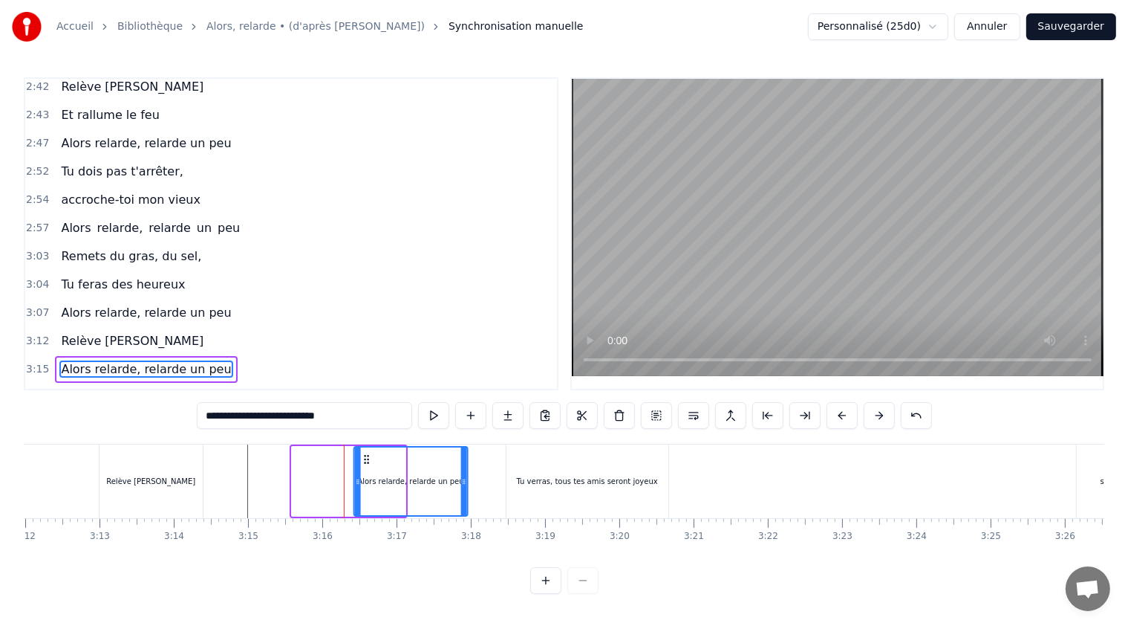
drag, startPoint x: 303, startPoint y: 449, endPoint x: 363, endPoint y: 455, distance: 60.4
click at [364, 455] on icon at bounding box center [366, 459] width 12 height 12
click at [526, 449] on div "Tu verras, tous tes amis seront joyeux" at bounding box center [588, 481] width 162 height 74
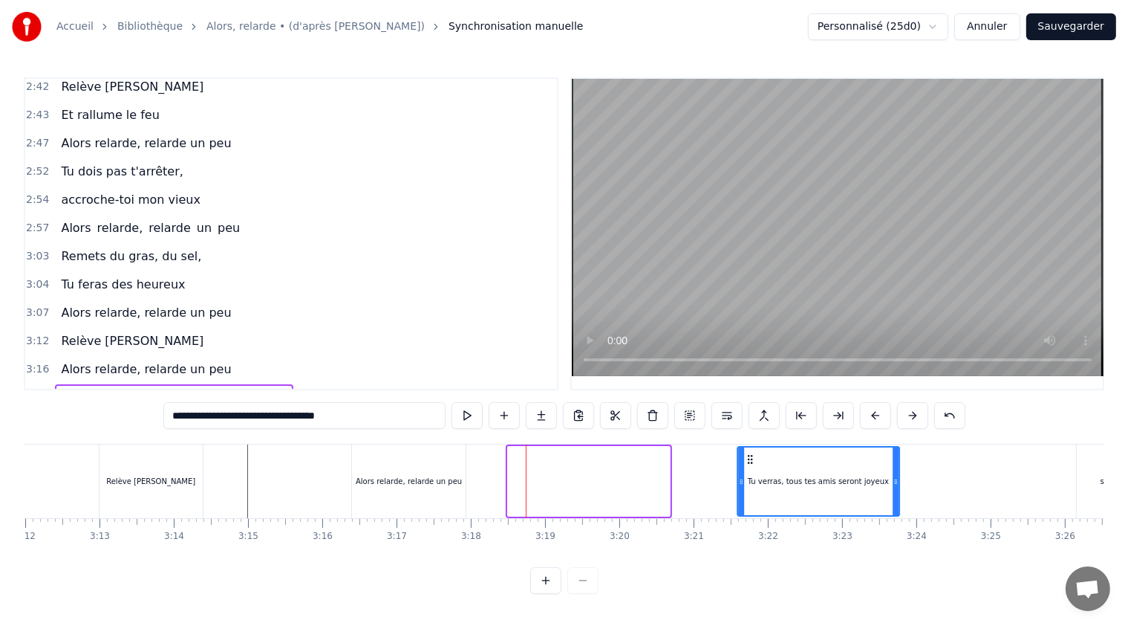
drag, startPoint x: 519, startPoint y: 452, endPoint x: 748, endPoint y: 460, distance: 229.7
click at [748, 460] on div "Tu verras, tous tes amis seront joyeux" at bounding box center [818, 481] width 160 height 68
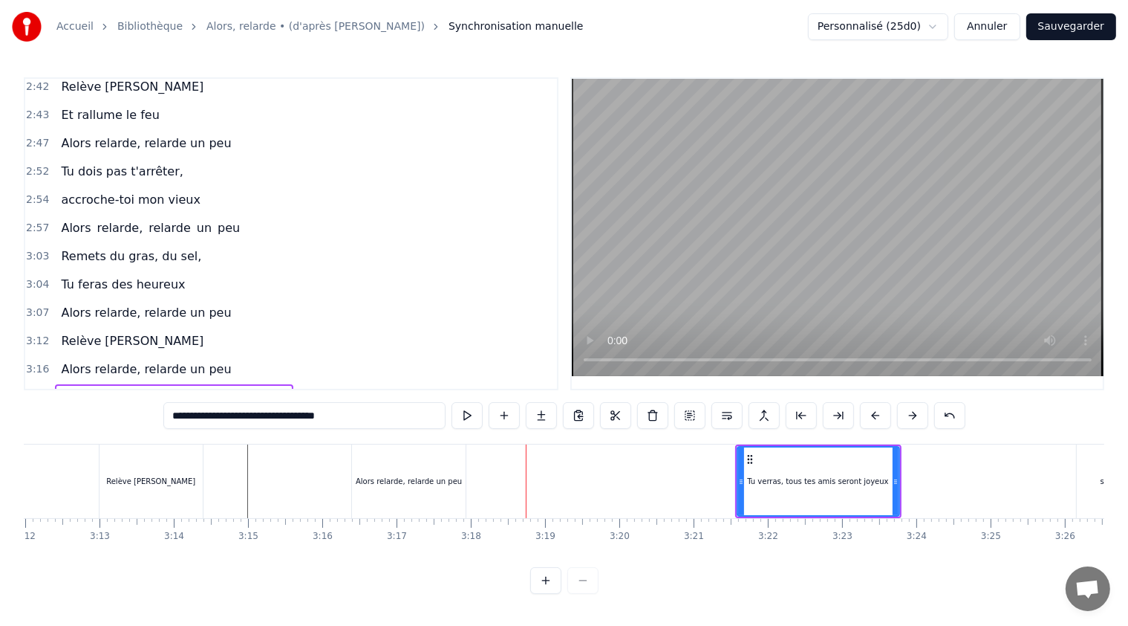
click at [365, 448] on div "Alors relarde, relarde un peu" at bounding box center [409, 481] width 114 height 74
type input "**********"
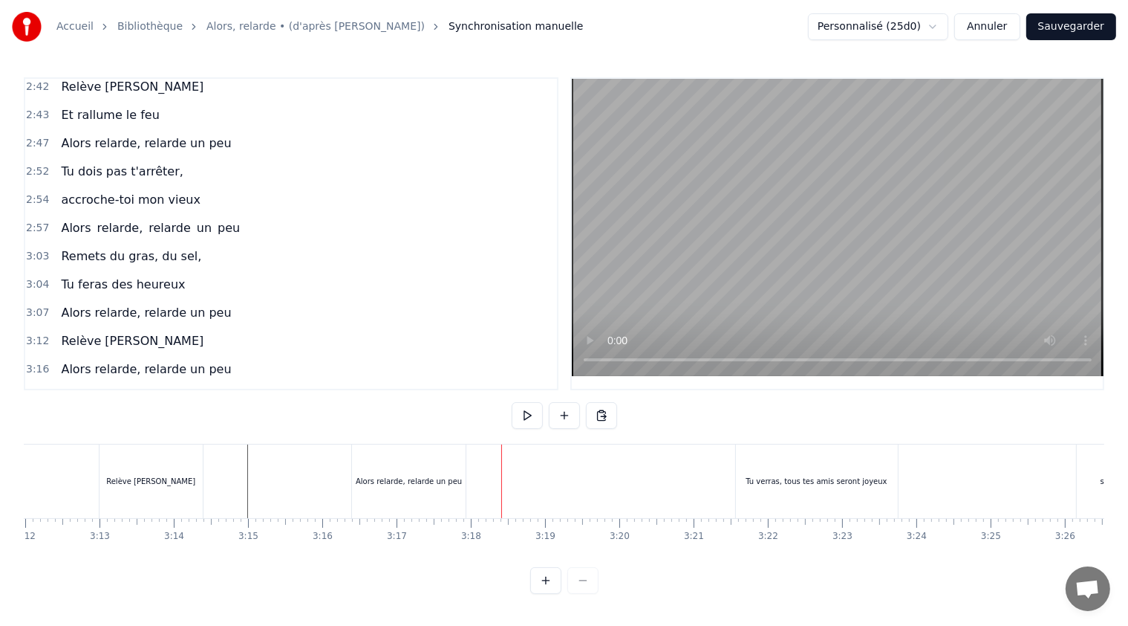
click at [375, 459] on div "Alors relarde, relarde un peu" at bounding box center [409, 481] width 114 height 74
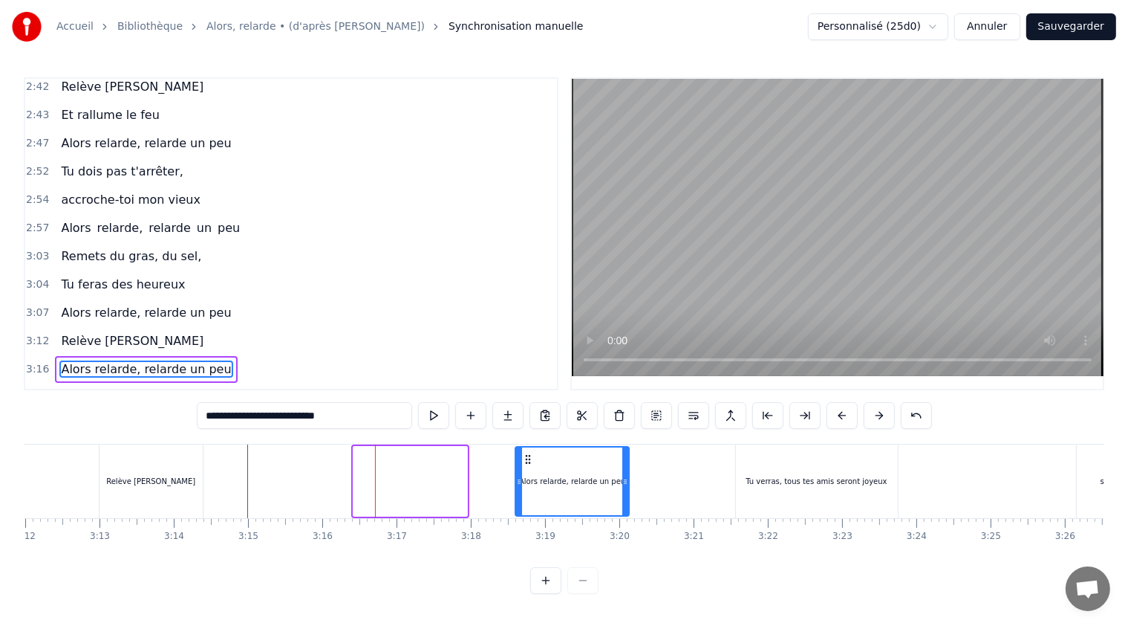
drag, startPoint x: 366, startPoint y: 453, endPoint x: 529, endPoint y: 463, distance: 163.7
click at [529, 463] on div "Alors relarde, relarde un peu" at bounding box center [572, 481] width 112 height 68
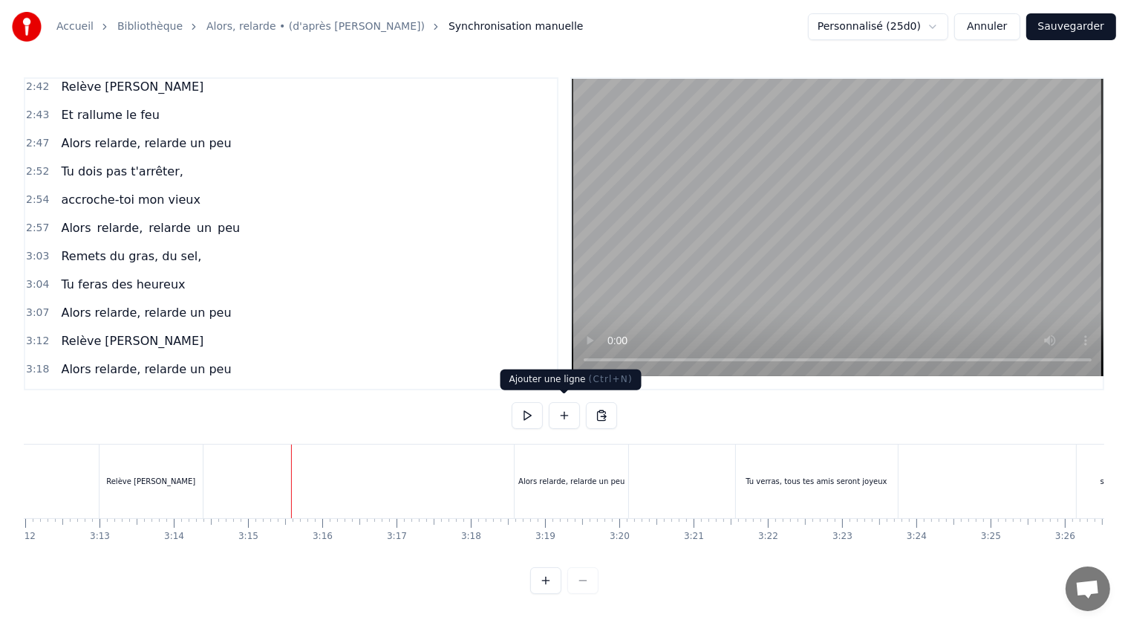
click at [561, 410] on button at bounding box center [564, 415] width 31 height 27
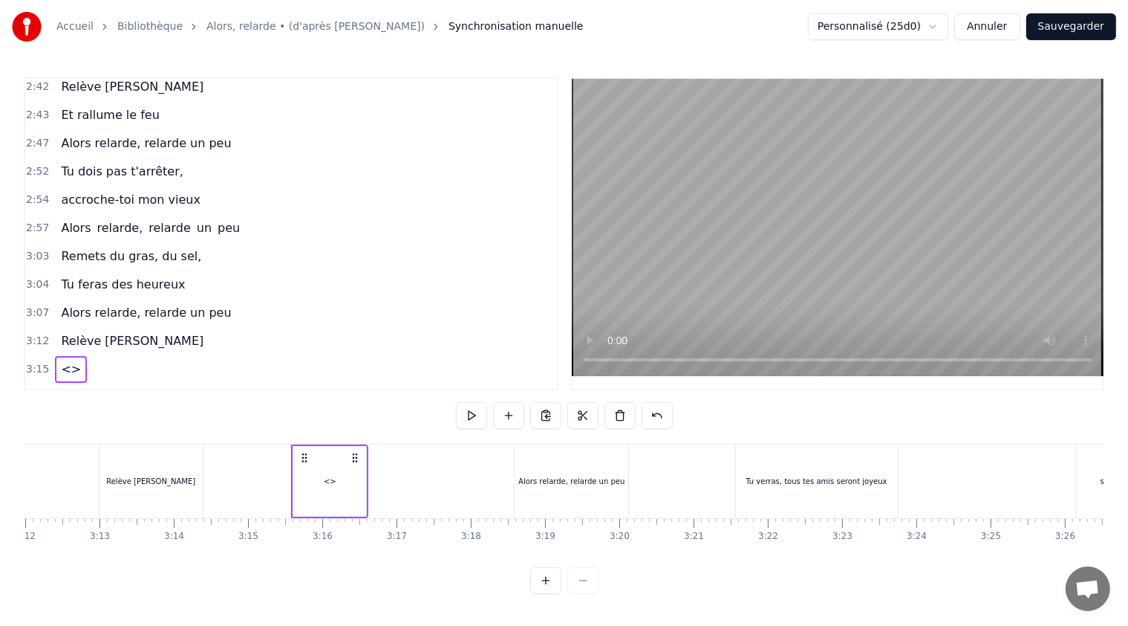
click at [67, 360] on span "<>" at bounding box center [70, 368] width 23 height 17
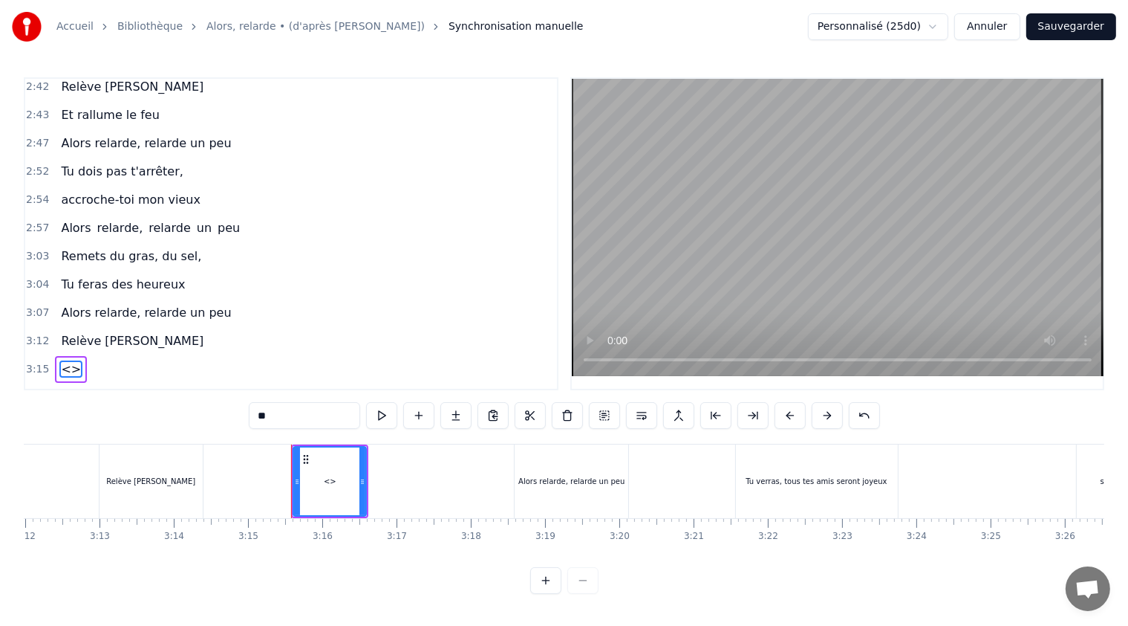
scroll to position [1275, 0]
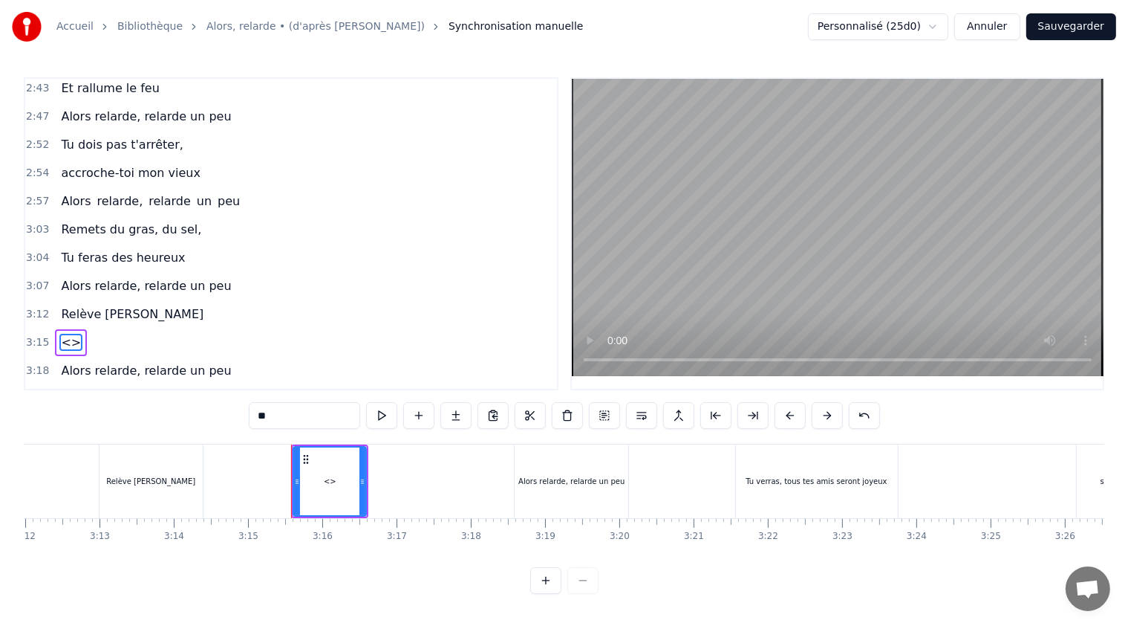
drag, startPoint x: 278, startPoint y: 419, endPoint x: 238, endPoint y: 418, distance: 40.1
click at [238, 418] on div "0:21 T'as raté ton pâté, 0:23 t'as loupé ta rillette 0:26 Ta terrine est pétée,…" at bounding box center [564, 335] width 1081 height 516
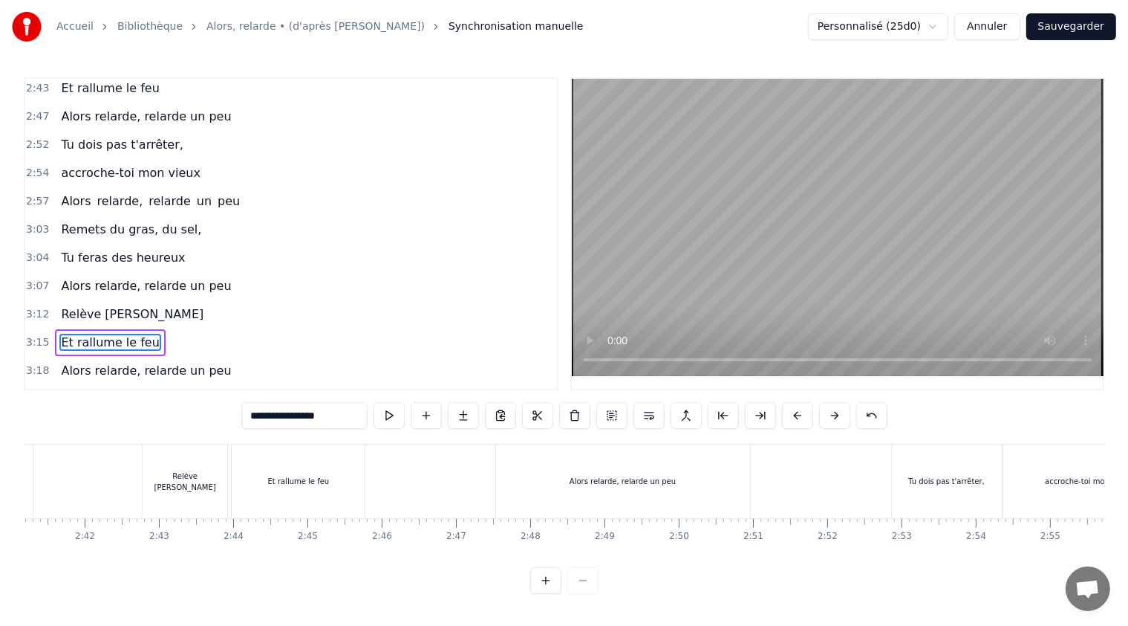
scroll to position [0, 11925]
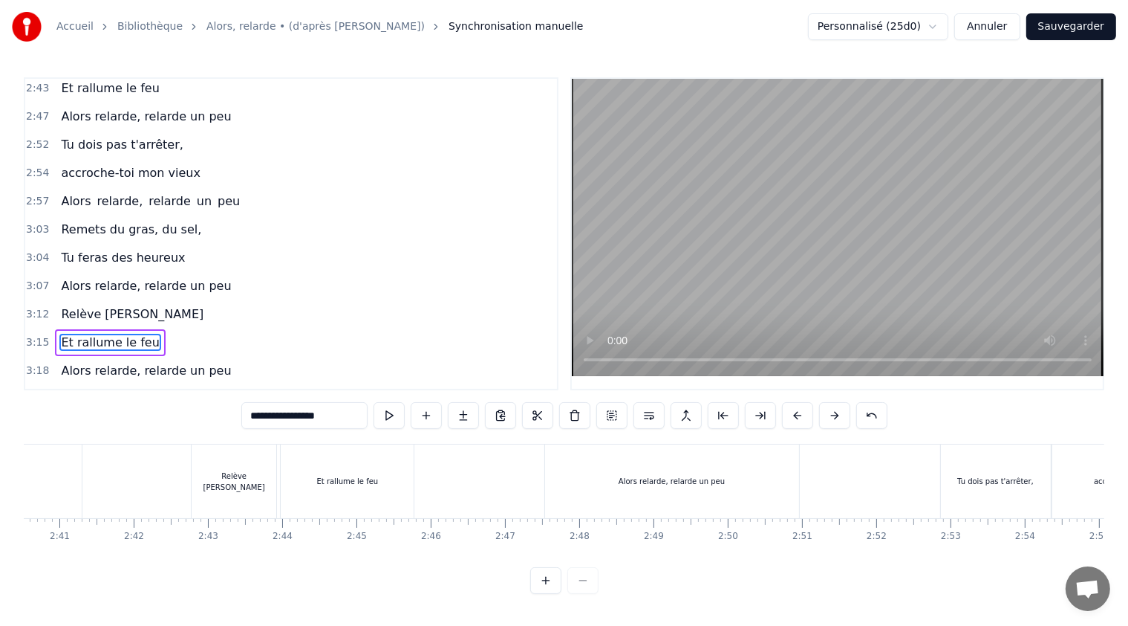
type input "**********"
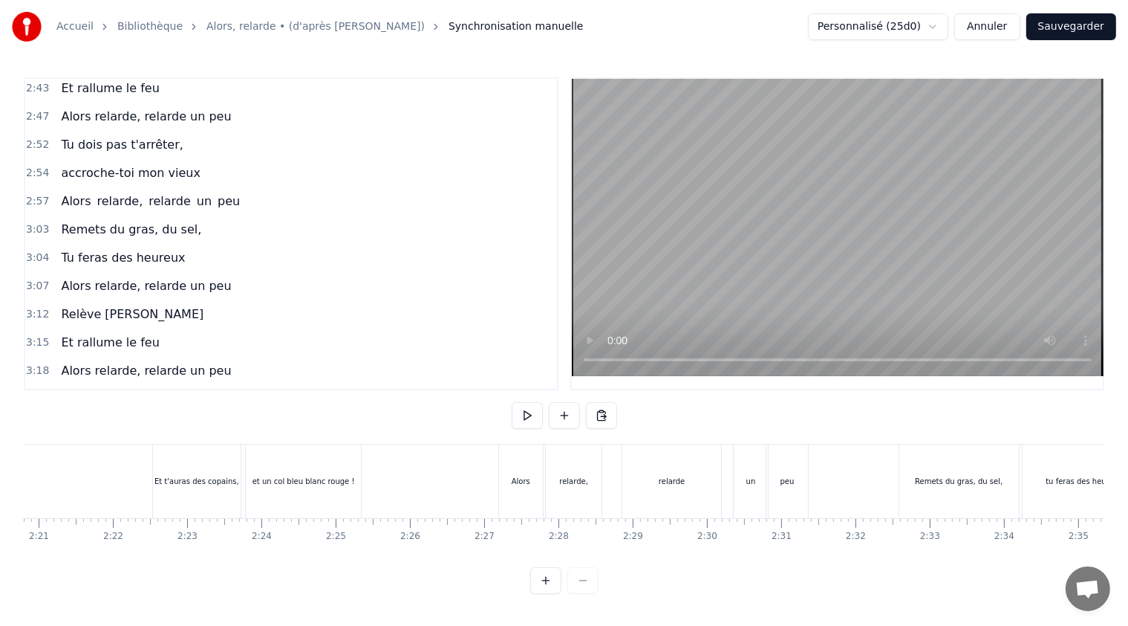
scroll to position [0, 10352]
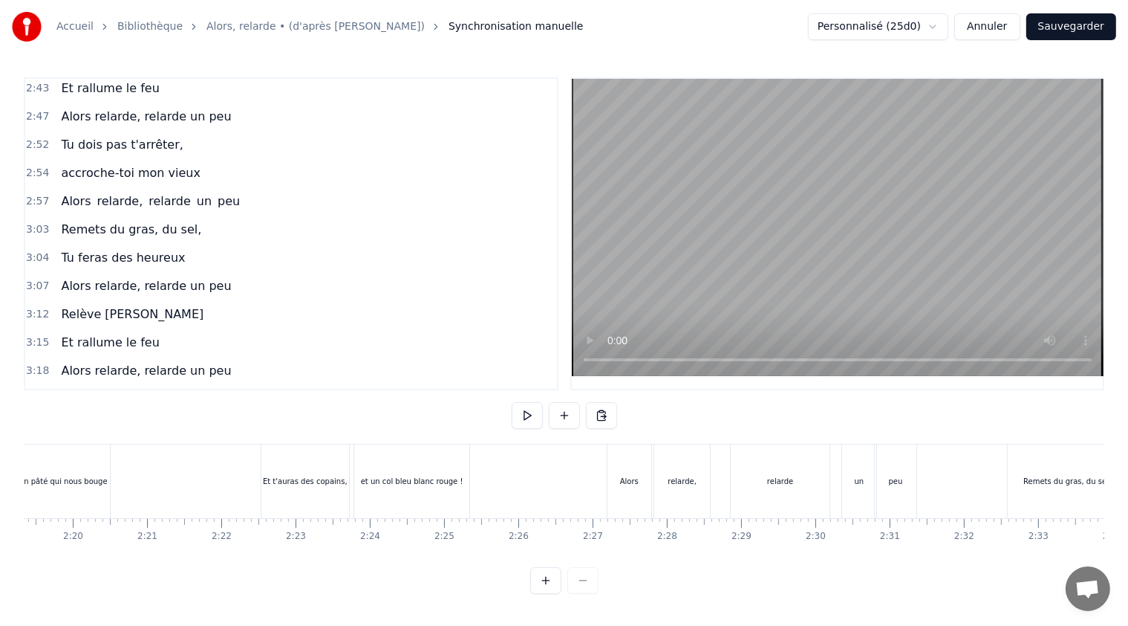
click at [523, 419] on button at bounding box center [527, 415] width 31 height 27
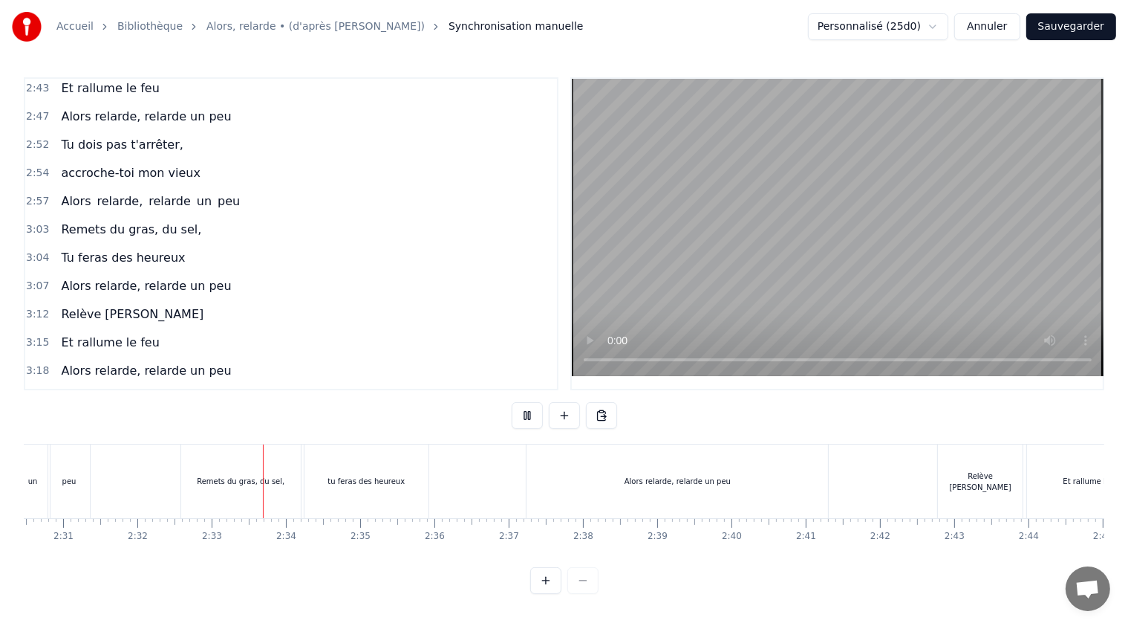
scroll to position [0, 11302]
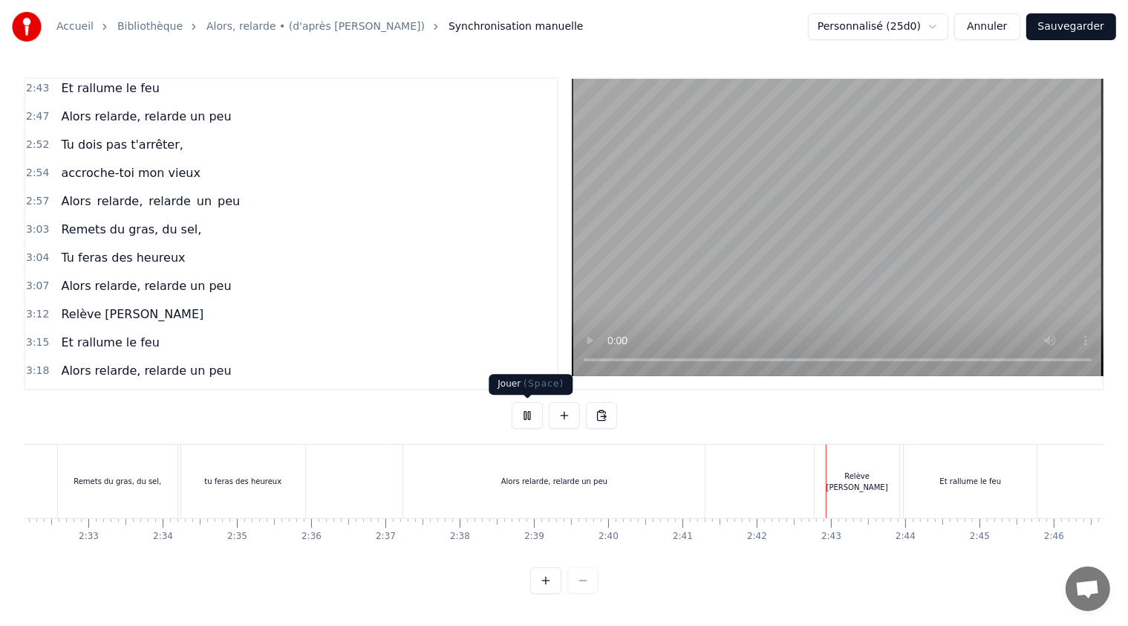
click at [524, 416] on button at bounding box center [527, 415] width 31 height 27
click at [410, 481] on div "Alors relarde, relarde un peu" at bounding box center [554, 481] width 302 height 74
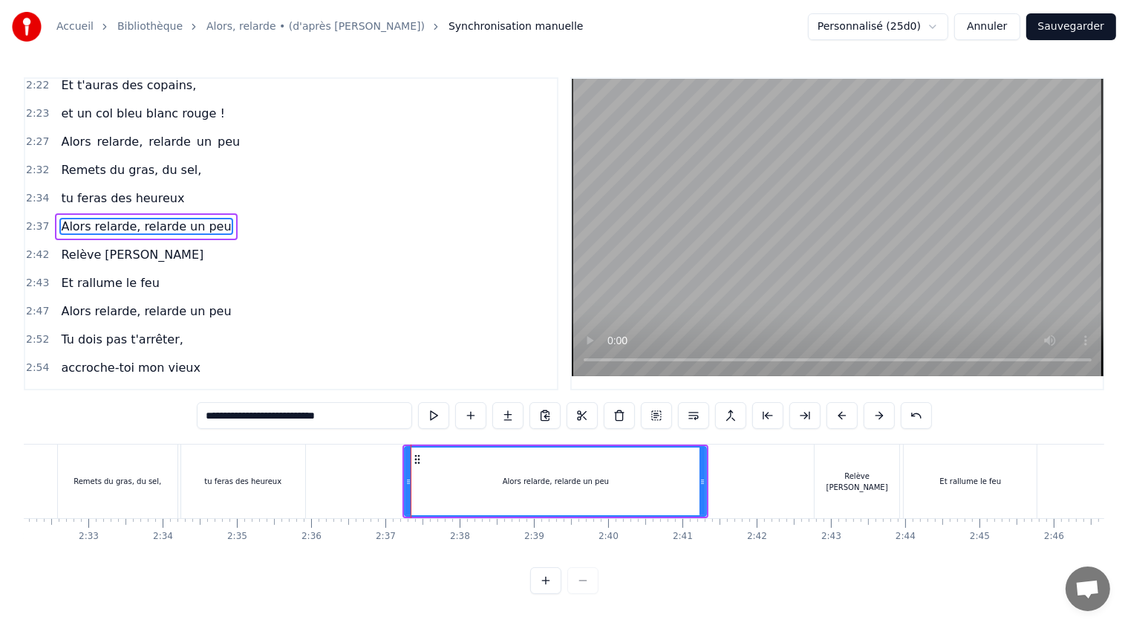
scroll to position [1034, 0]
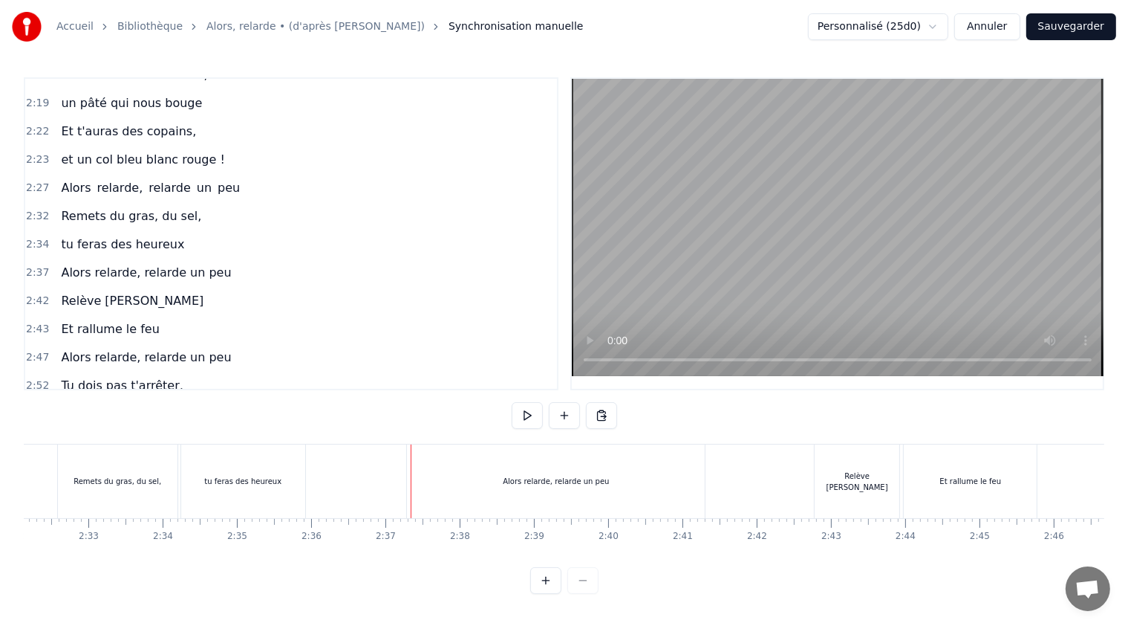
click at [666, 475] on div "Alors relarde, relarde un peu" at bounding box center [556, 481] width 298 height 74
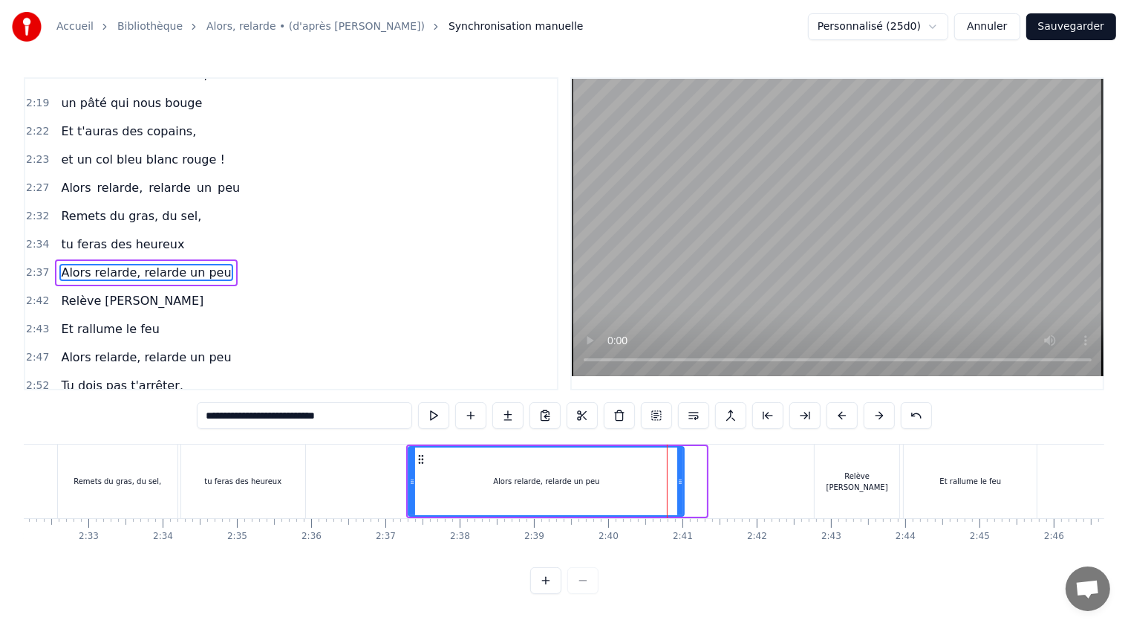
drag, startPoint x: 702, startPoint y: 483, endPoint x: 680, endPoint y: 478, distance: 22.0
click at [680, 478] on icon at bounding box center [681, 481] width 6 height 12
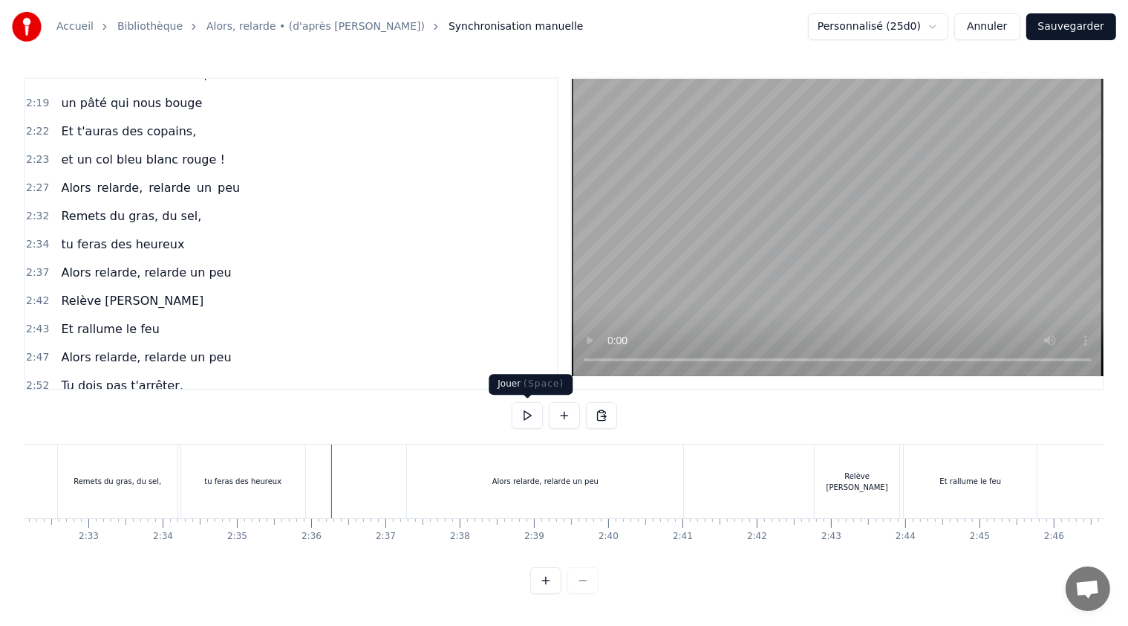
click at [520, 412] on button at bounding box center [527, 415] width 31 height 27
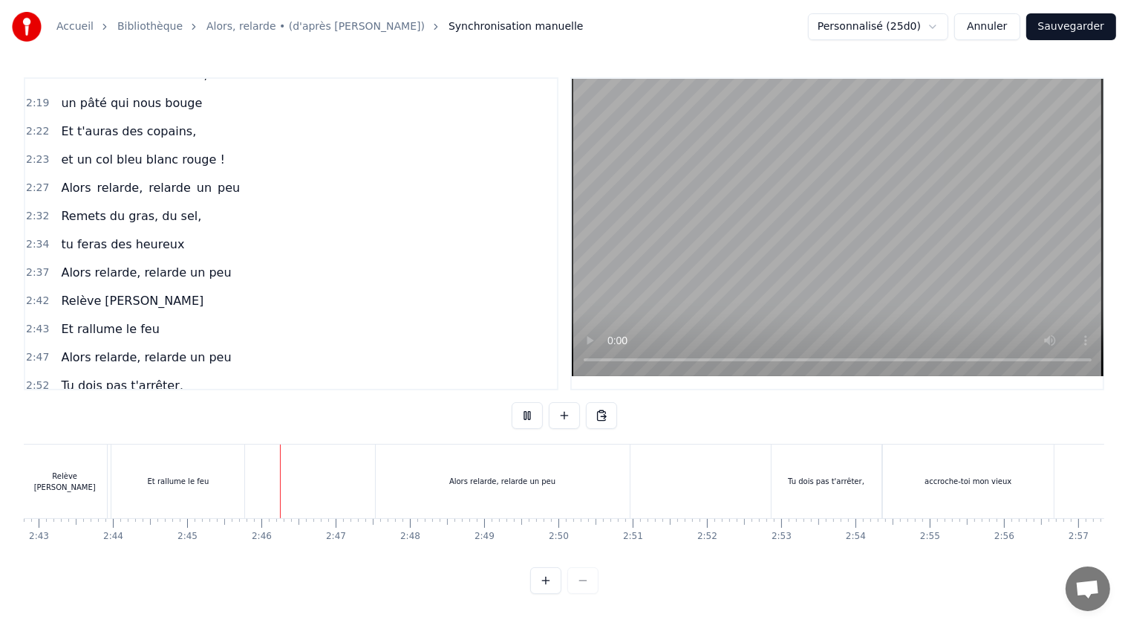
scroll to position [0, 12235]
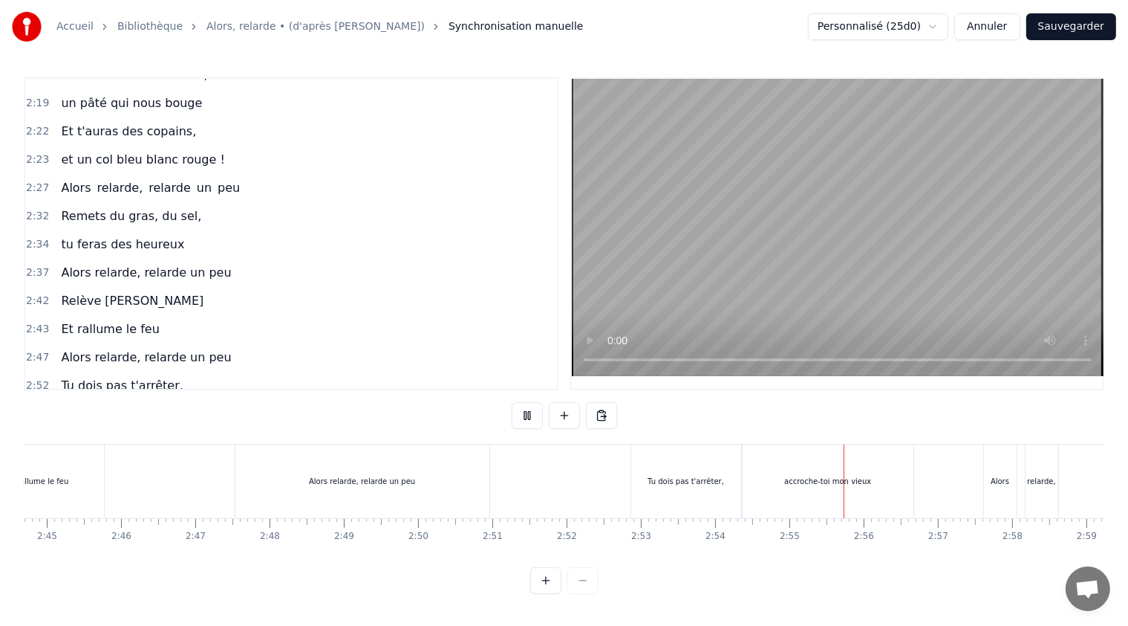
click at [522, 414] on button at bounding box center [527, 415] width 31 height 27
click at [703, 475] on div "Tu dois pas t'arrêter," at bounding box center [686, 480] width 77 height 11
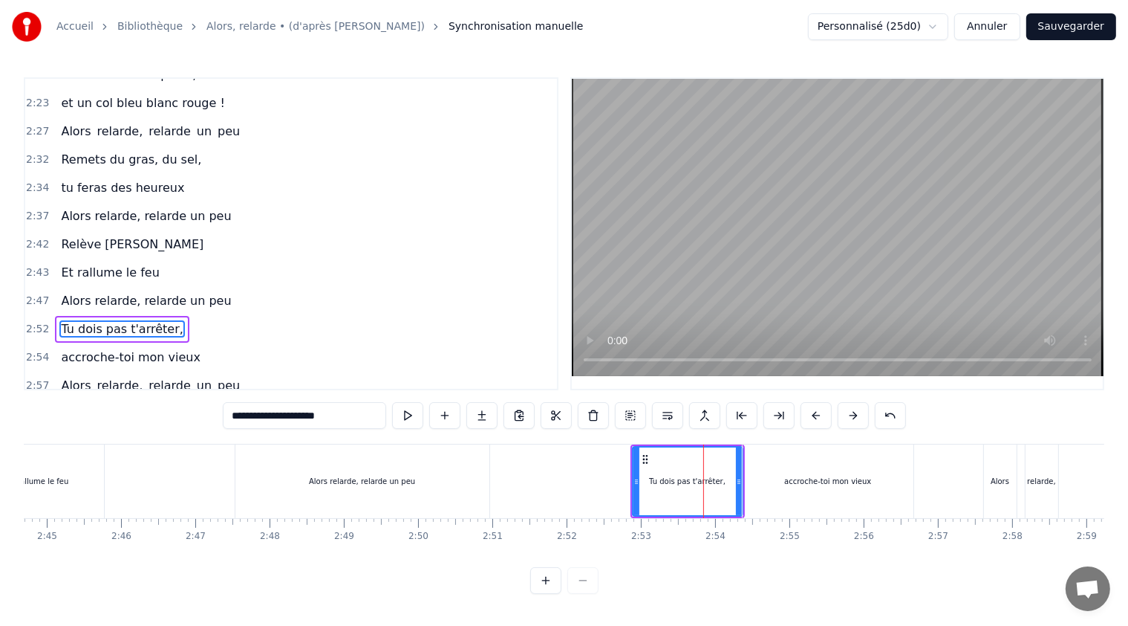
scroll to position [1143, 0]
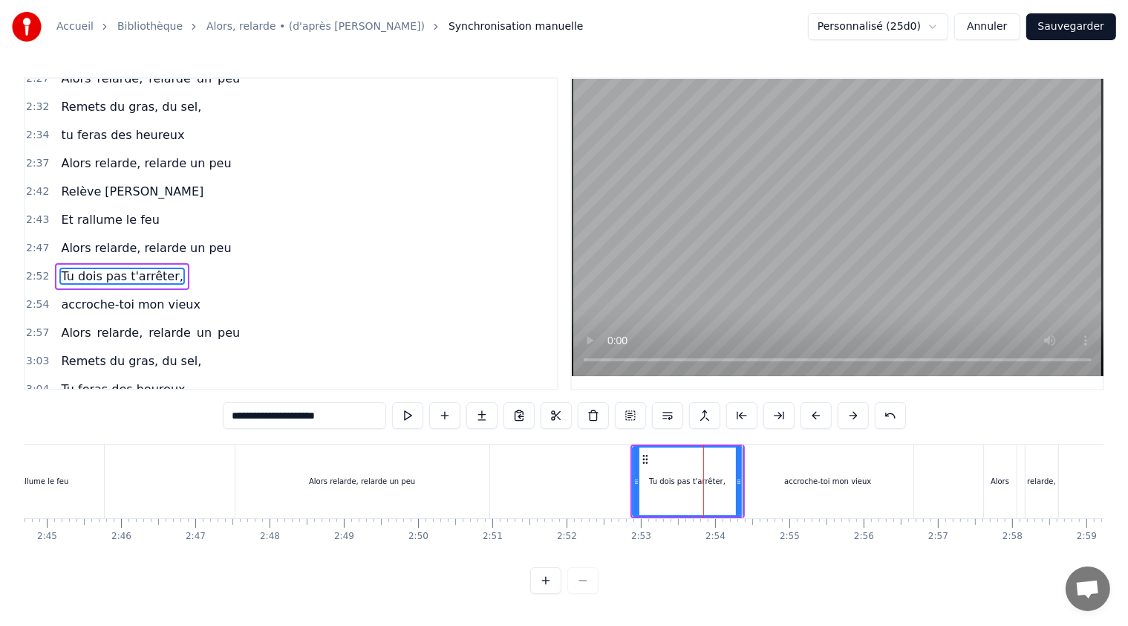
click at [787, 481] on div "accroche-toi mon vieux" at bounding box center [828, 481] width 171 height 74
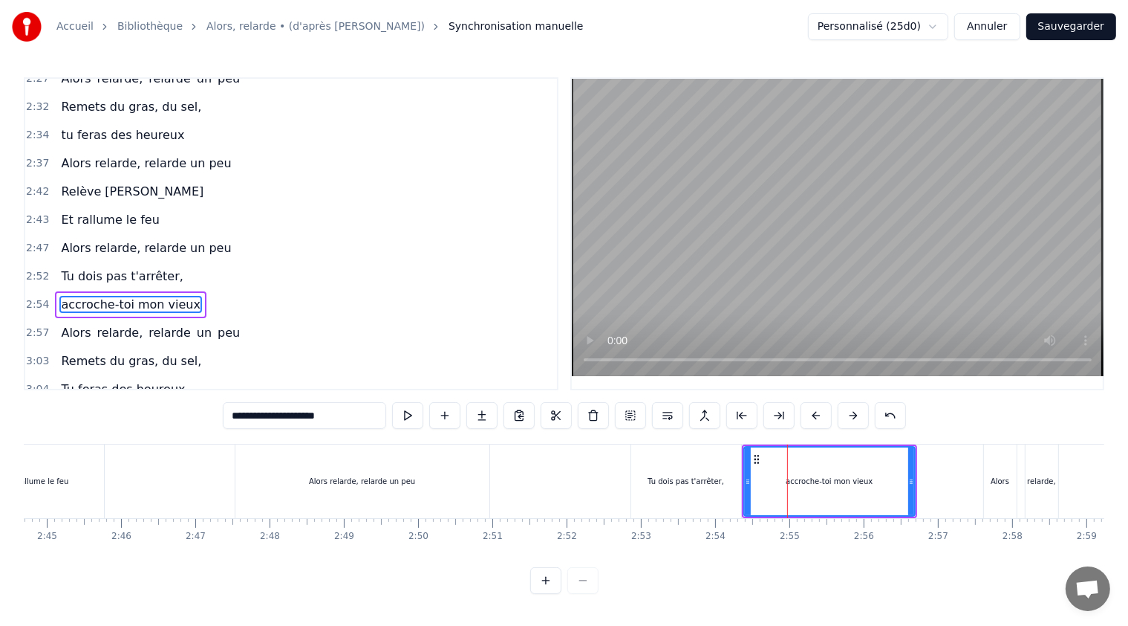
scroll to position [1171, 0]
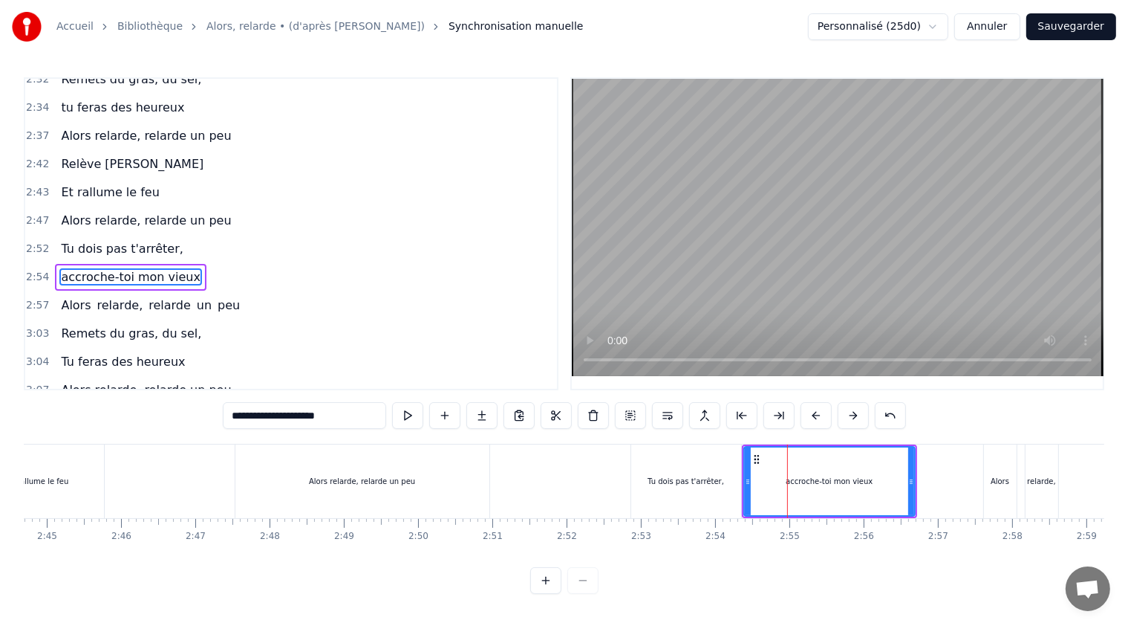
click at [706, 475] on div "Tu dois pas t'arrêter," at bounding box center [686, 480] width 77 height 11
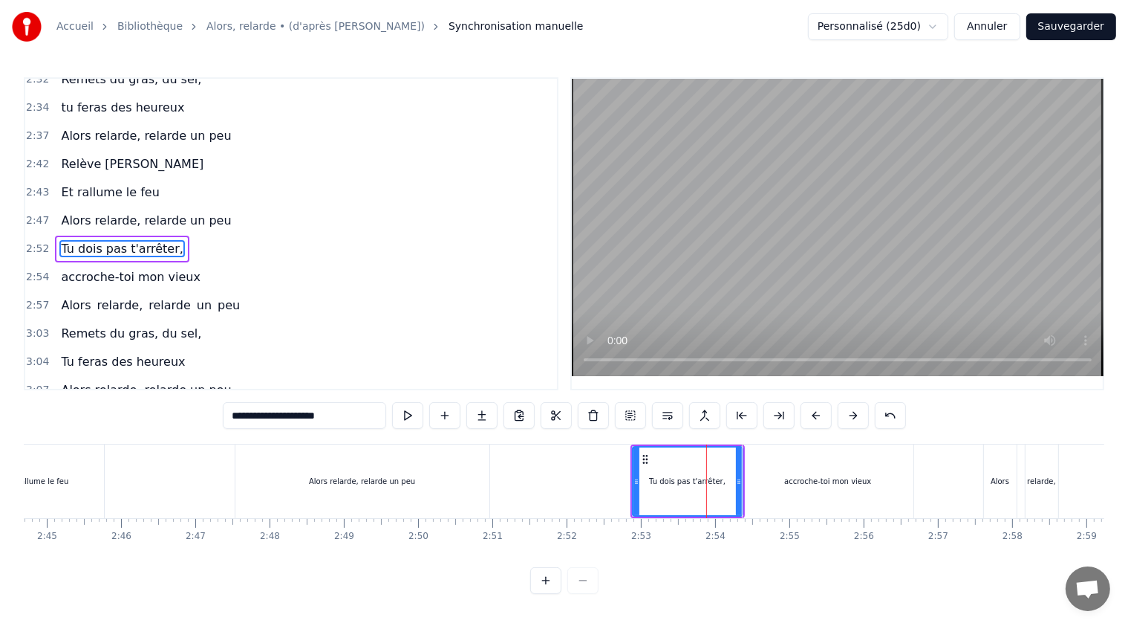
scroll to position [1143, 0]
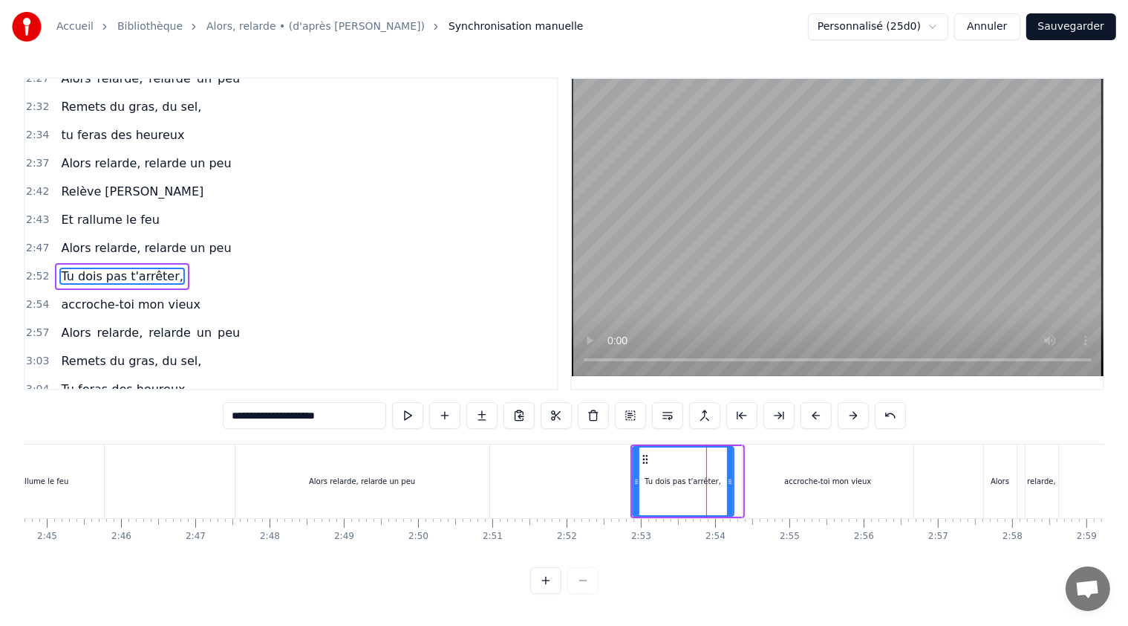
drag, startPoint x: 737, startPoint y: 478, endPoint x: 728, endPoint y: 478, distance: 8.9
click at [728, 478] on icon at bounding box center [730, 481] width 6 height 12
click at [776, 481] on div "accroche-toi mon vieux" at bounding box center [828, 481] width 171 height 74
type input "**********"
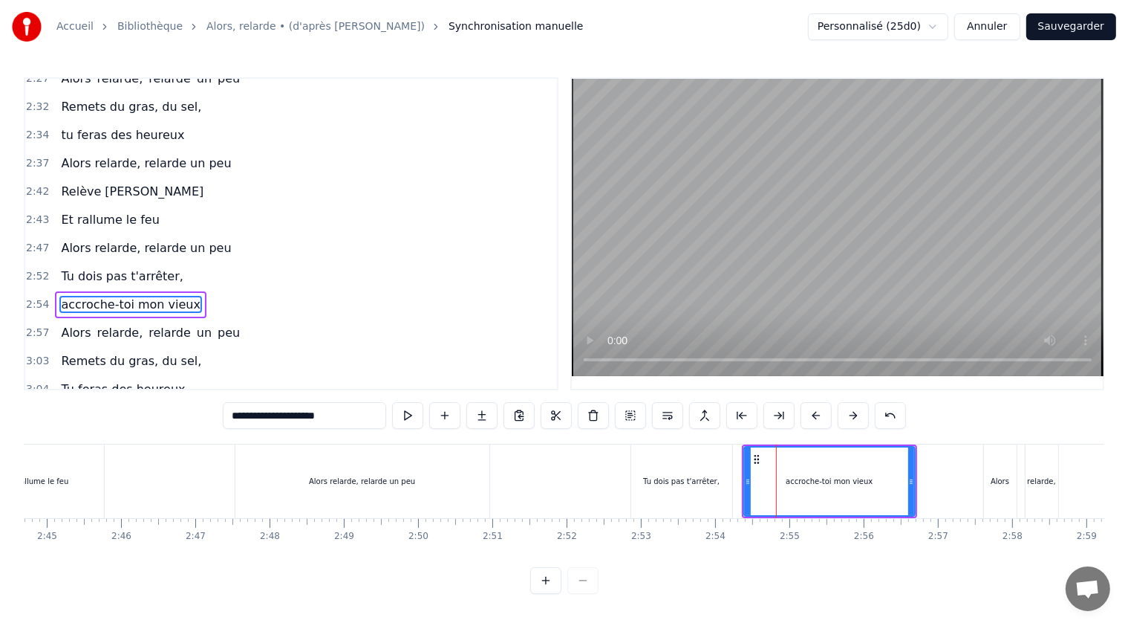
scroll to position [1171, 0]
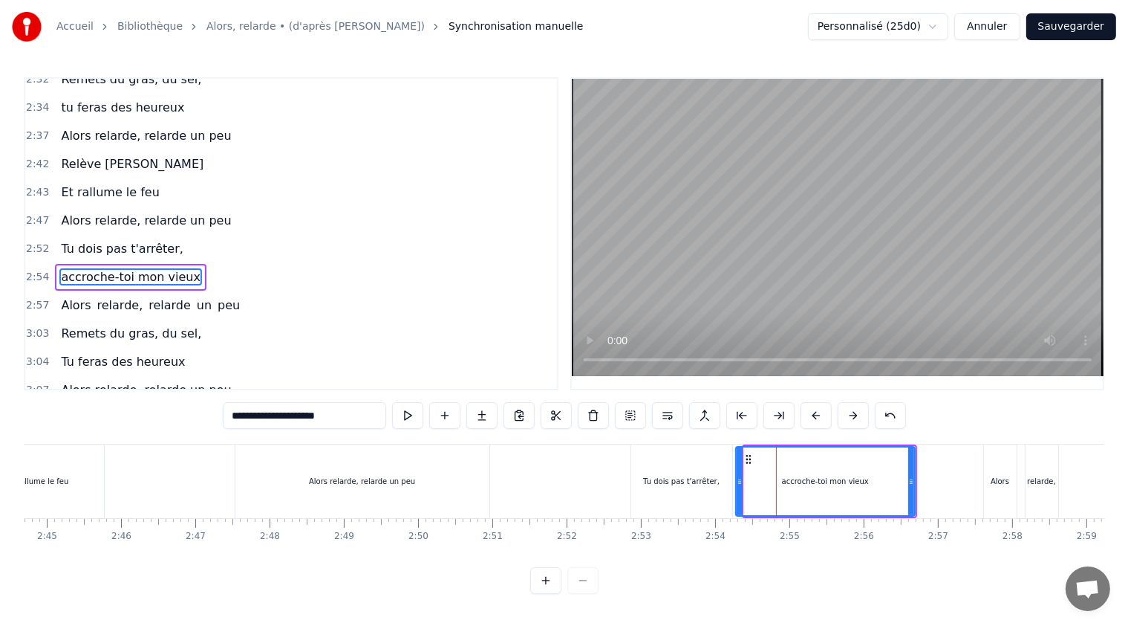
drag, startPoint x: 744, startPoint y: 481, endPoint x: 736, endPoint y: 478, distance: 8.7
click at [737, 478] on icon at bounding box center [740, 481] width 6 height 12
click at [903, 479] on icon at bounding box center [906, 481] width 6 height 12
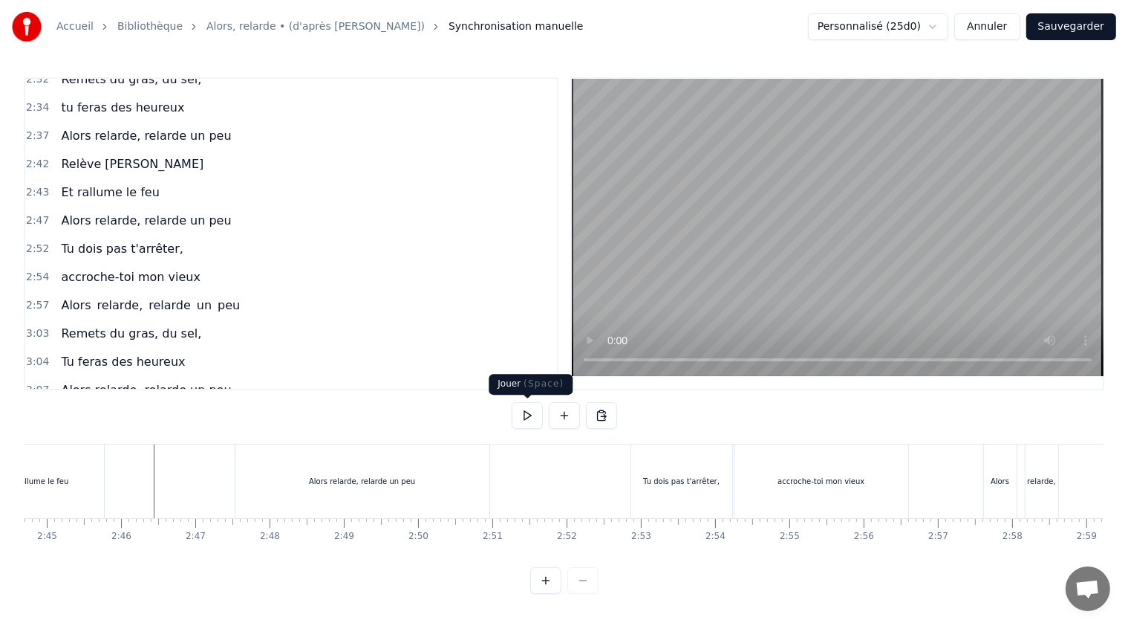
click at [522, 415] on button at bounding box center [527, 415] width 31 height 27
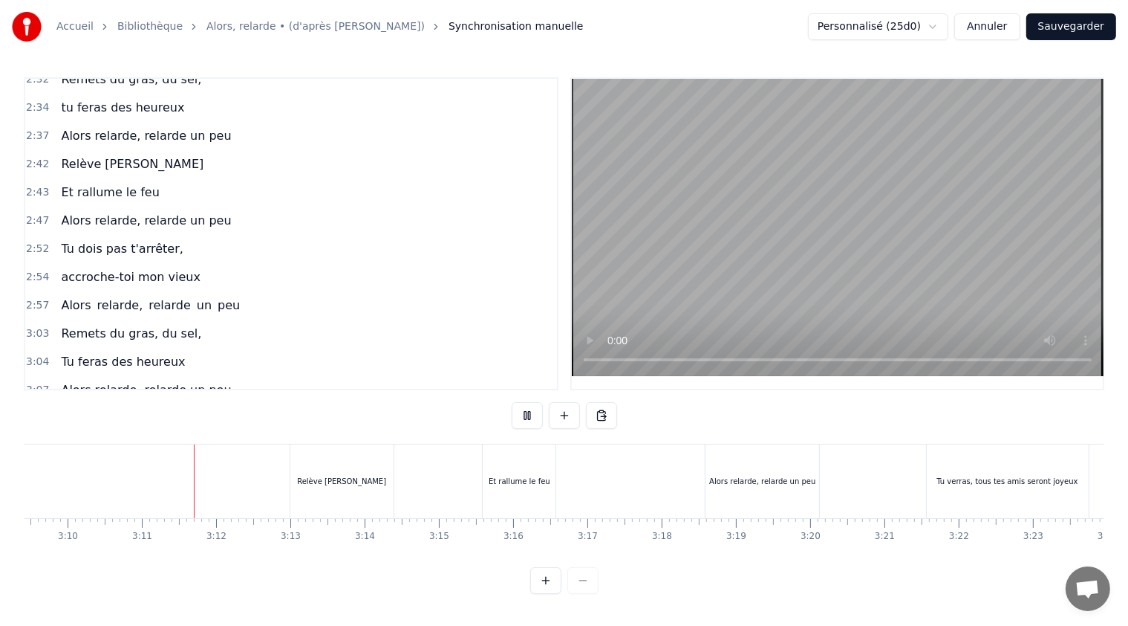
scroll to position [0, 14110]
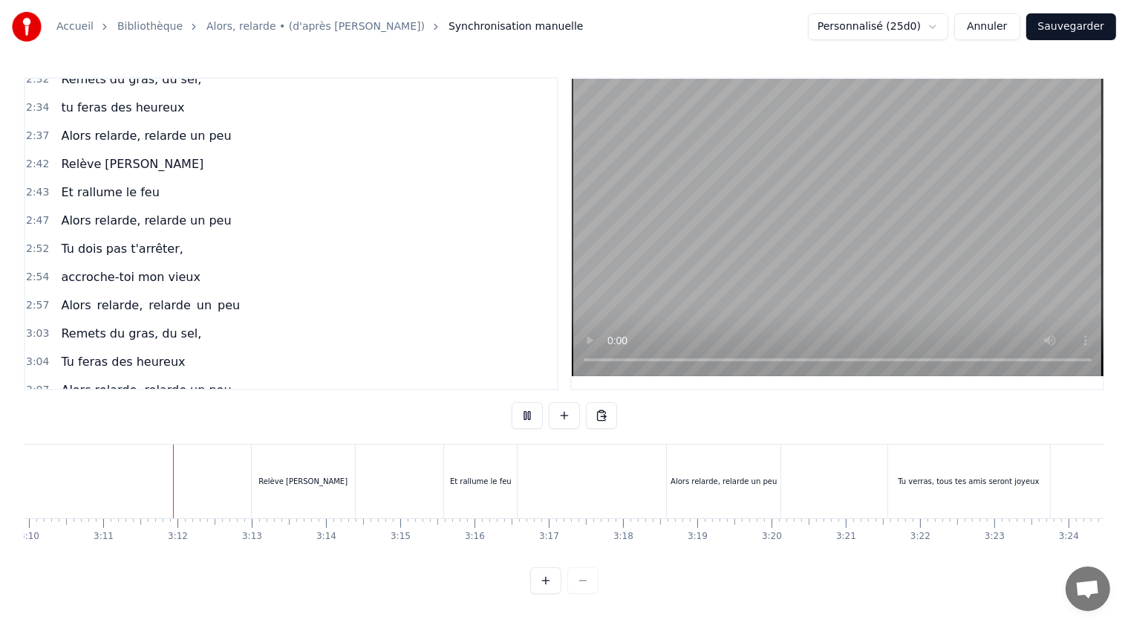
click at [529, 413] on button at bounding box center [527, 415] width 31 height 27
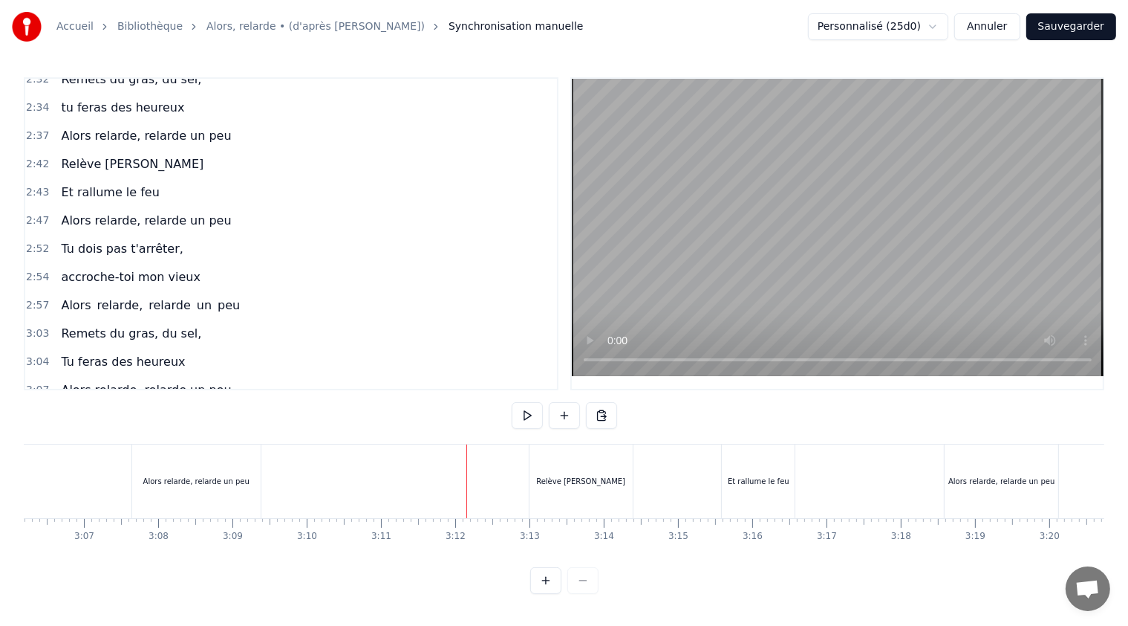
scroll to position [0, 13812]
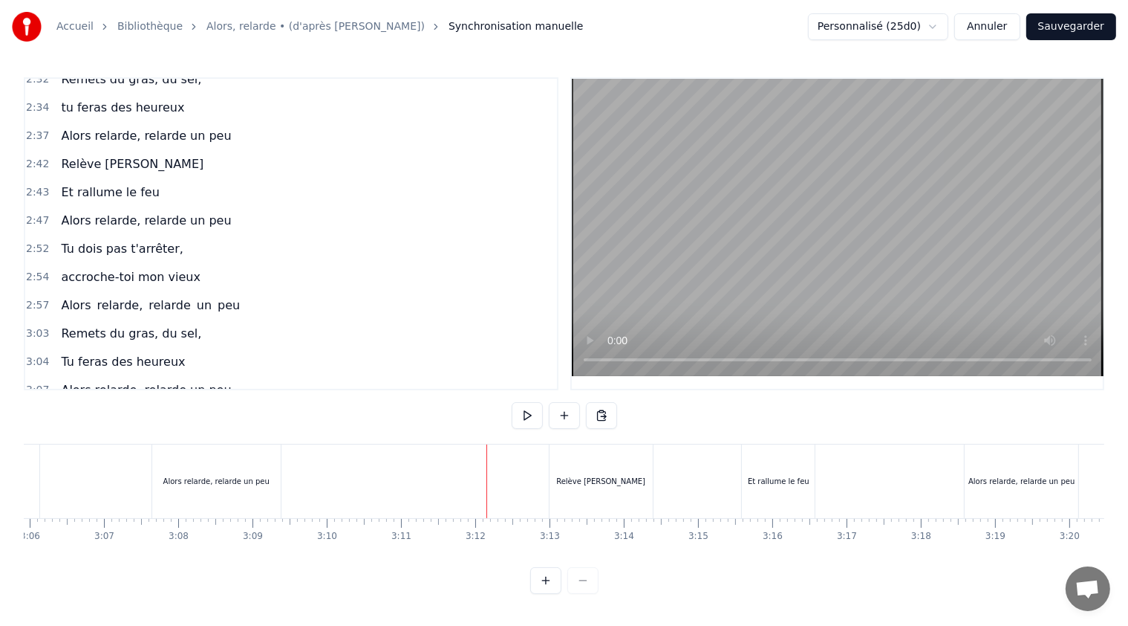
click at [241, 483] on div "Alors relarde, relarde un peu" at bounding box center [216, 480] width 106 height 11
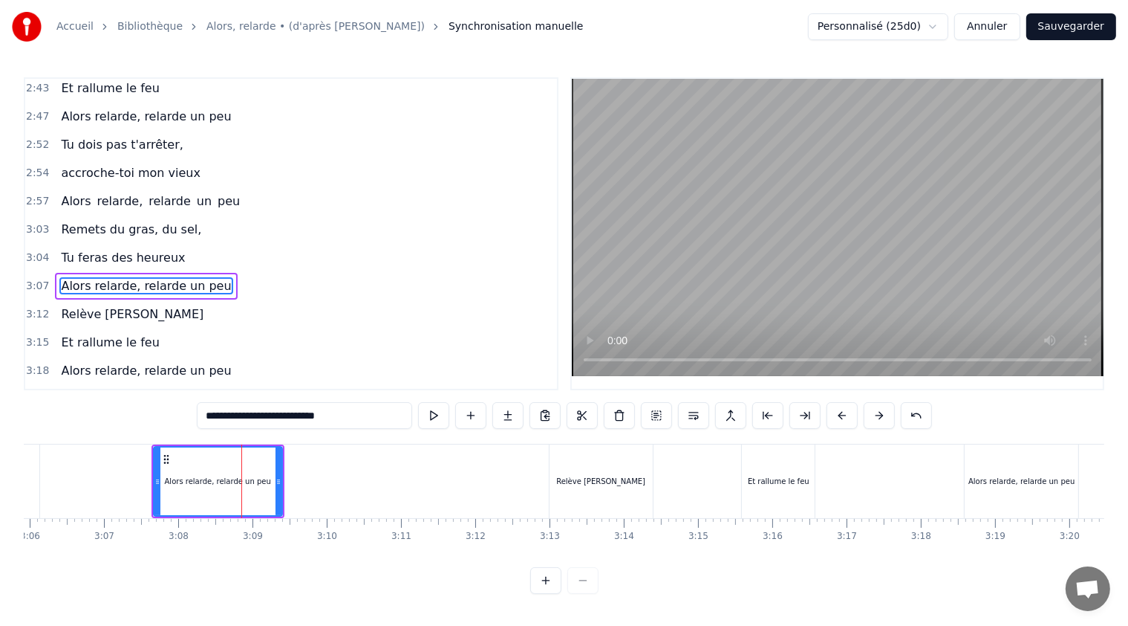
scroll to position [1275, 0]
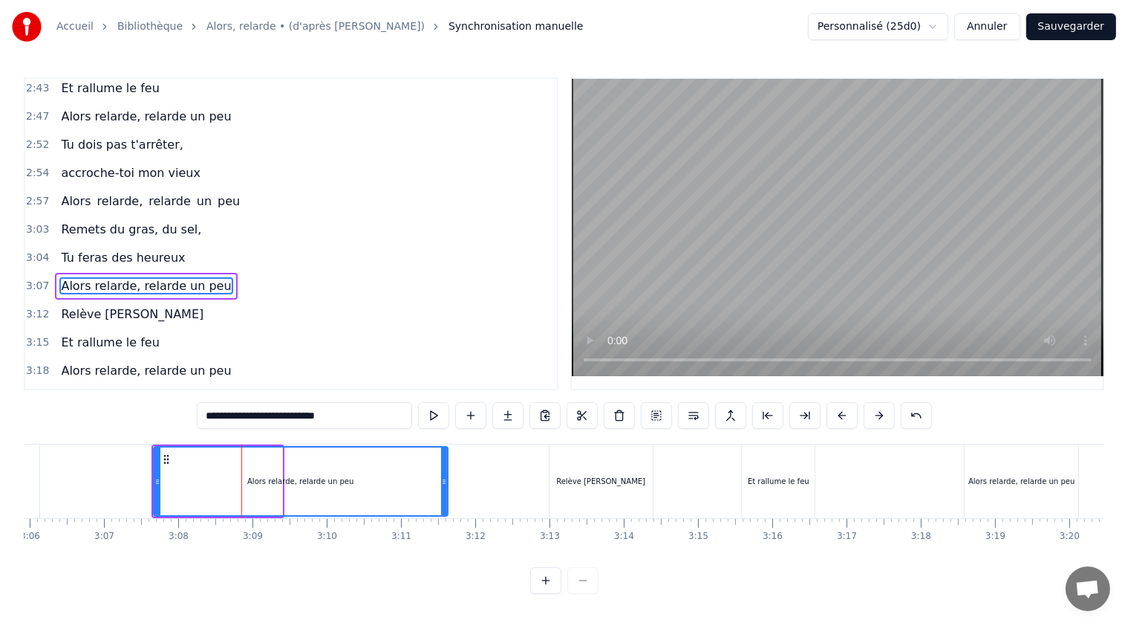
drag, startPoint x: 276, startPoint y: 480, endPoint x: 442, endPoint y: 481, distance: 165.7
click at [442, 481] on icon at bounding box center [444, 481] width 6 height 12
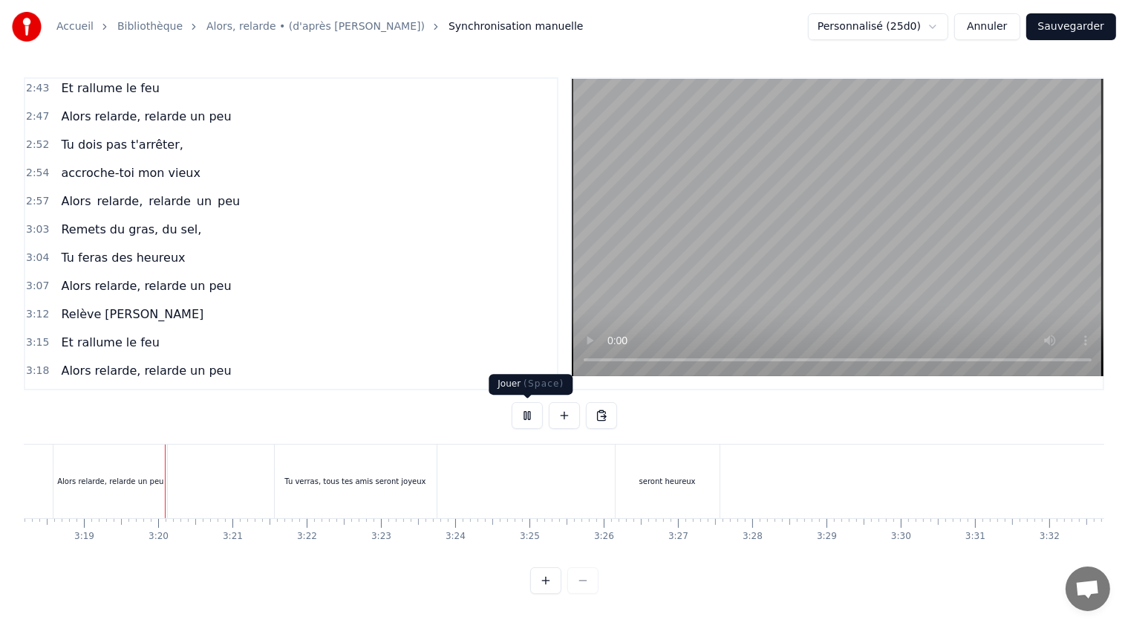
scroll to position [0, 14732]
click at [528, 415] on button at bounding box center [527, 415] width 31 height 27
click at [394, 472] on div "Tu verras, tous tes amis seront joyeux" at bounding box center [348, 481] width 162 height 74
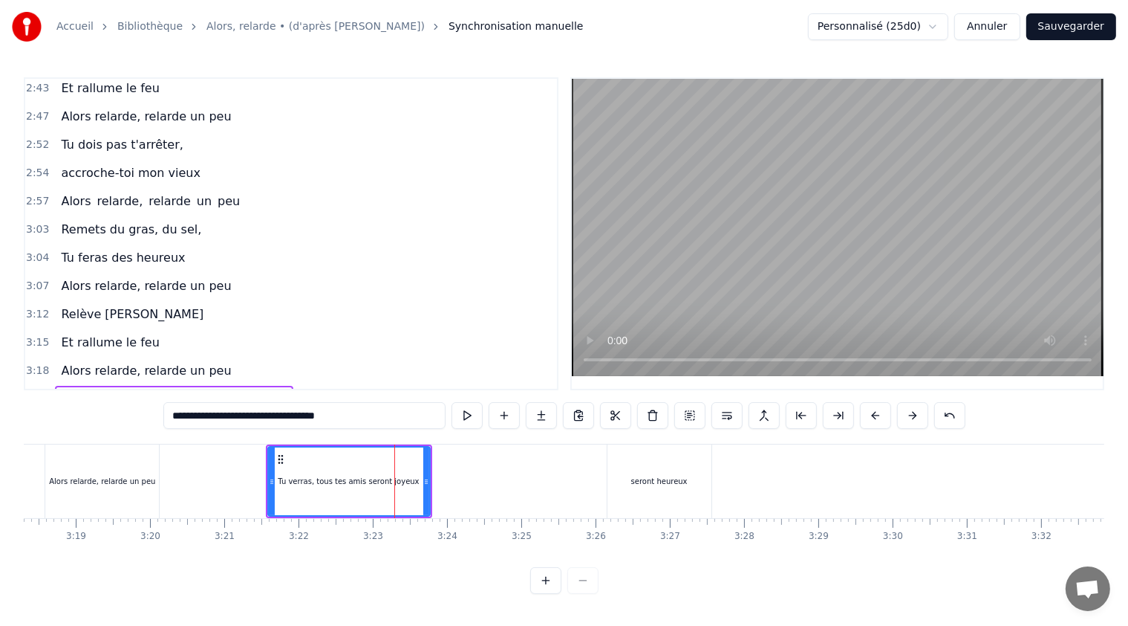
scroll to position [4, 0]
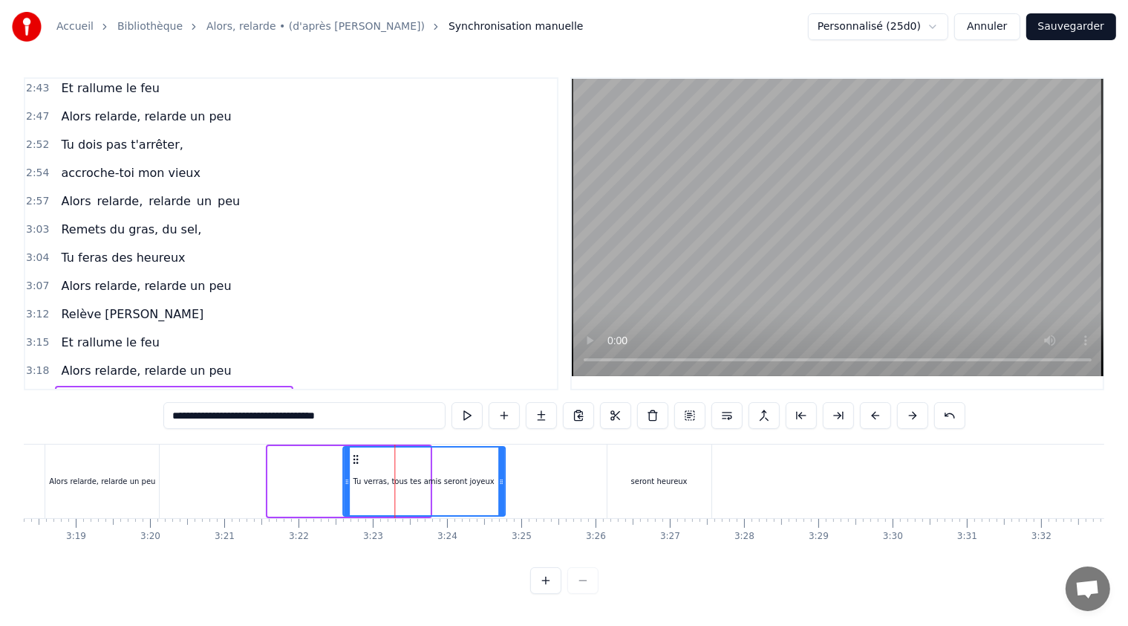
drag, startPoint x: 277, startPoint y: 452, endPoint x: 352, endPoint y: 467, distance: 76.3
click at [352, 467] on div "Tu verras, tous tes amis seront joyeux" at bounding box center [423, 481] width 160 height 68
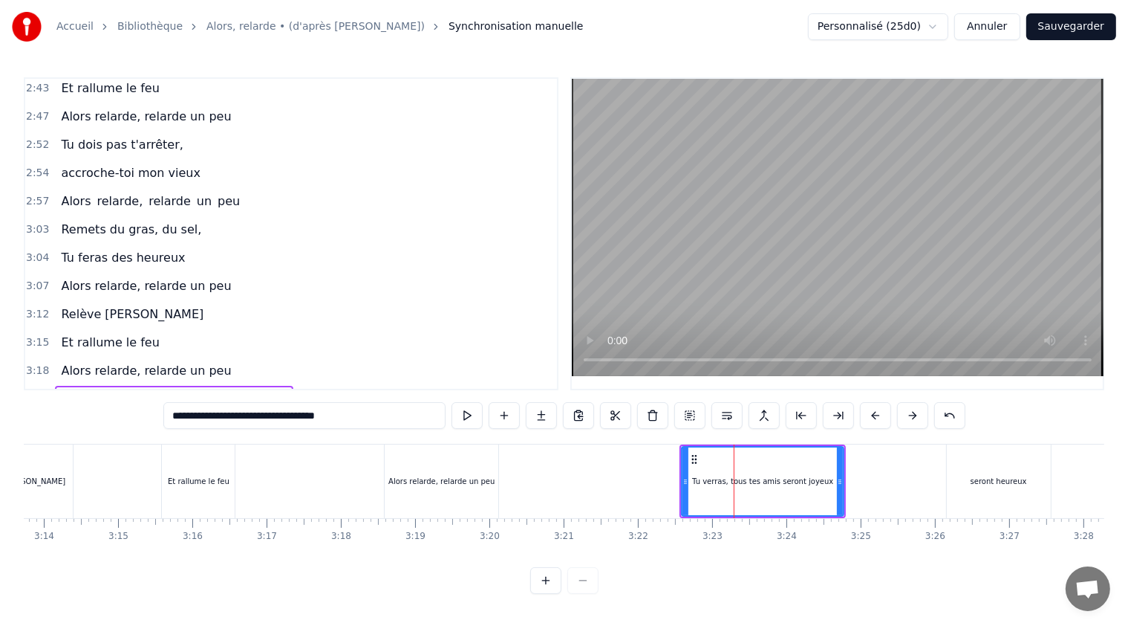
click at [432, 458] on div "Alors relarde, relarde un peu" at bounding box center [442, 481] width 114 height 74
type input "**********"
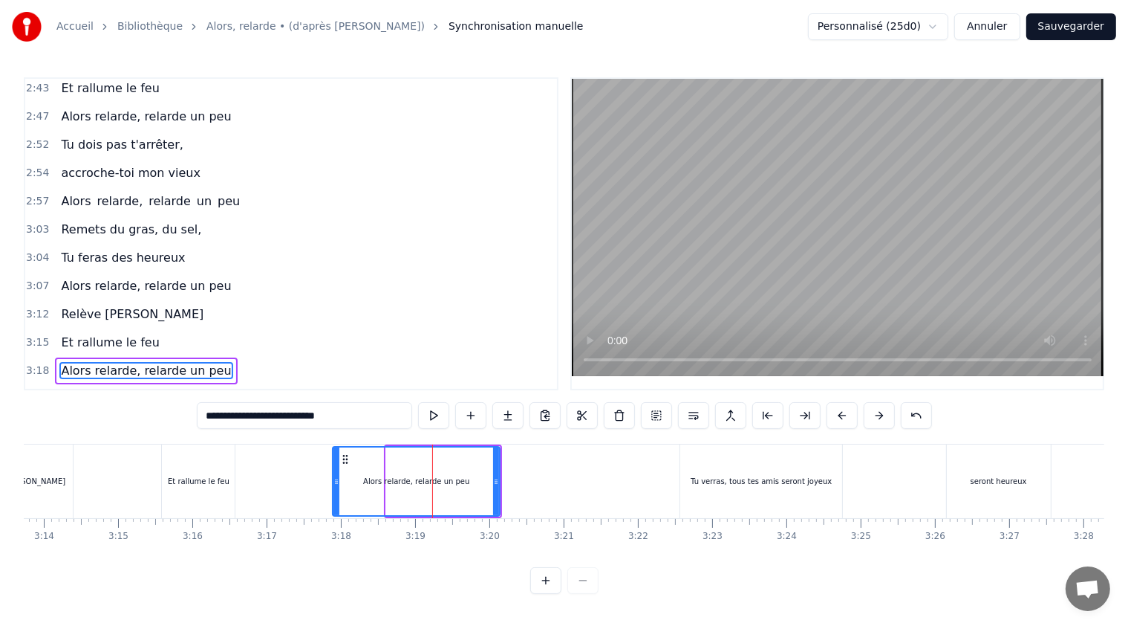
drag, startPoint x: 389, startPoint y: 475, endPoint x: 336, endPoint y: 473, distance: 53.5
click at [336, 475] on icon at bounding box center [337, 481] width 6 height 12
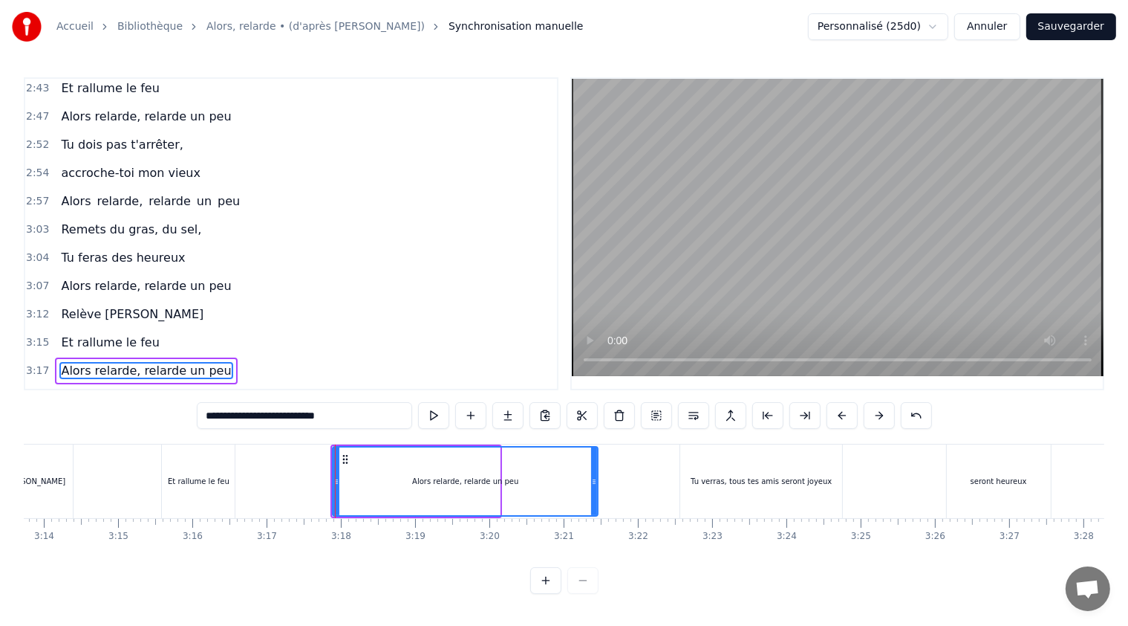
drag, startPoint x: 496, startPoint y: 475, endPoint x: 594, endPoint y: 475, distance: 98.1
click at [594, 475] on icon at bounding box center [594, 481] width 6 height 12
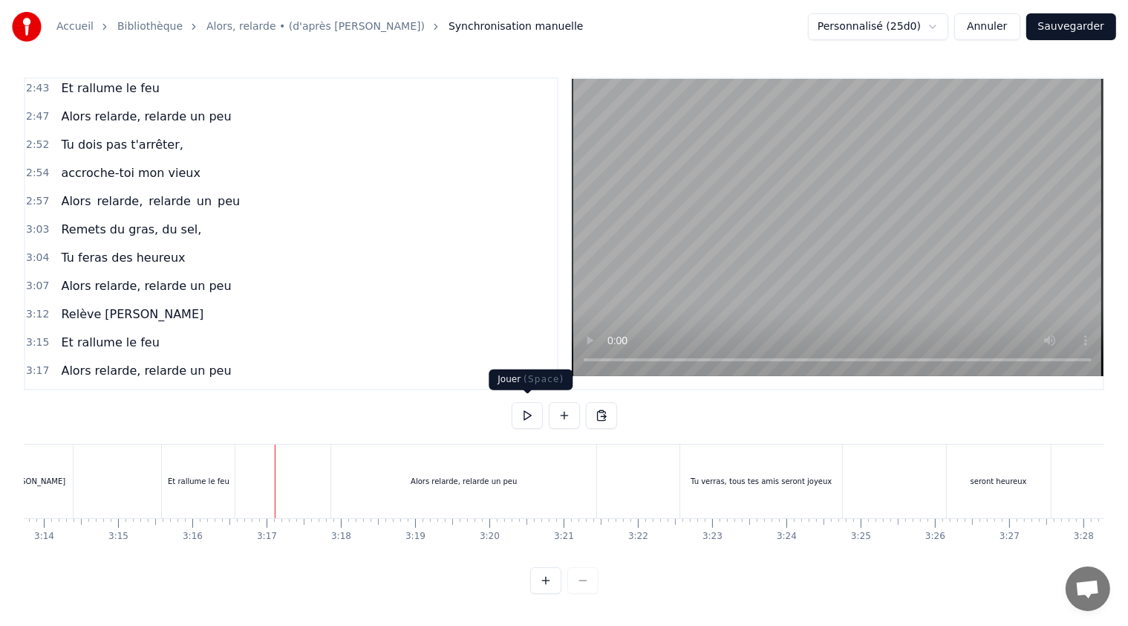
click at [535, 404] on button at bounding box center [527, 415] width 31 height 27
click at [535, 406] on button at bounding box center [527, 415] width 31 height 27
click at [816, 475] on div "Tu verras, tous tes amis seront joyeux" at bounding box center [761, 480] width 141 height 11
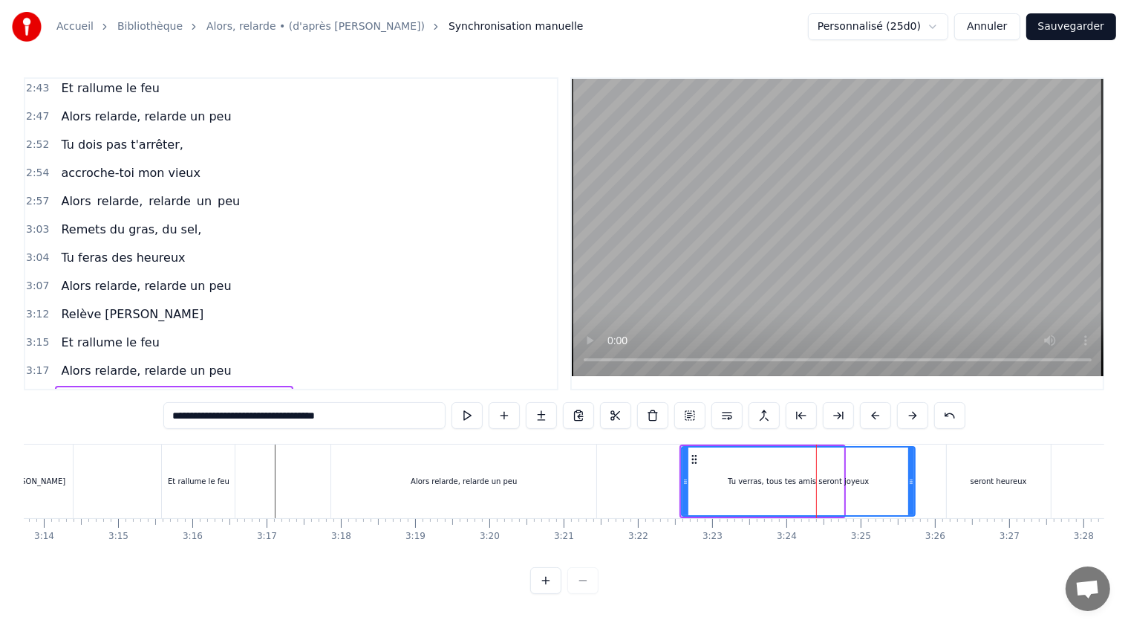
drag, startPoint x: 841, startPoint y: 478, endPoint x: 912, endPoint y: 478, distance: 71.3
click at [912, 478] on icon at bounding box center [912, 481] width 6 height 12
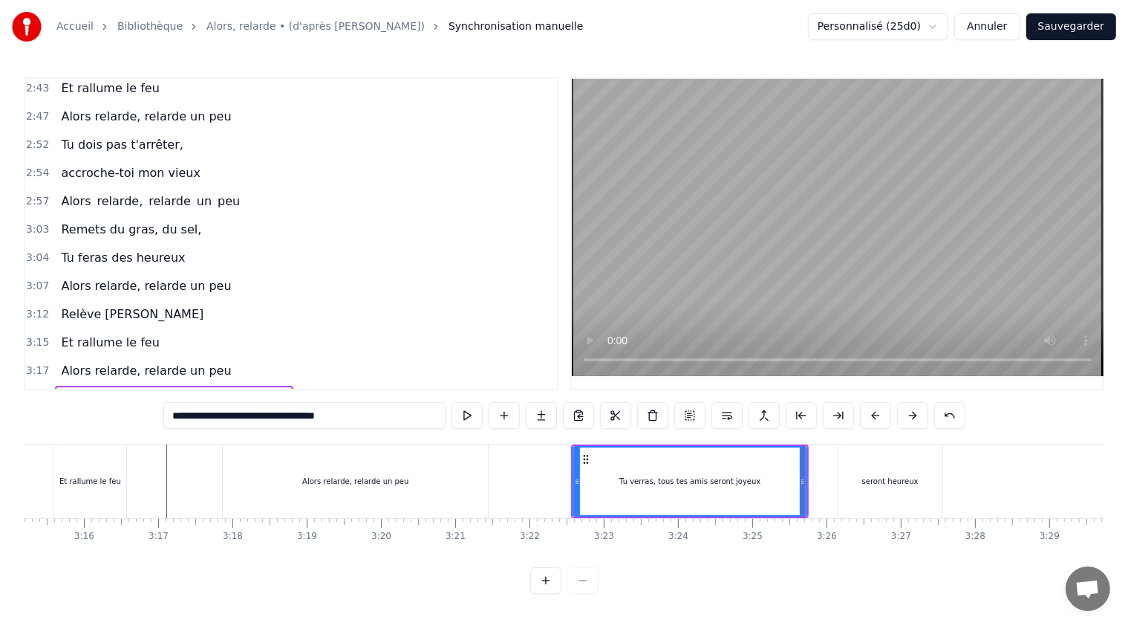
scroll to position [0, 14619]
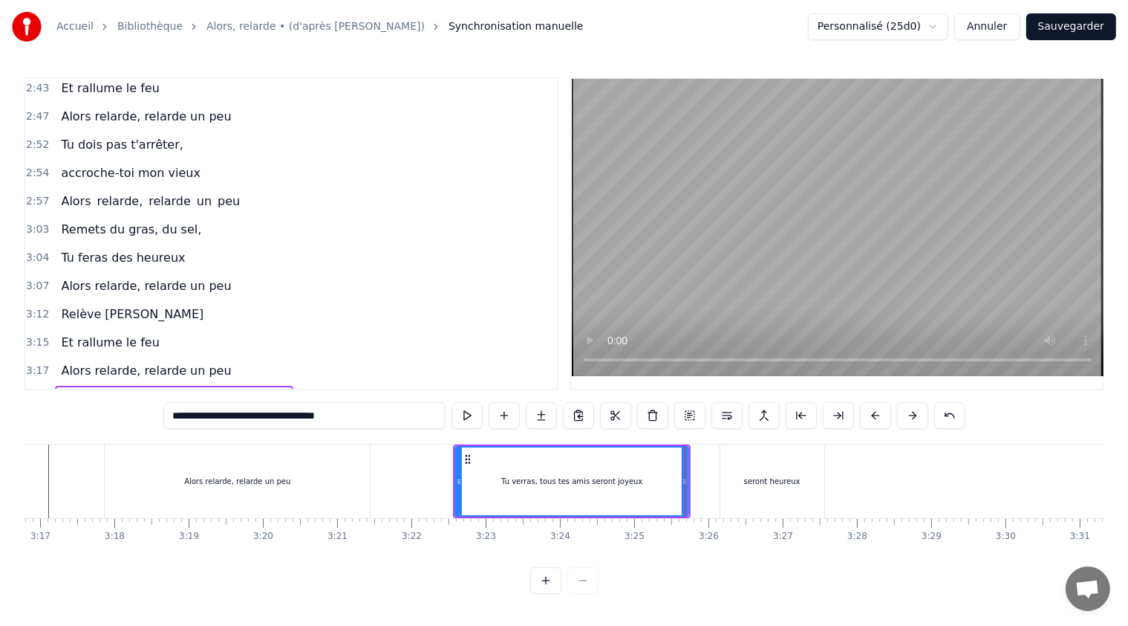
click at [791, 460] on div "seront heureux" at bounding box center [773, 481] width 104 height 74
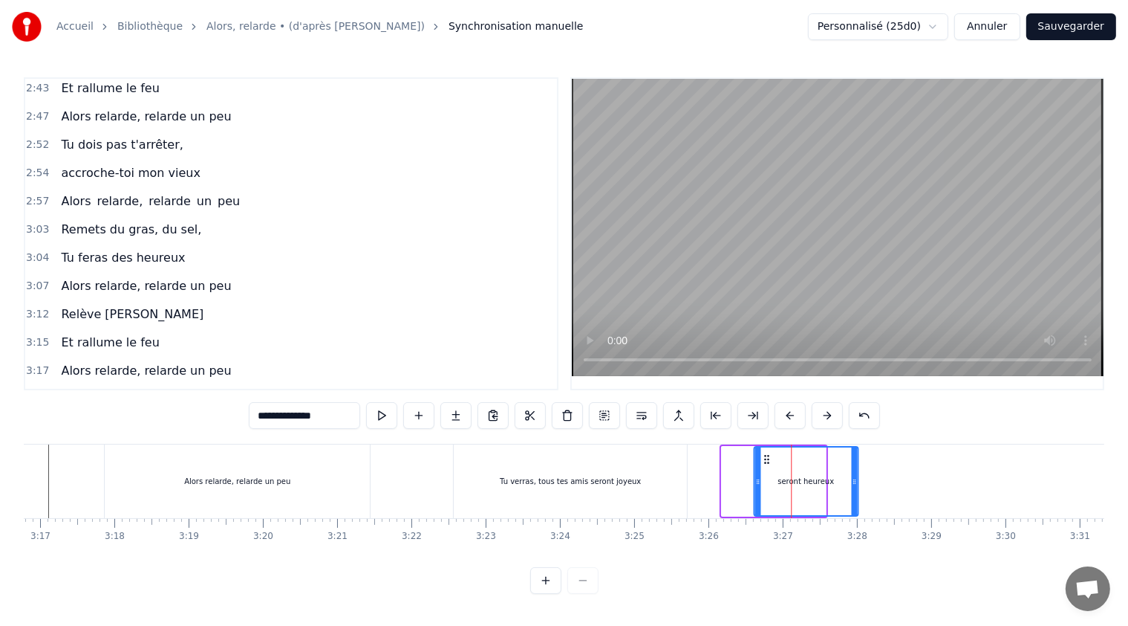
drag, startPoint x: 731, startPoint y: 452, endPoint x: 764, endPoint y: 452, distance: 32.7
click at [764, 453] on icon at bounding box center [767, 459] width 12 height 12
click at [648, 462] on div "Tu verras, tous tes amis seront joyeux" at bounding box center [570, 481] width 233 height 74
type input "**********"
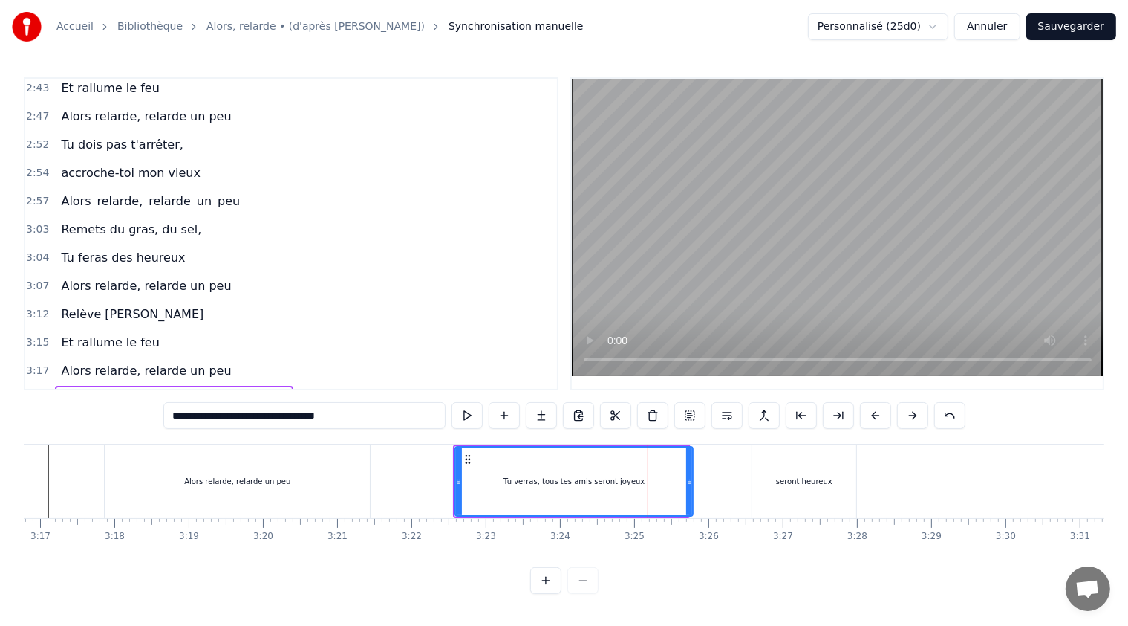
click at [689, 476] on icon at bounding box center [689, 481] width 6 height 12
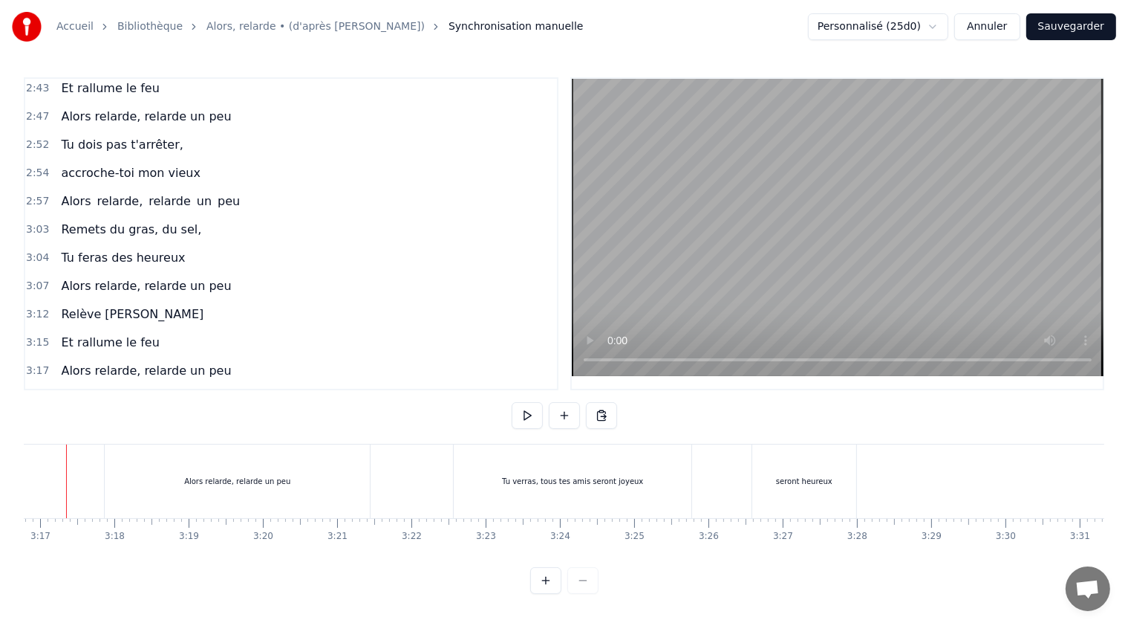
scroll to position [0, 14587]
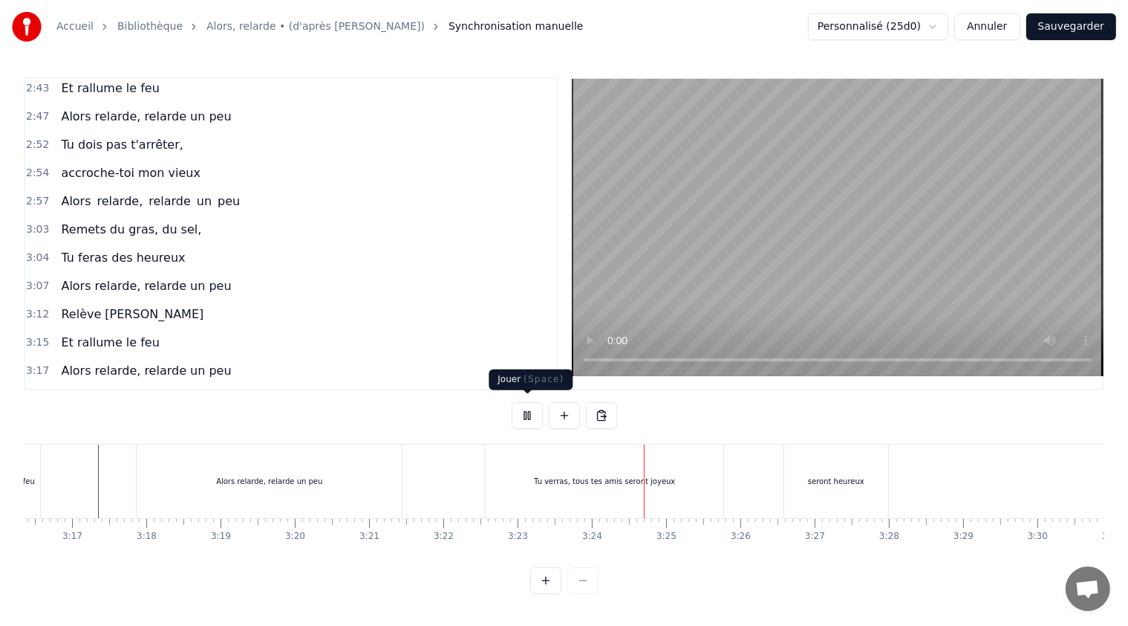
click at [527, 410] on button at bounding box center [527, 415] width 31 height 27
click at [544, 477] on div "Tu verras, tous tes amis seront joyeux" at bounding box center [604, 480] width 141 height 11
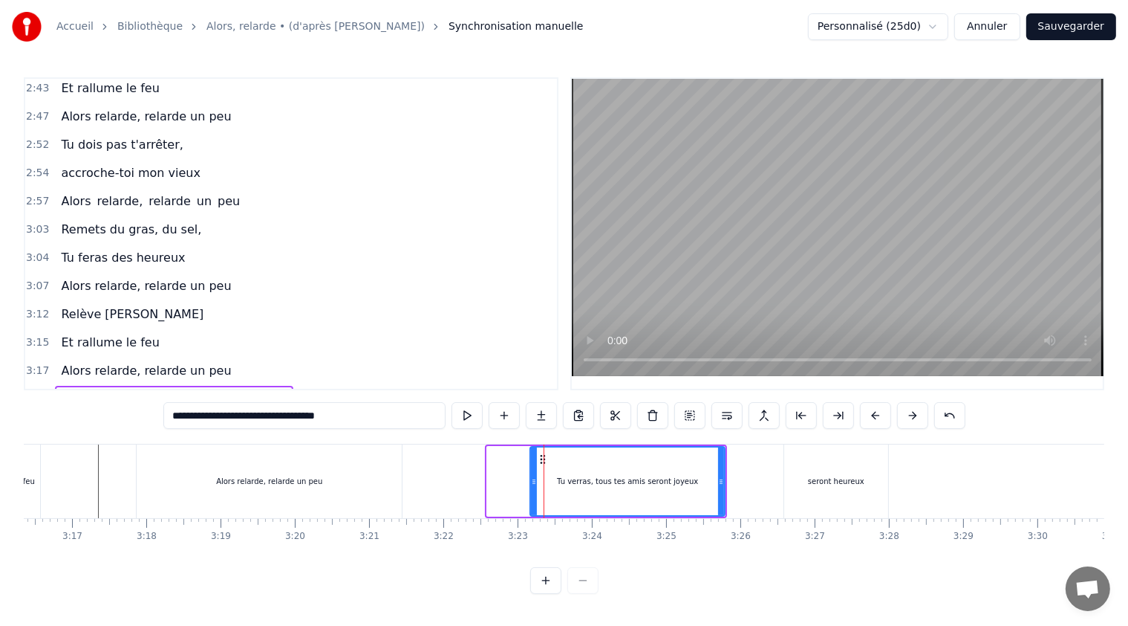
drag, startPoint x: 488, startPoint y: 477, endPoint x: 531, endPoint y: 475, distance: 43.1
click at [531, 475] on icon at bounding box center [534, 481] width 6 height 12
click at [834, 464] on div "seront heureux" at bounding box center [836, 481] width 104 height 74
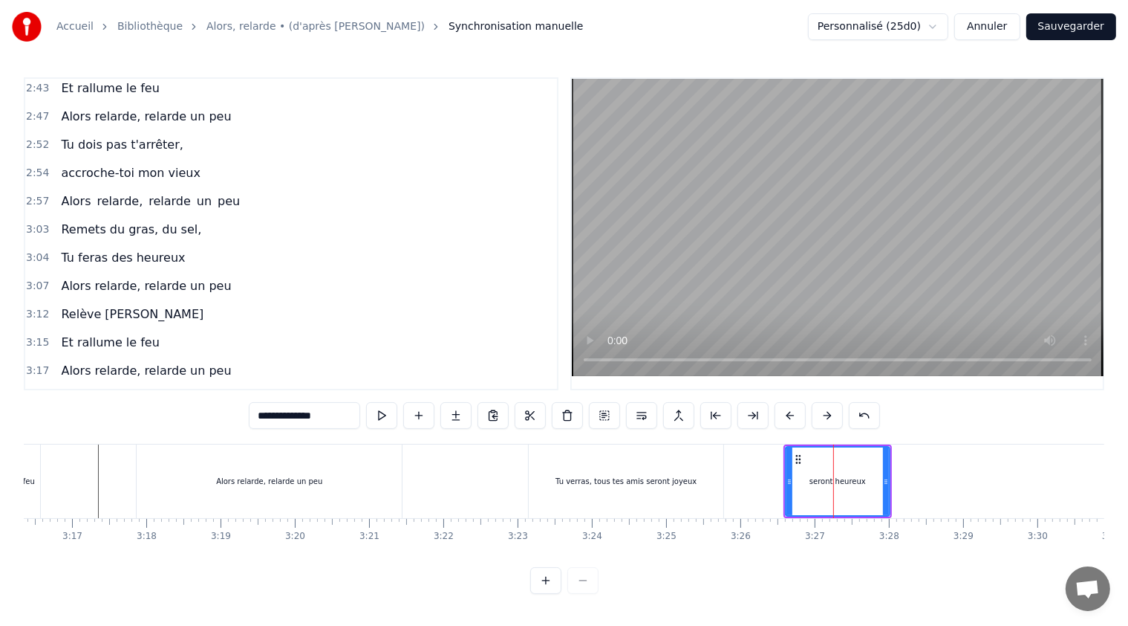
type input "**********"
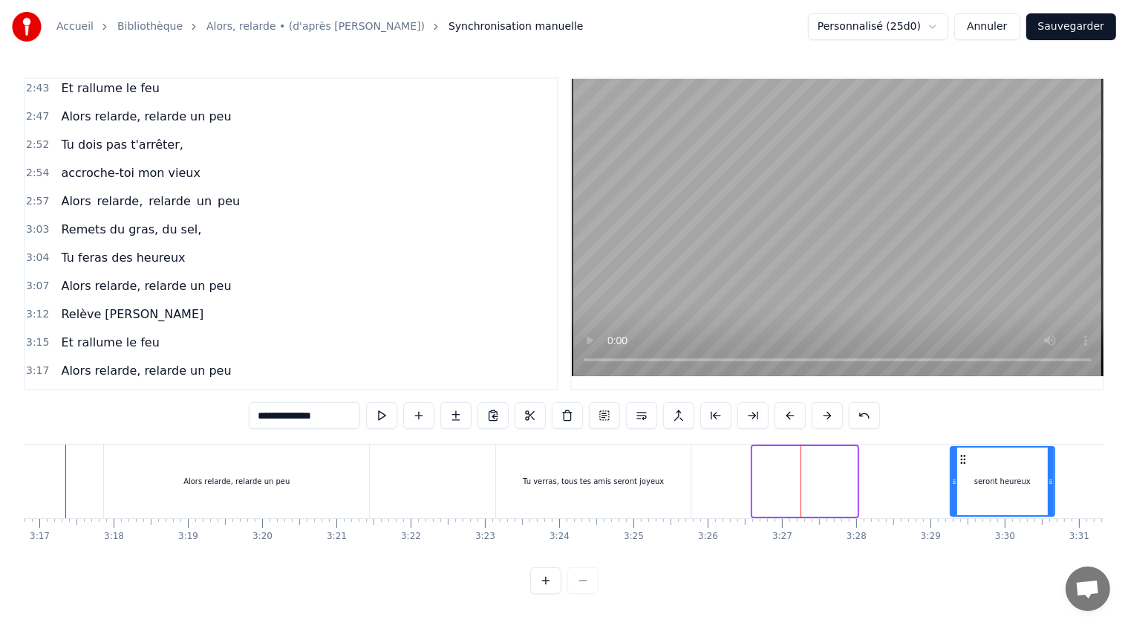
drag, startPoint x: 796, startPoint y: 452, endPoint x: 941, endPoint y: 452, distance: 144.9
click at [957, 453] on icon at bounding box center [963, 459] width 12 height 12
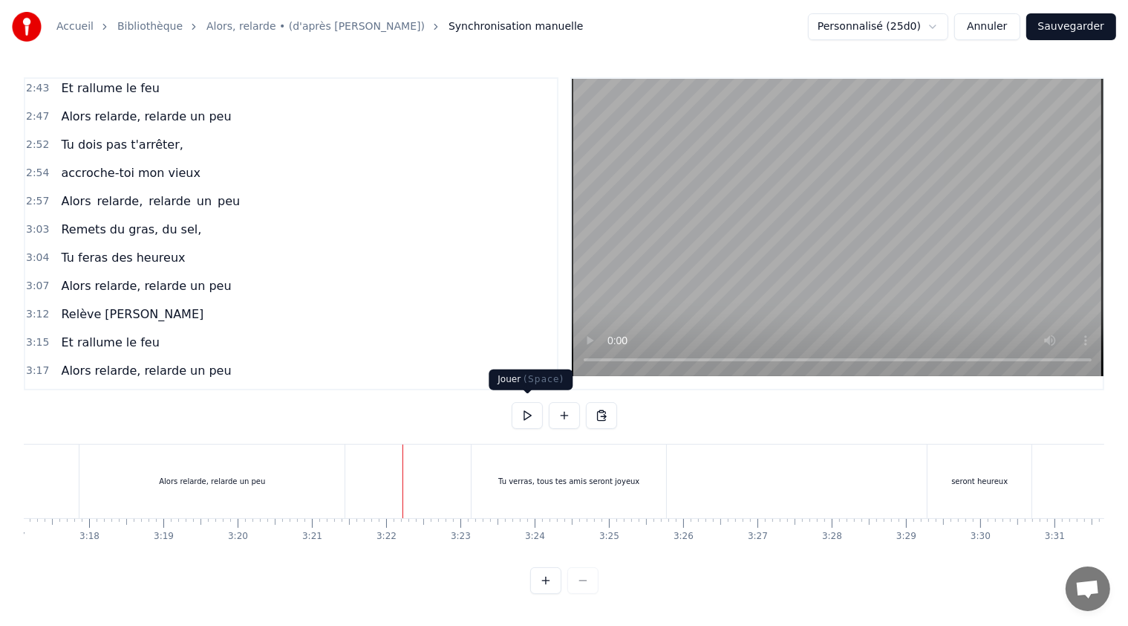
click at [526, 409] on button at bounding box center [527, 415] width 31 height 27
click at [620, 482] on div "Tu verras, tous tes amis seront joyeux" at bounding box center [569, 481] width 195 height 74
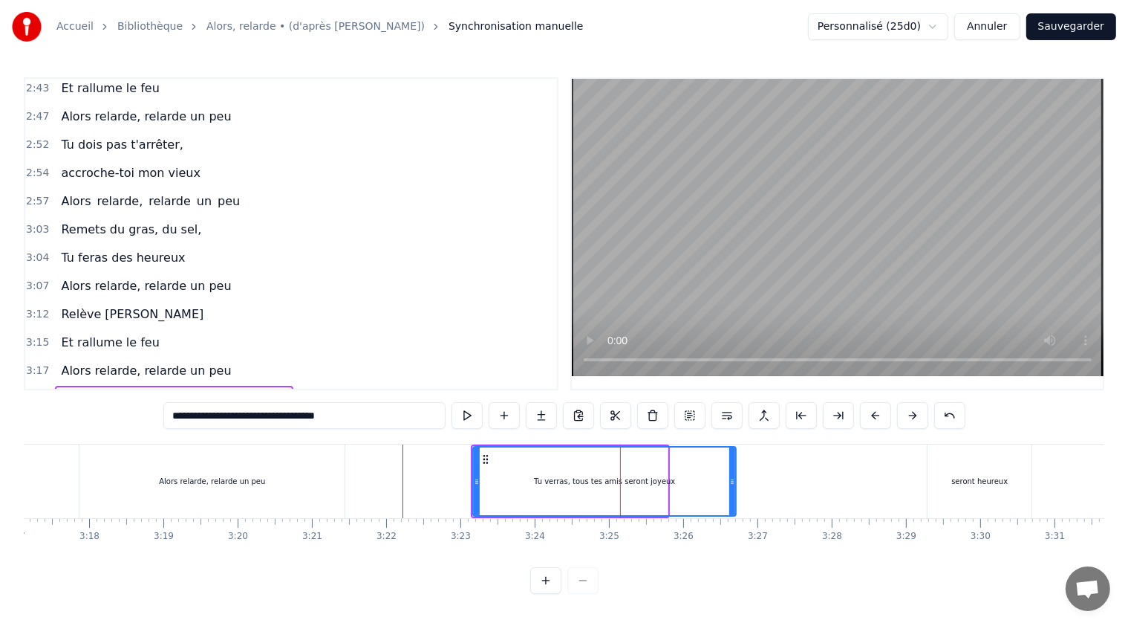
drag, startPoint x: 665, startPoint y: 473, endPoint x: 733, endPoint y: 472, distance: 68.4
click at [733, 475] on icon at bounding box center [733, 481] width 6 height 12
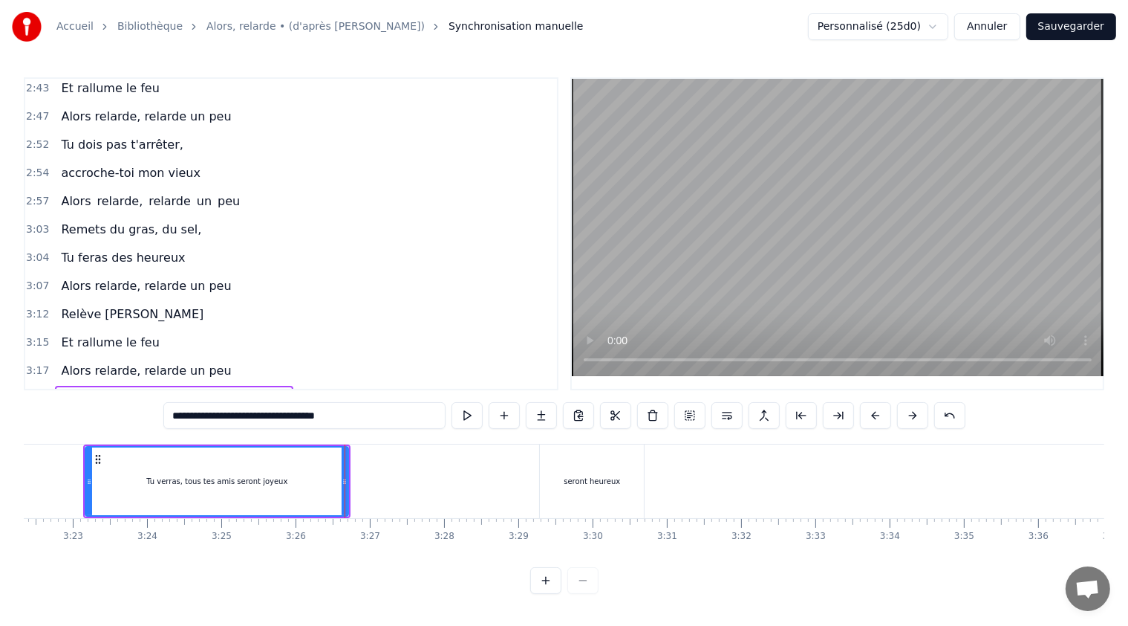
scroll to position [0, 15021]
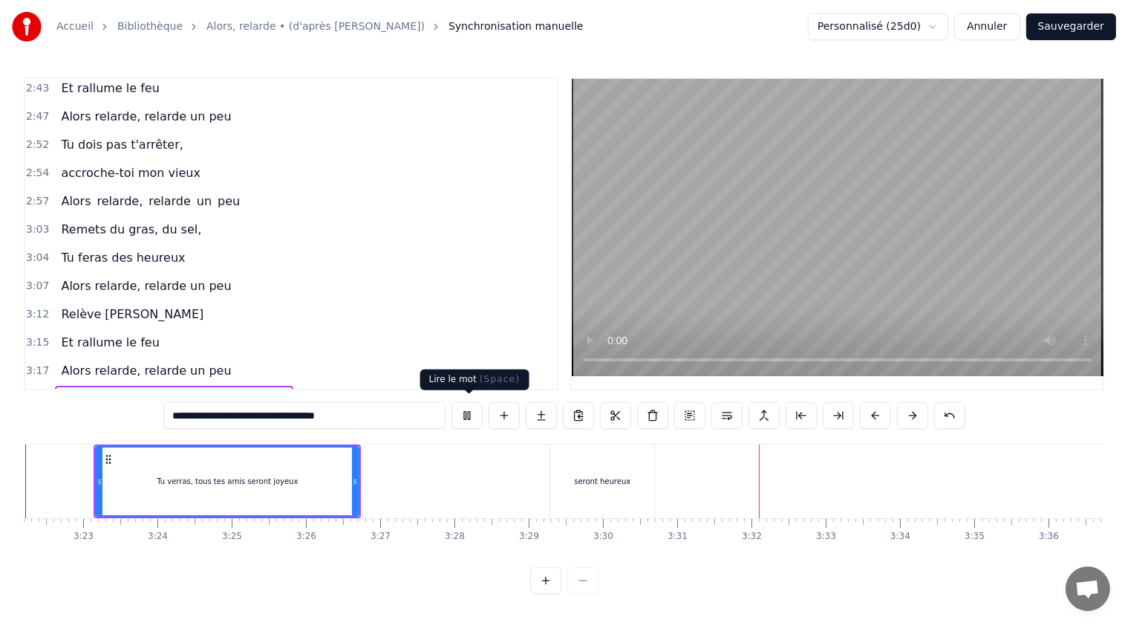
click at [474, 409] on button at bounding box center [467, 415] width 31 height 27
click at [614, 467] on div "seront heureux" at bounding box center [602, 481] width 104 height 74
type input "**********"
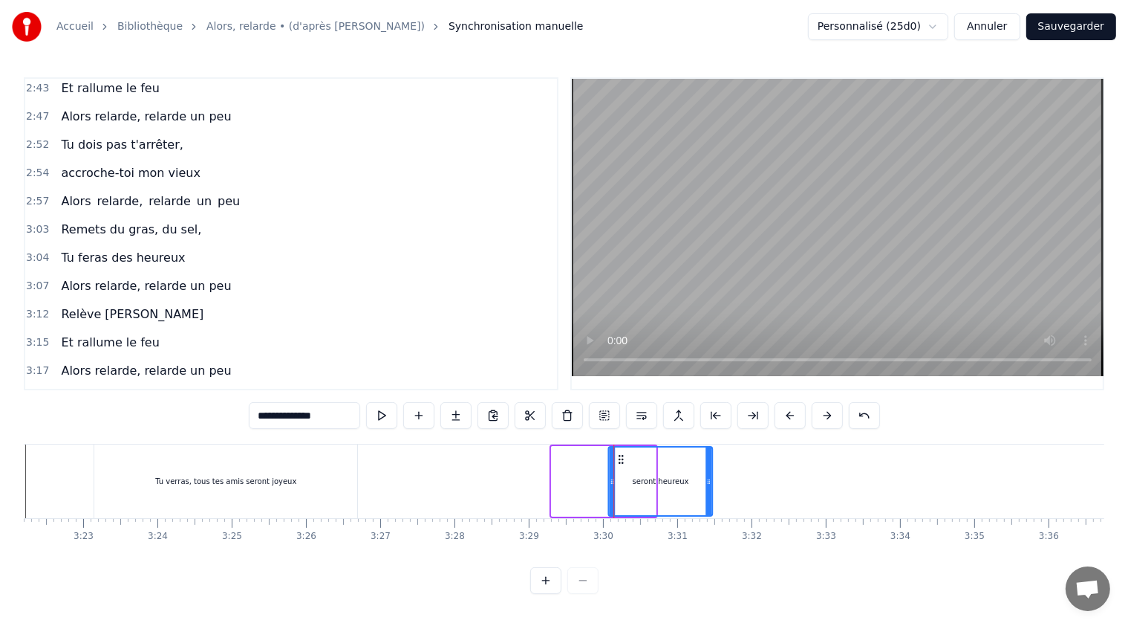
drag, startPoint x: 565, startPoint y: 449, endPoint x: 621, endPoint y: 449, distance: 56.5
click at [621, 453] on icon at bounding box center [621, 459] width 12 height 12
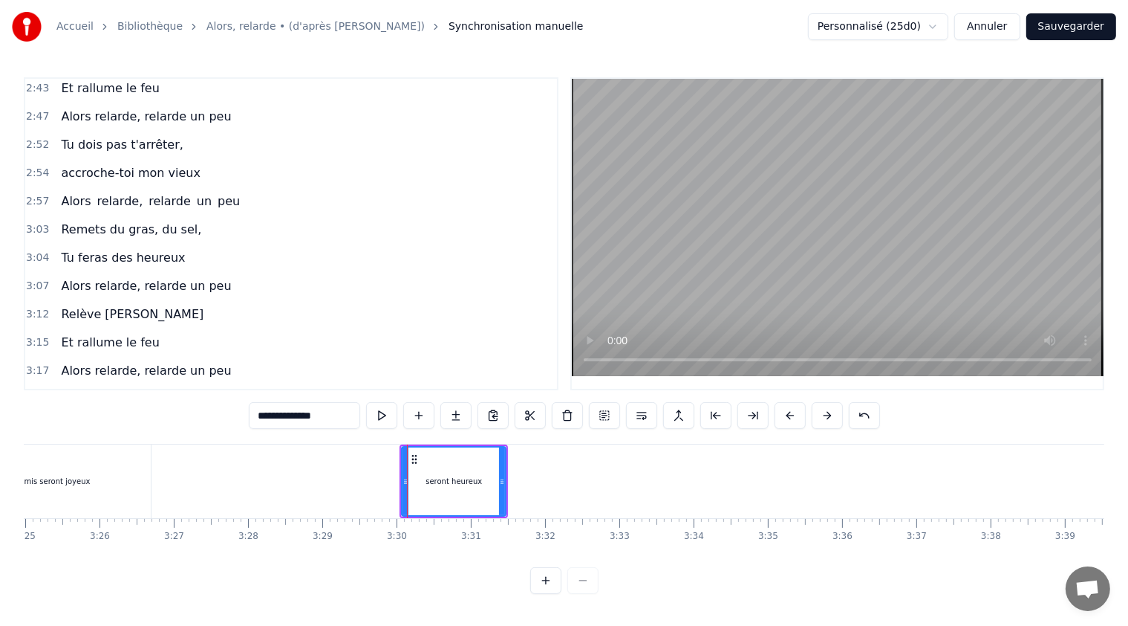
scroll to position [0, 15267]
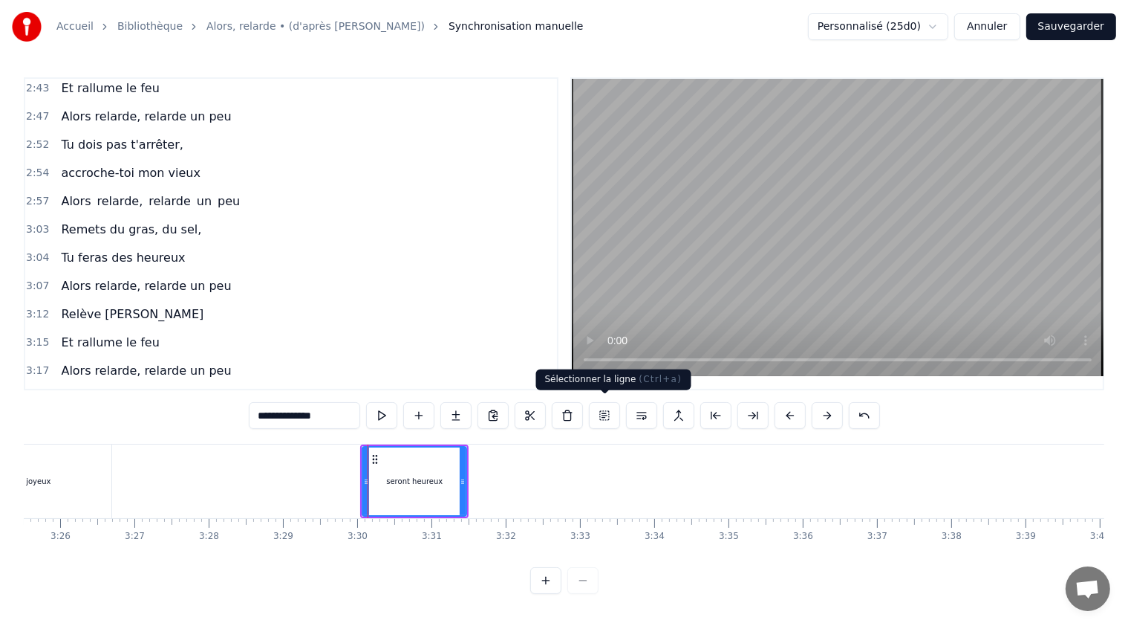
click at [602, 406] on button at bounding box center [604, 415] width 31 height 27
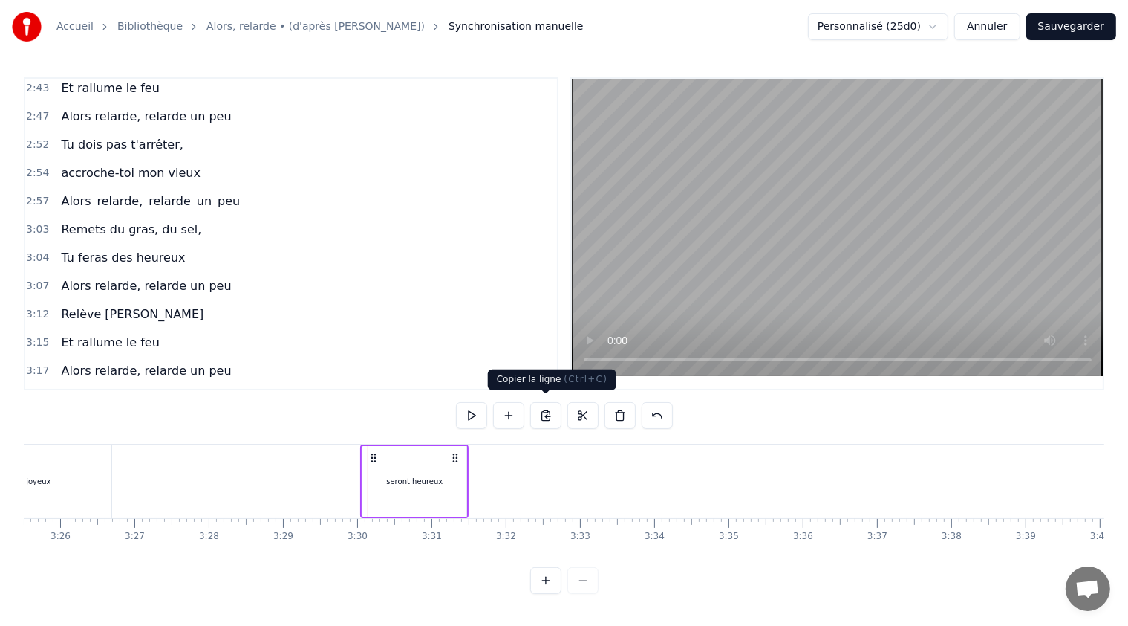
click at [546, 410] on button at bounding box center [545, 415] width 31 height 27
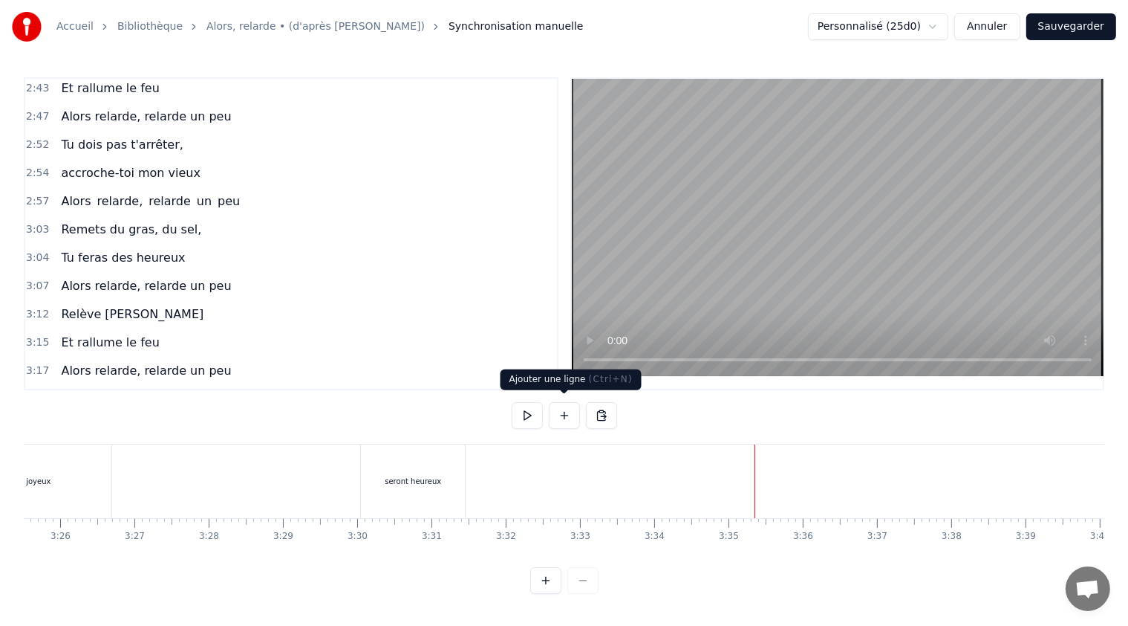
click at [559, 406] on button at bounding box center [564, 415] width 31 height 27
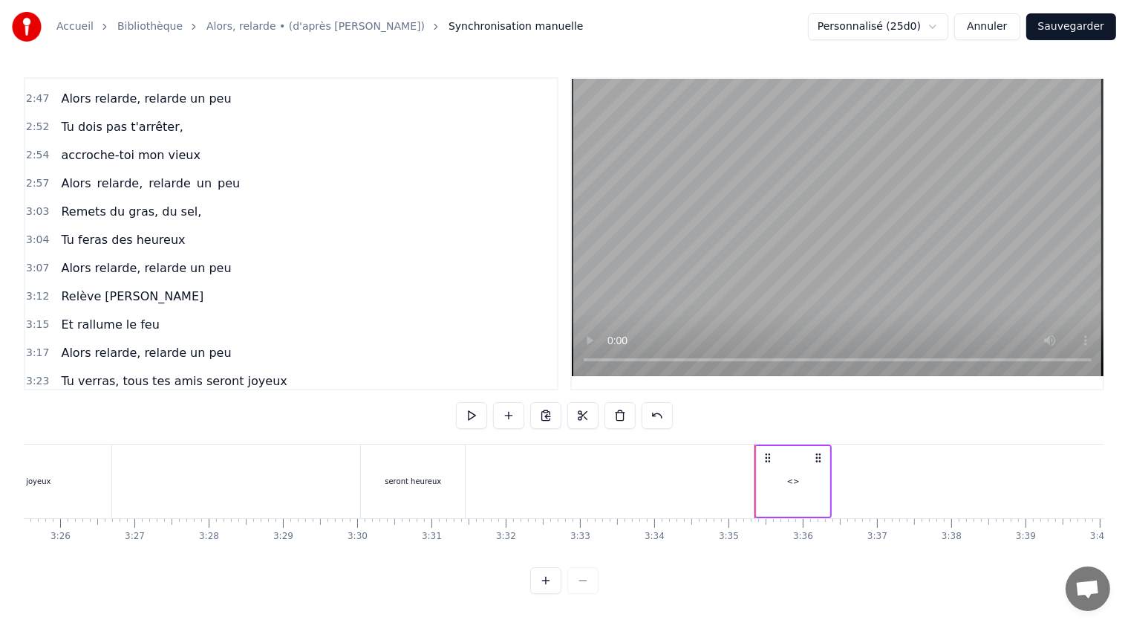
scroll to position [1302, 0]
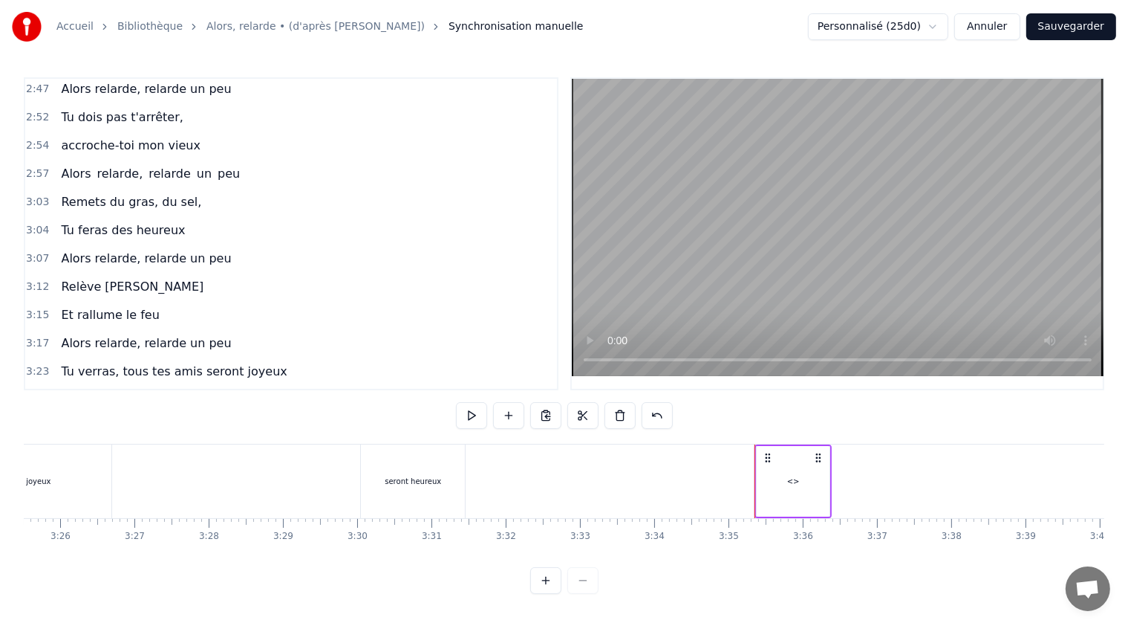
click at [60, 419] on span "<>" at bounding box center [70, 427] width 23 height 17
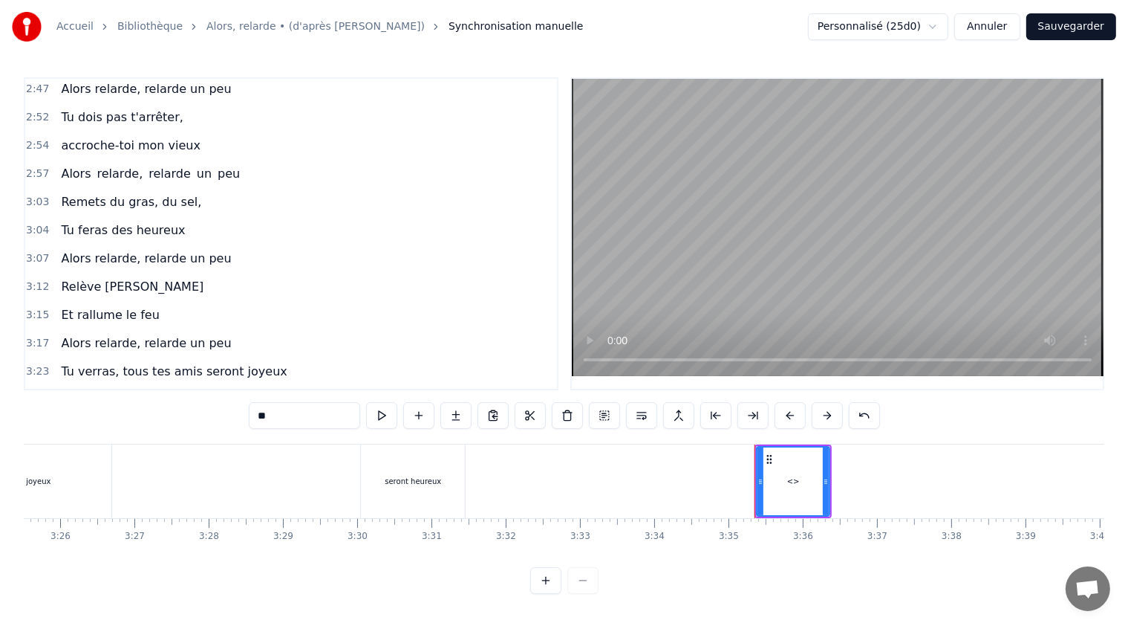
drag, startPoint x: 293, startPoint y: 410, endPoint x: 250, endPoint y: 418, distance: 43.7
click at [250, 418] on input "**" at bounding box center [304, 415] width 111 height 27
drag, startPoint x: 827, startPoint y: 474, endPoint x: 835, endPoint y: 485, distance: 13.8
click at [849, 475] on icon at bounding box center [850, 481] width 6 height 12
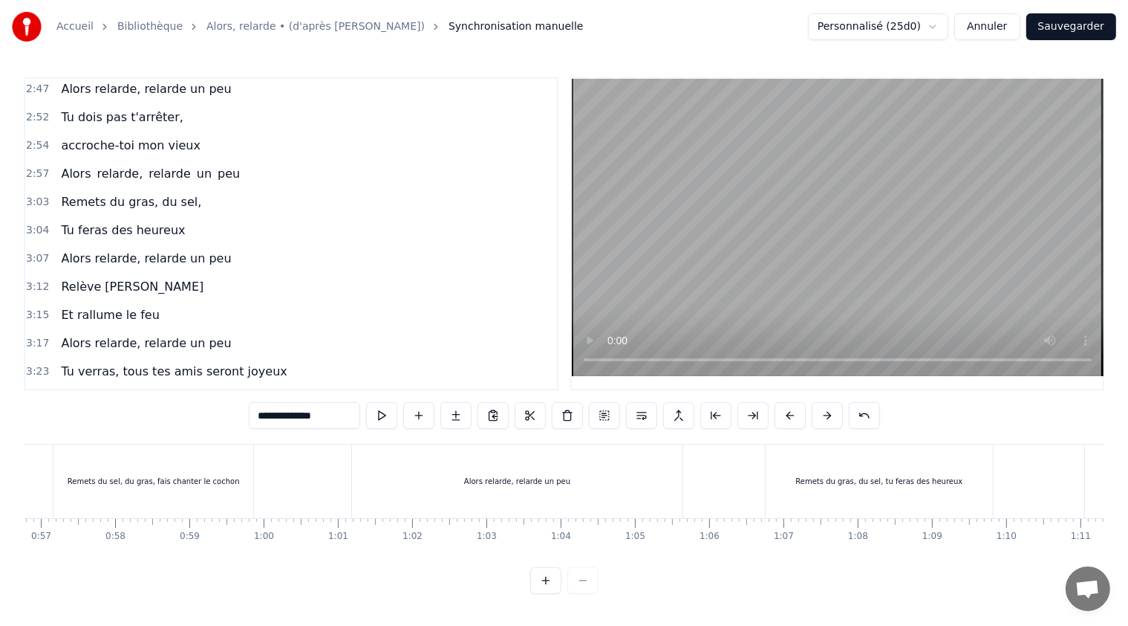
scroll to position [0, 4581]
type input "**********"
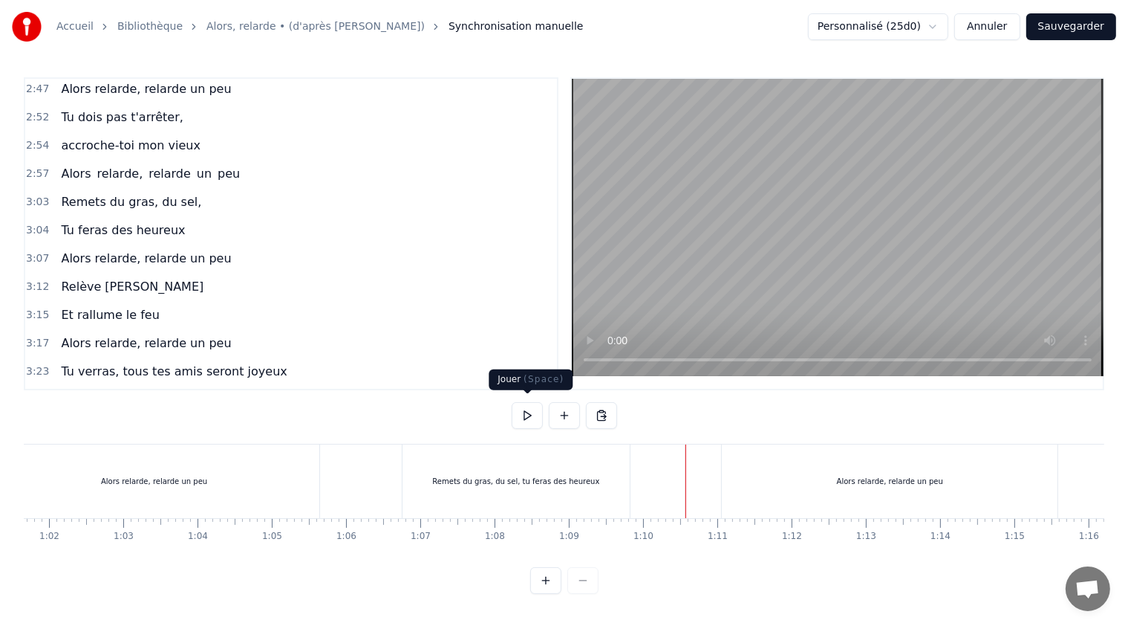
click at [531, 407] on button at bounding box center [527, 415] width 31 height 27
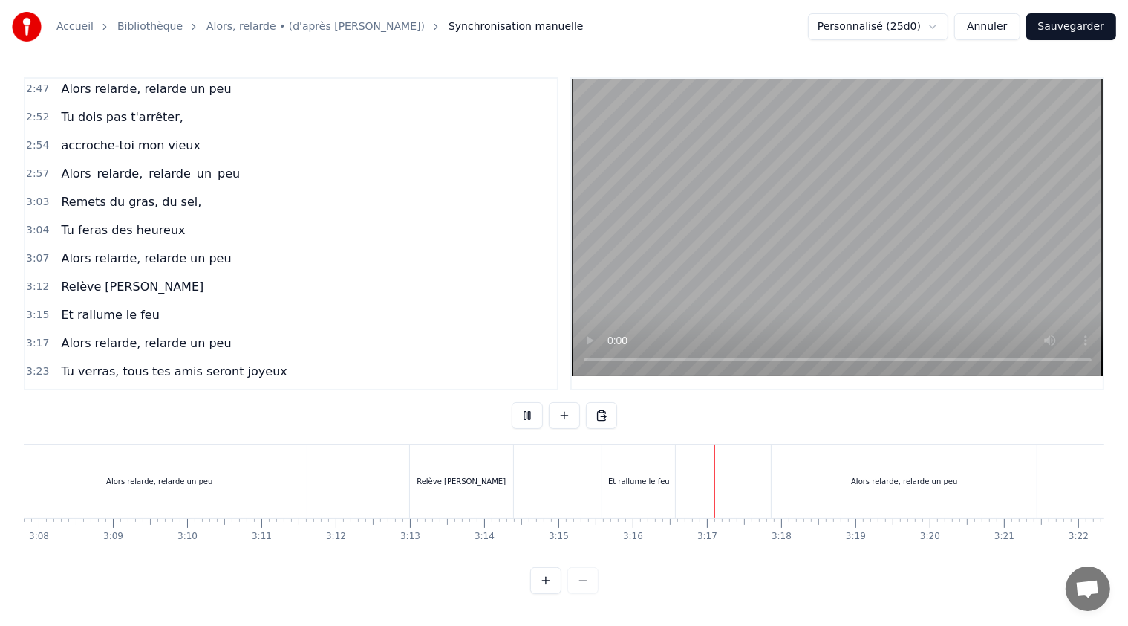
click at [531, 407] on button at bounding box center [527, 415] width 31 height 27
click at [614, 466] on div "Et rallume le feu" at bounding box center [638, 481] width 73 height 74
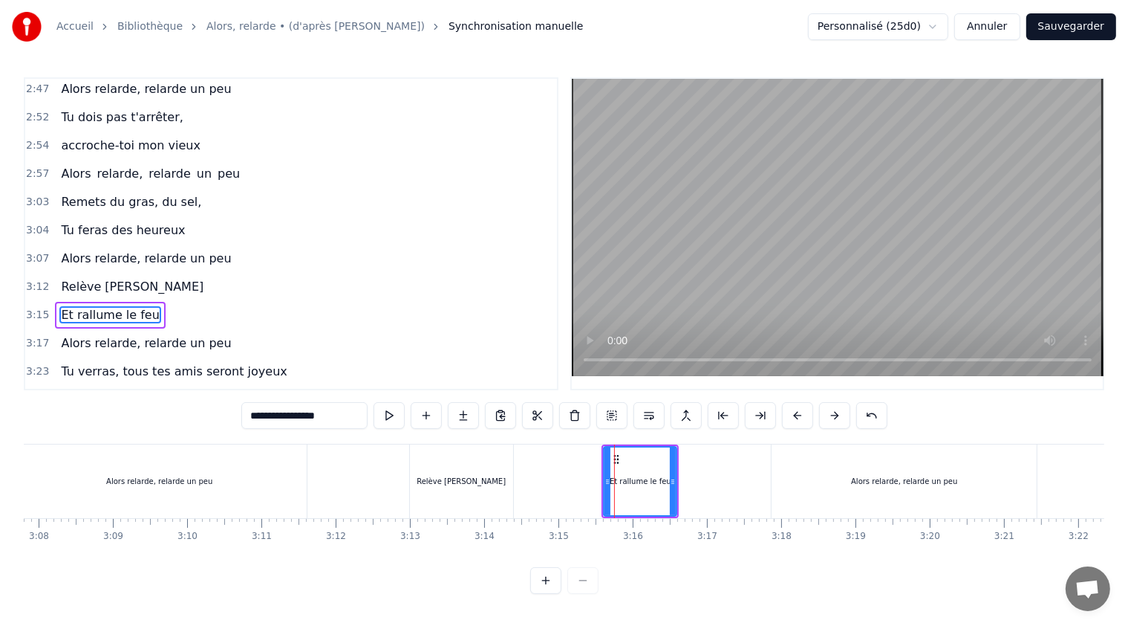
scroll to position [0, 0]
drag, startPoint x: 606, startPoint y: 481, endPoint x: 519, endPoint y: 481, distance: 86.9
click at [519, 481] on icon at bounding box center [521, 481] width 6 height 12
click at [669, 478] on icon at bounding box center [669, 481] width 6 height 12
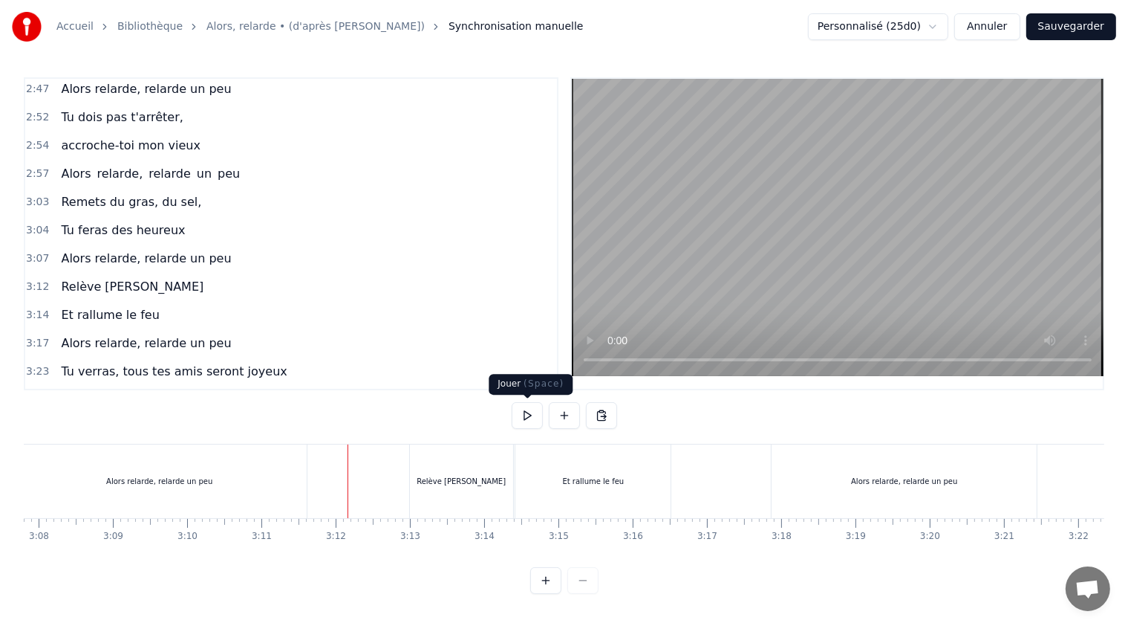
click at [529, 406] on button at bounding box center [527, 415] width 31 height 27
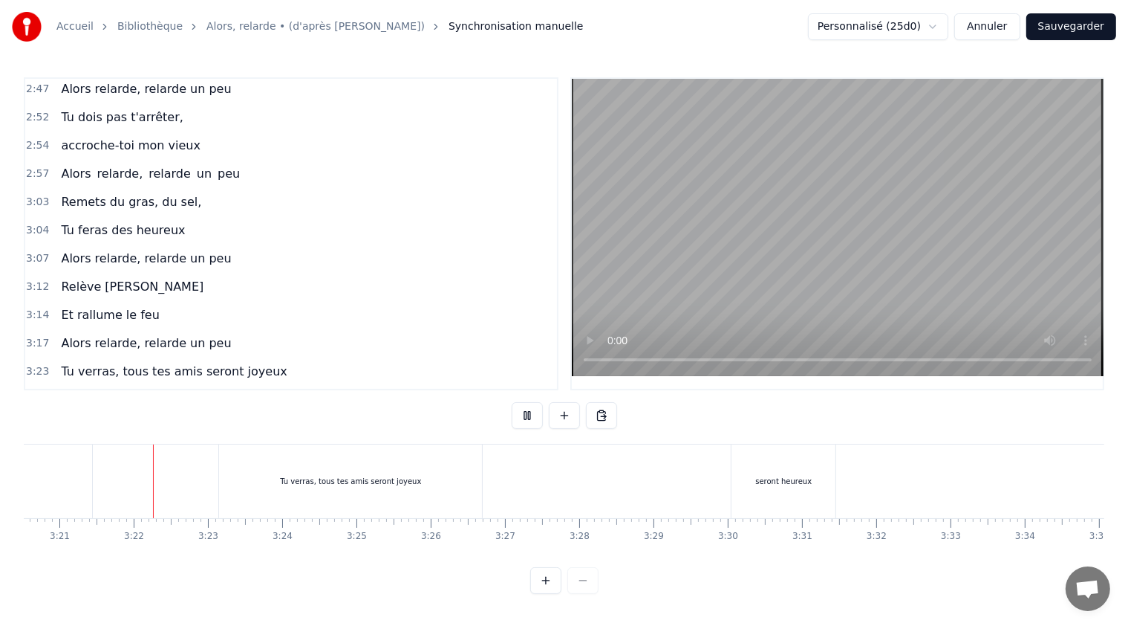
scroll to position [0, 14901]
click at [529, 406] on button at bounding box center [527, 415] width 31 height 27
click at [452, 484] on div "Tu verras, tous tes amis seront joyeux" at bounding box center [346, 481] width 263 height 74
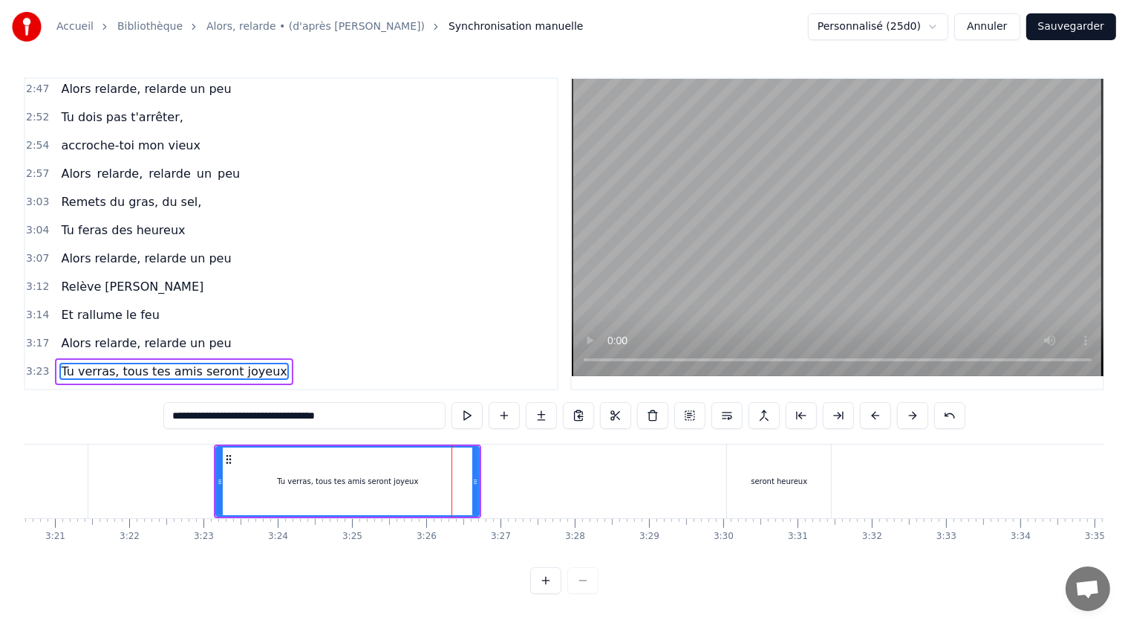
scroll to position [4, 0]
drag, startPoint x: 474, startPoint y: 472, endPoint x: 440, endPoint y: 469, distance: 34.4
click at [440, 469] on div at bounding box center [440, 481] width 6 height 68
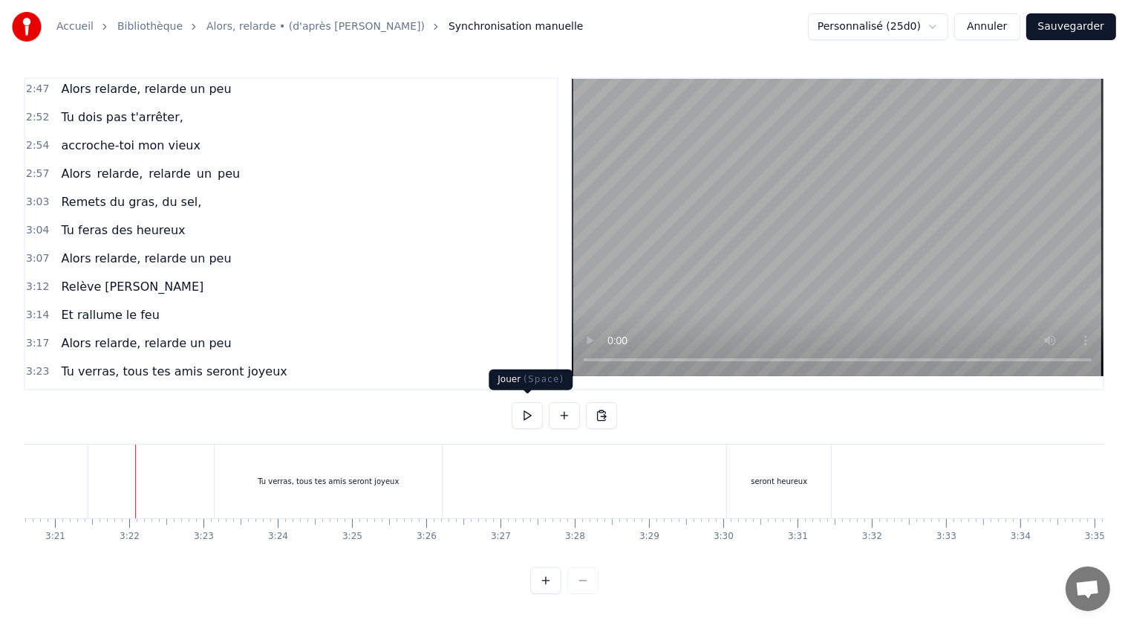
click at [527, 410] on button at bounding box center [527, 415] width 31 height 27
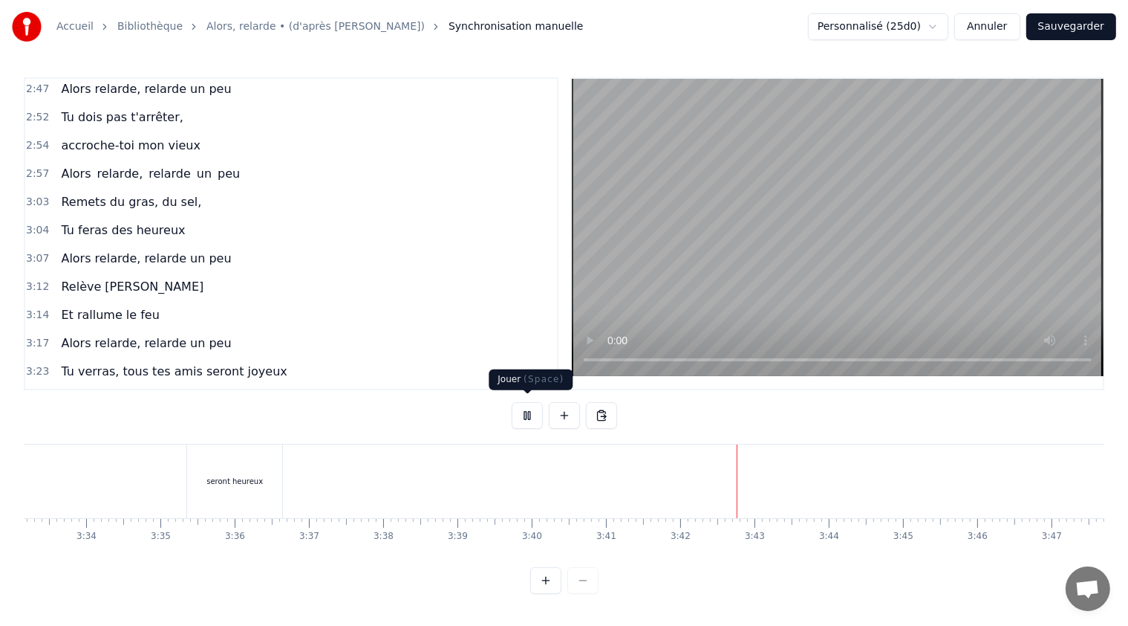
click at [525, 407] on button at bounding box center [527, 415] width 31 height 27
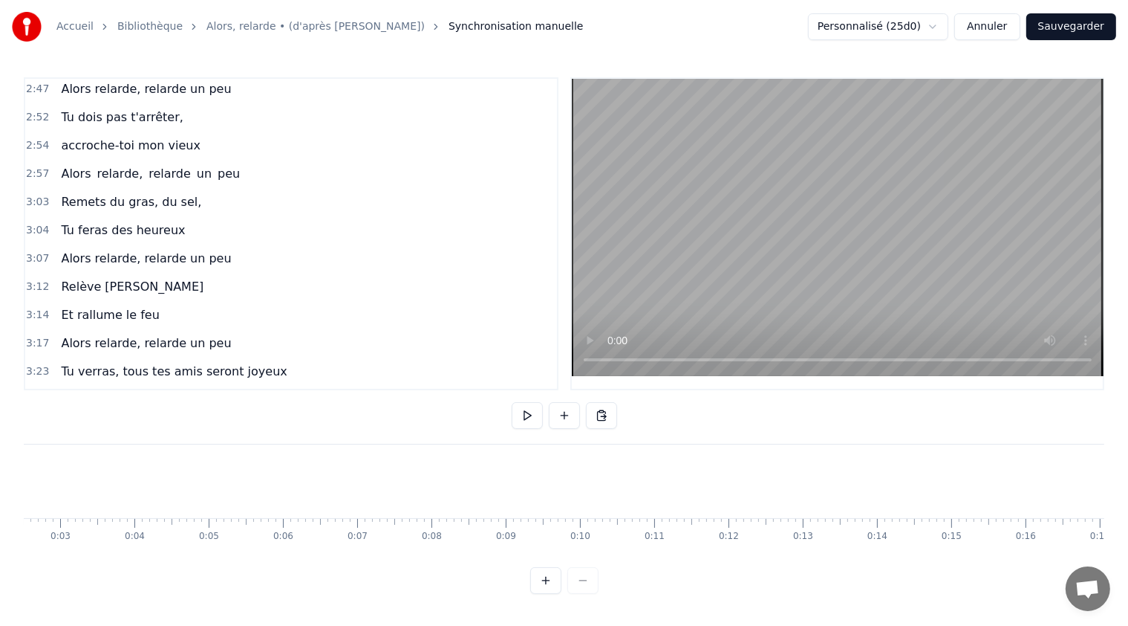
scroll to position [0, 0]
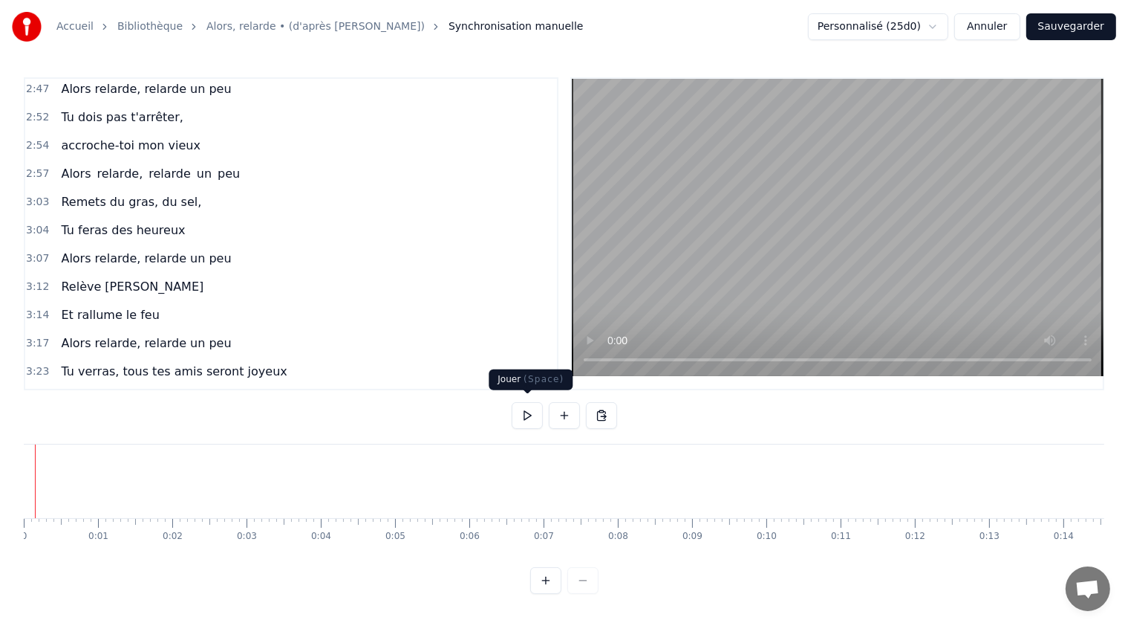
click at [533, 404] on button at bounding box center [527, 415] width 31 height 27
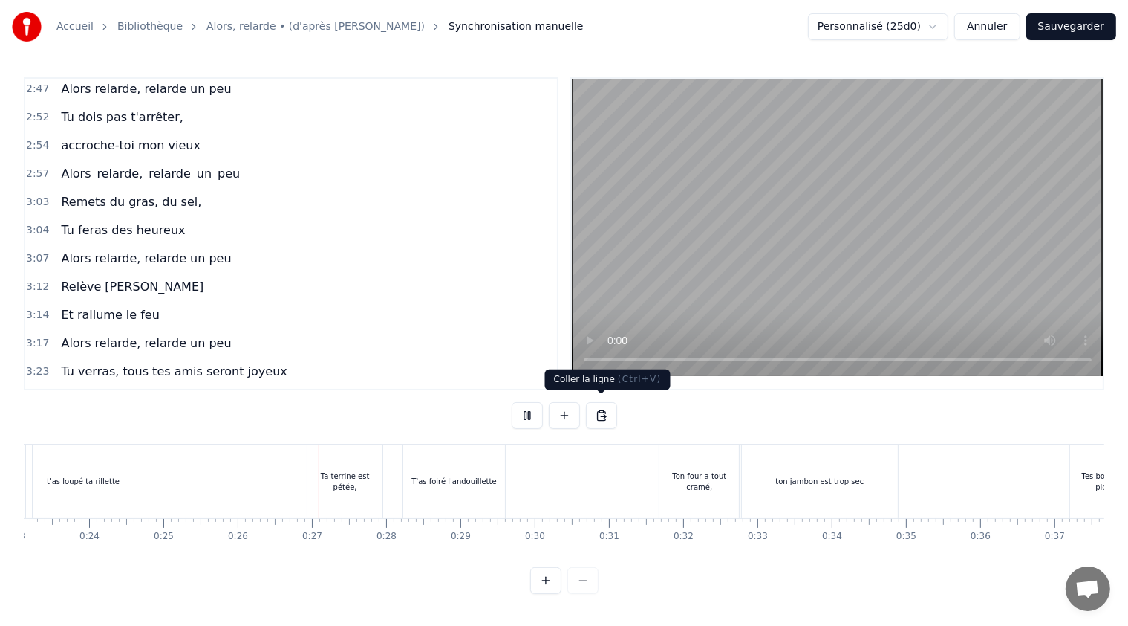
scroll to position [0, 1891]
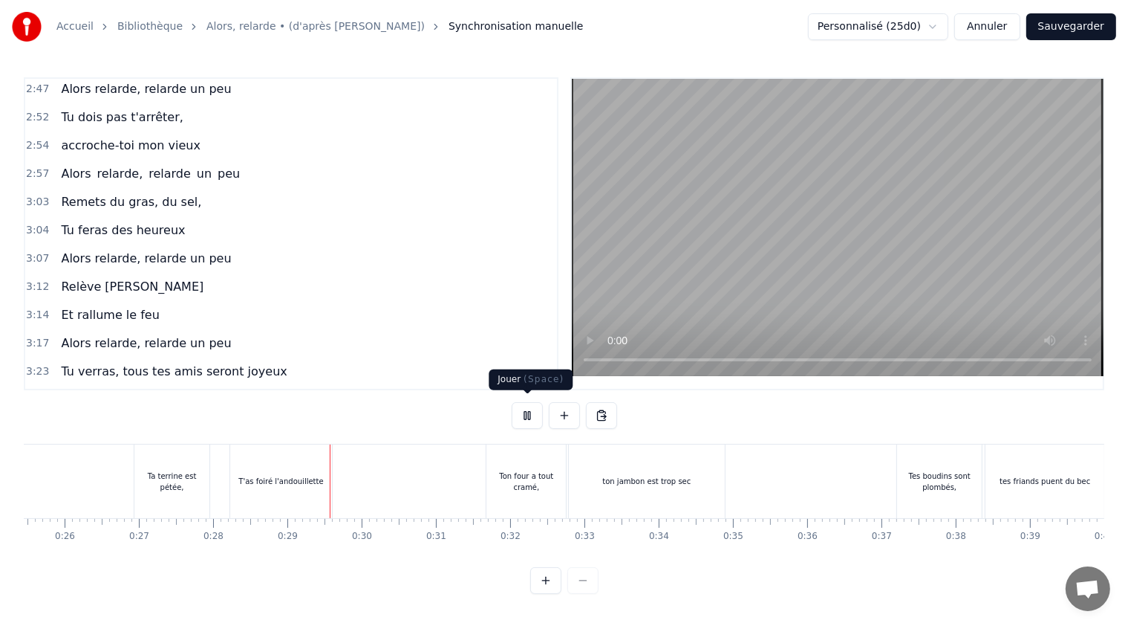
click at [527, 409] on button at bounding box center [527, 415] width 31 height 27
click at [239, 474] on div "T'as foiré l'andouillette" at bounding box center [281, 481] width 102 height 74
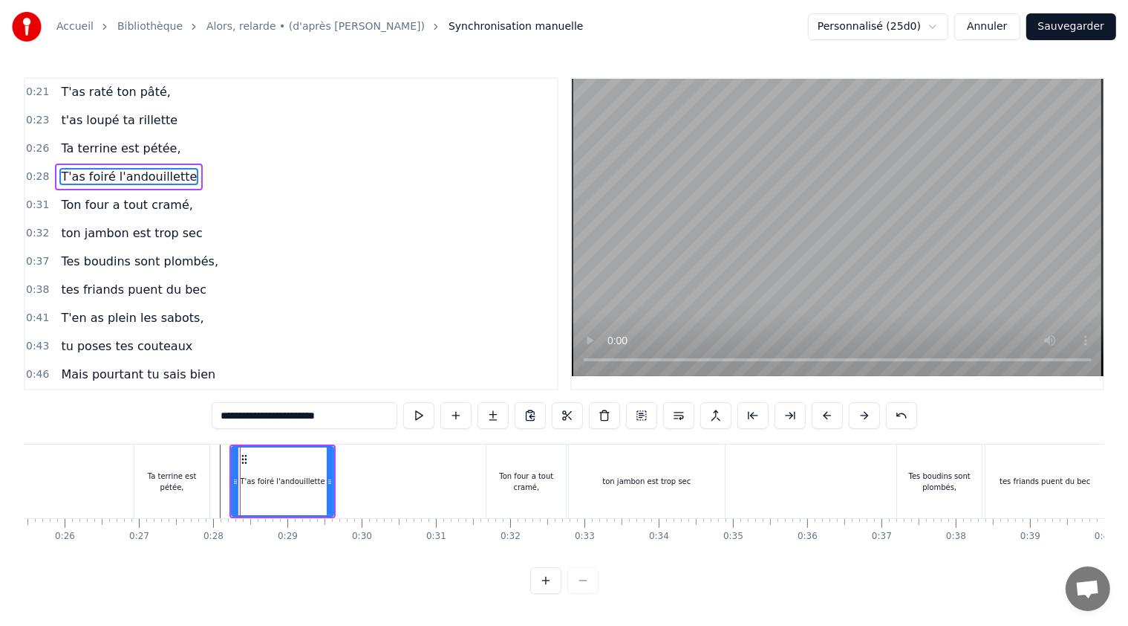
scroll to position [0, 0]
drag, startPoint x: 235, startPoint y: 481, endPoint x: 226, endPoint y: 478, distance: 9.2
click at [226, 478] on icon at bounding box center [227, 481] width 6 height 12
click at [325, 478] on icon at bounding box center [327, 481] width 6 height 12
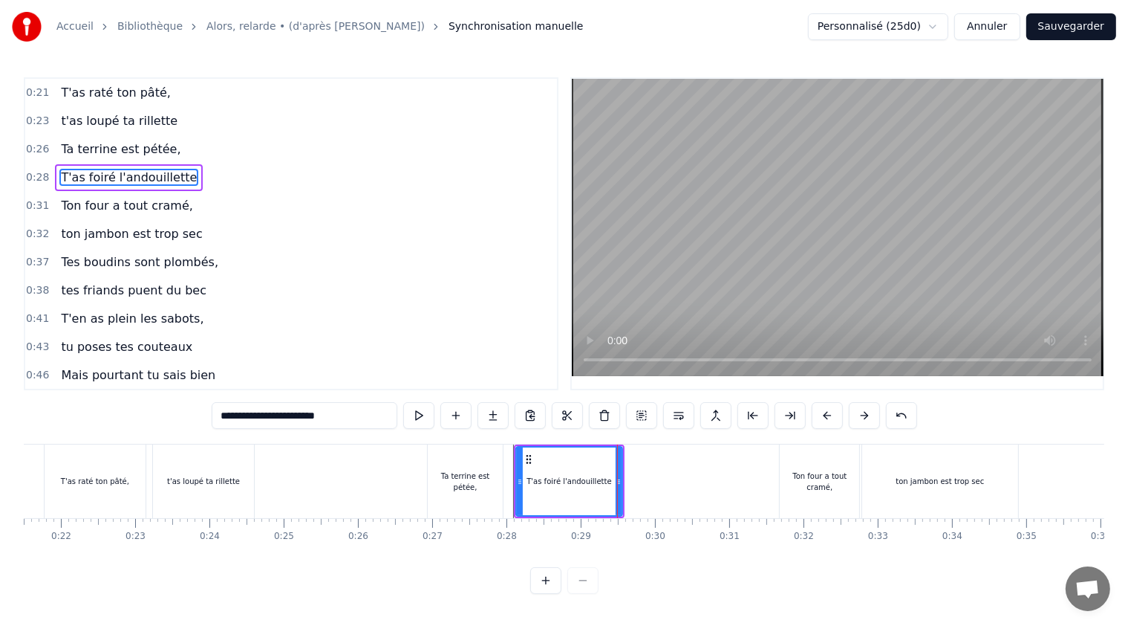
scroll to position [0, 1504]
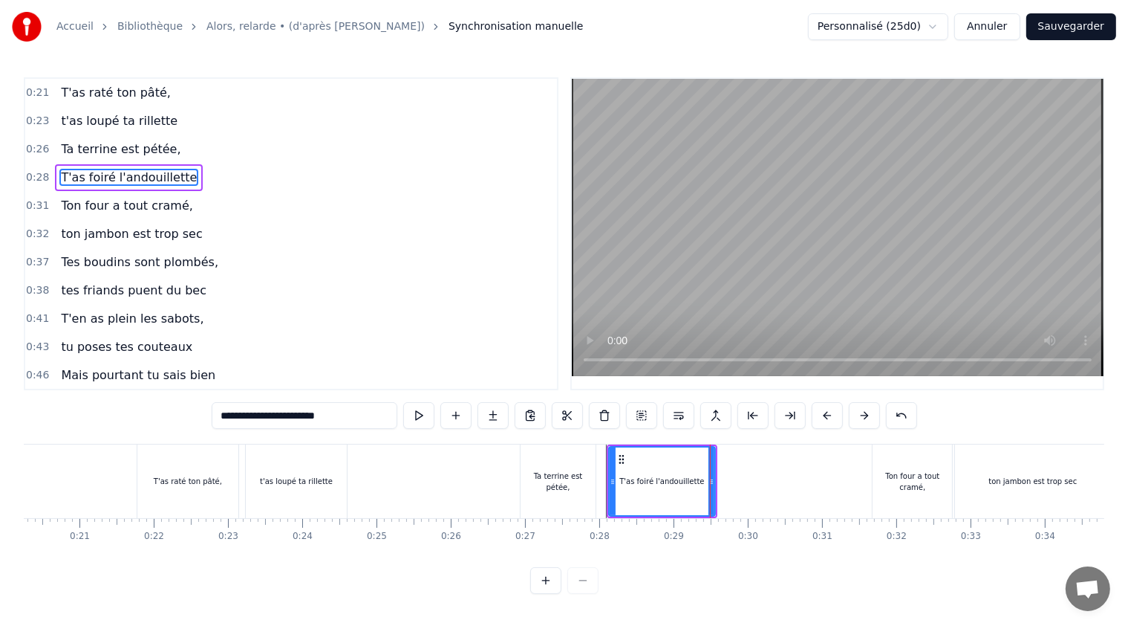
click at [267, 465] on div "t'as loupé ta rillette" at bounding box center [297, 481] width 102 height 74
type input "**********"
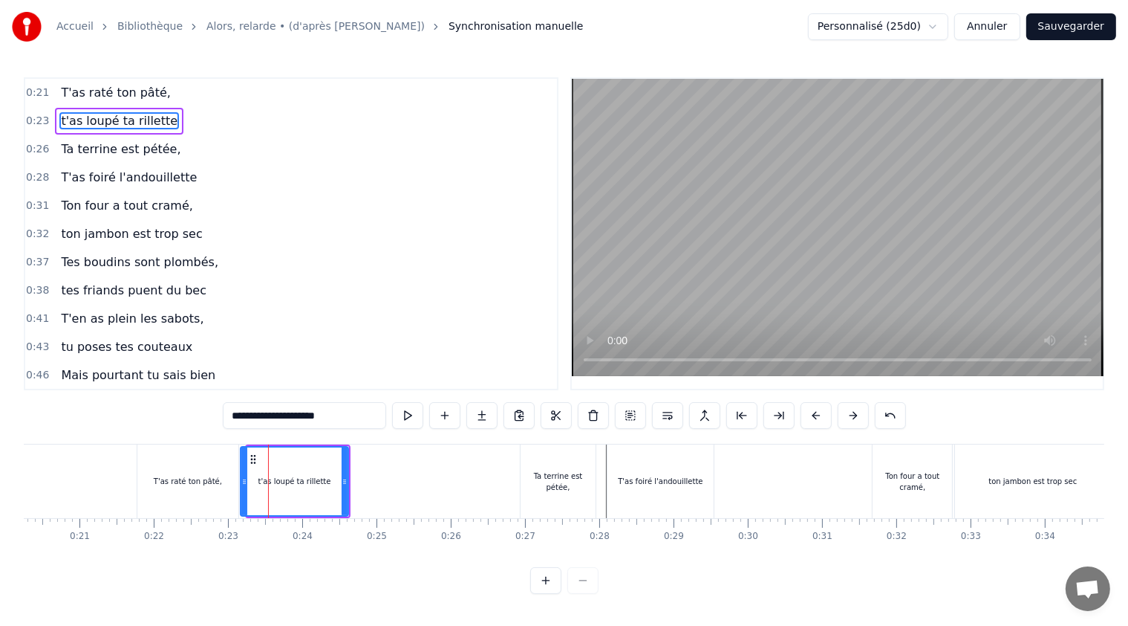
click at [241, 481] on icon at bounding box center [244, 481] width 6 height 12
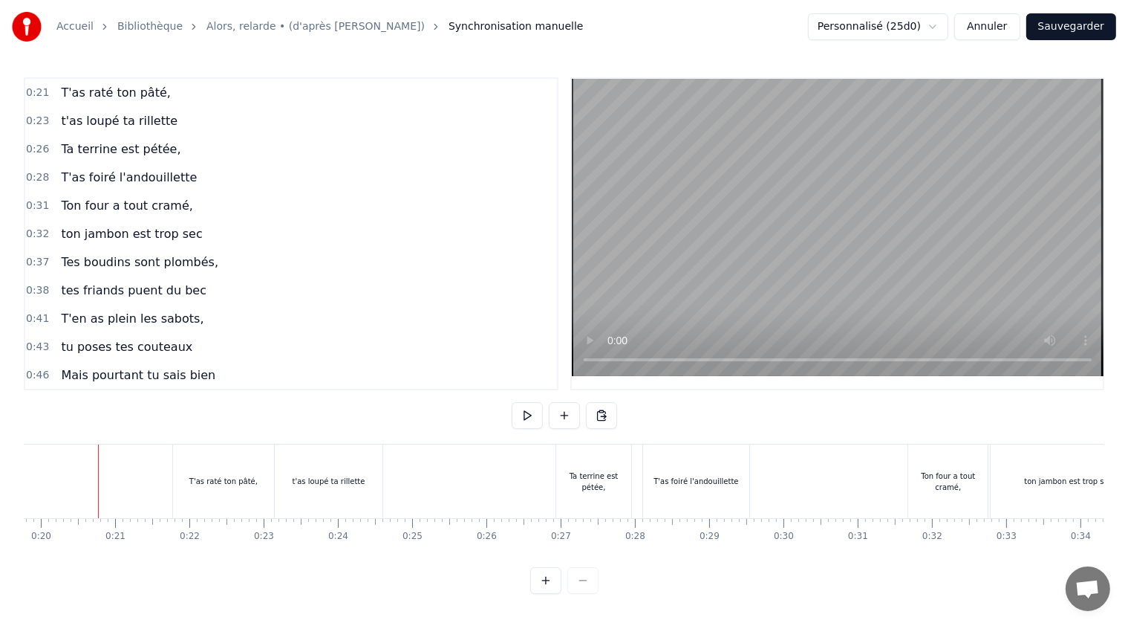
scroll to position [0, 1468]
click at [531, 416] on button at bounding box center [527, 415] width 31 height 27
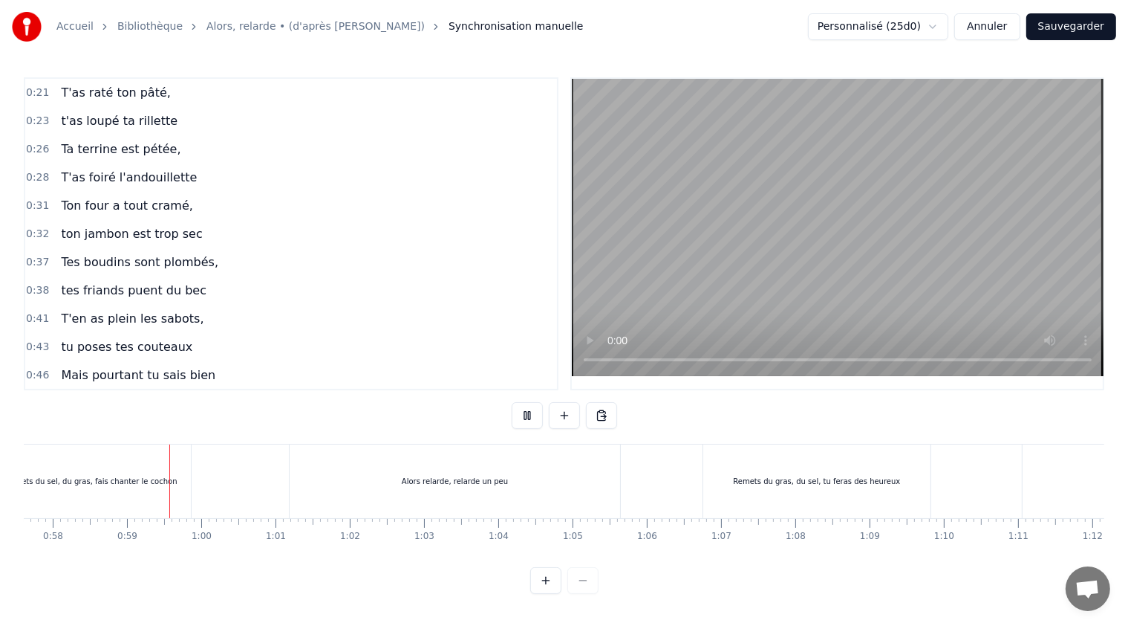
scroll to position [0, 4297]
click at [529, 410] on button at bounding box center [527, 415] width 31 height 27
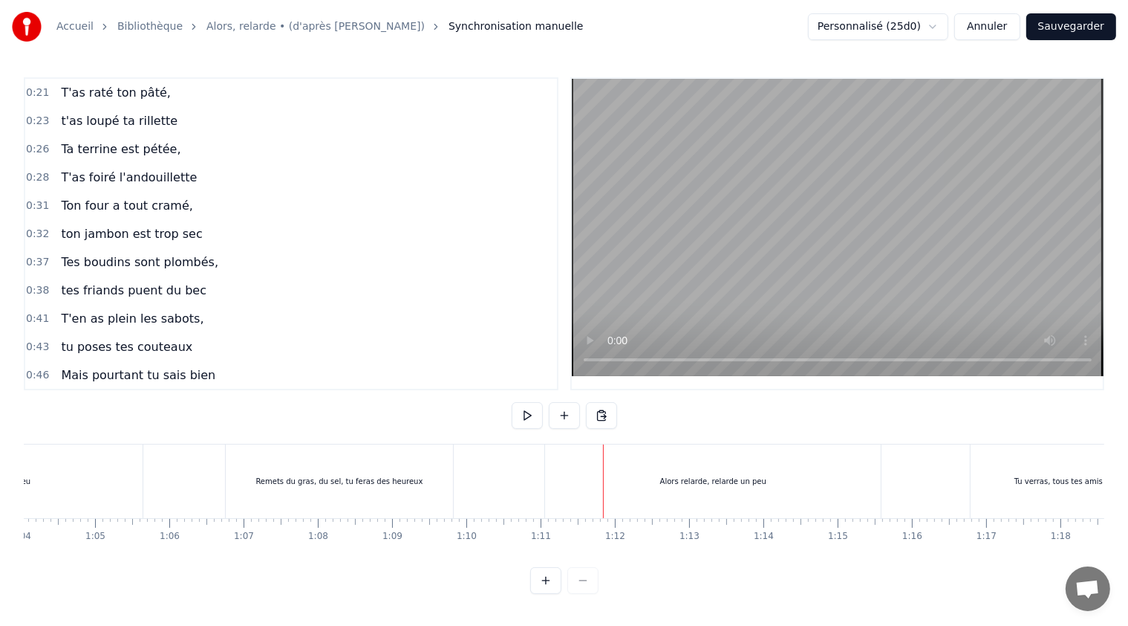
scroll to position [0, 4738]
click at [360, 478] on div "Remets du gras, du sel, tu feras des heureux" at bounding box center [358, 480] width 167 height 11
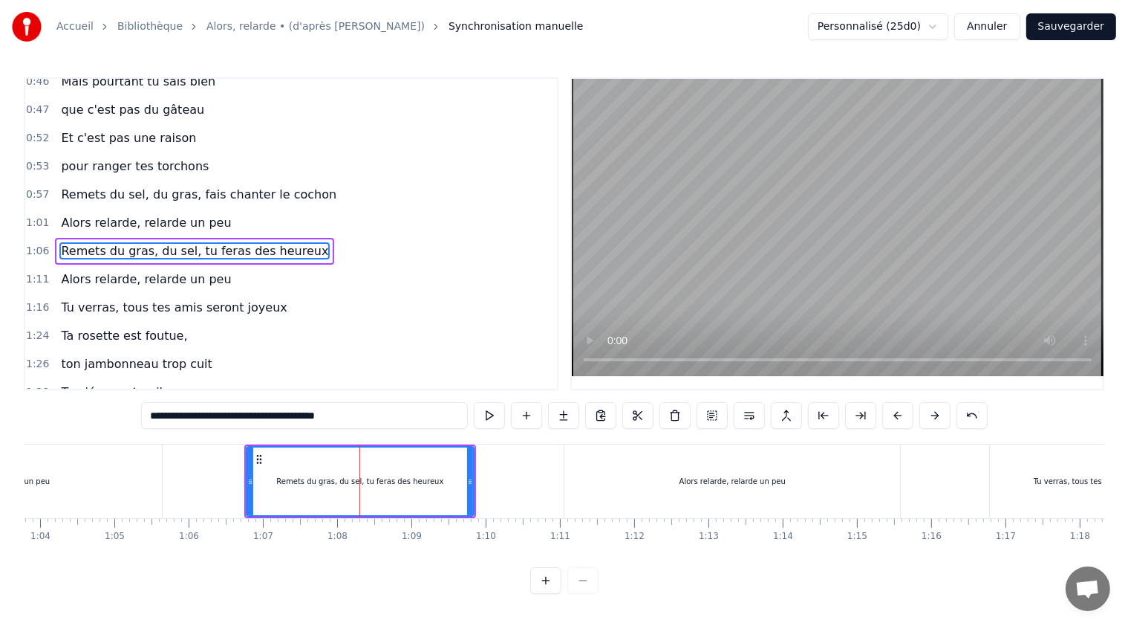
scroll to position [296, 0]
drag, startPoint x: 469, startPoint y: 481, endPoint x: 455, endPoint y: 478, distance: 14.4
click at [455, 478] on icon at bounding box center [456, 481] width 6 height 12
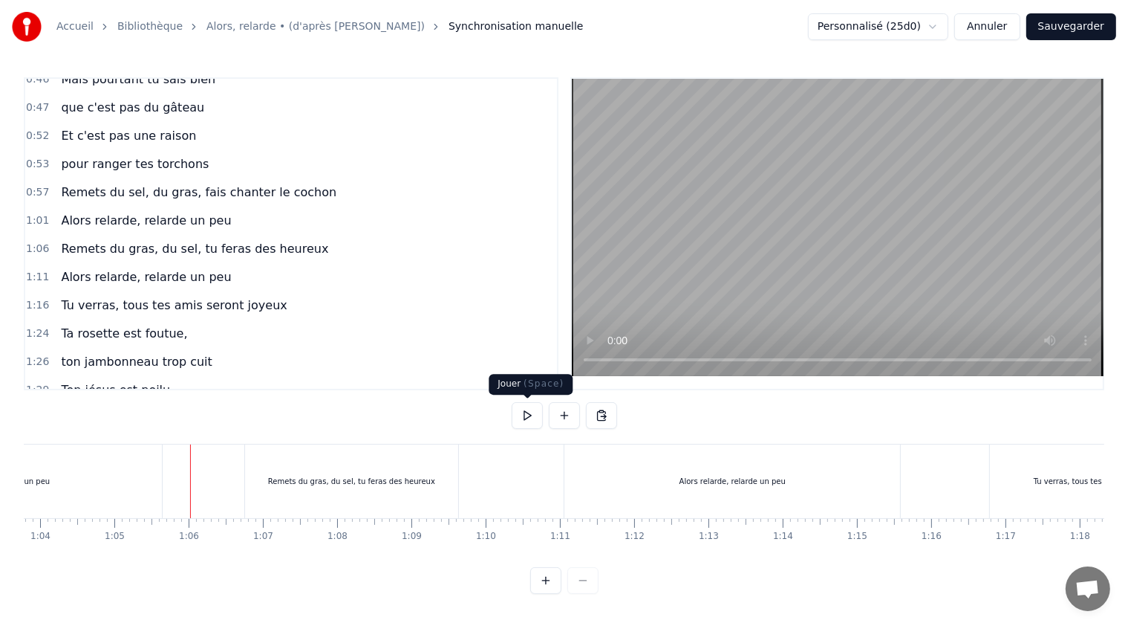
click at [525, 410] on button at bounding box center [527, 415] width 31 height 27
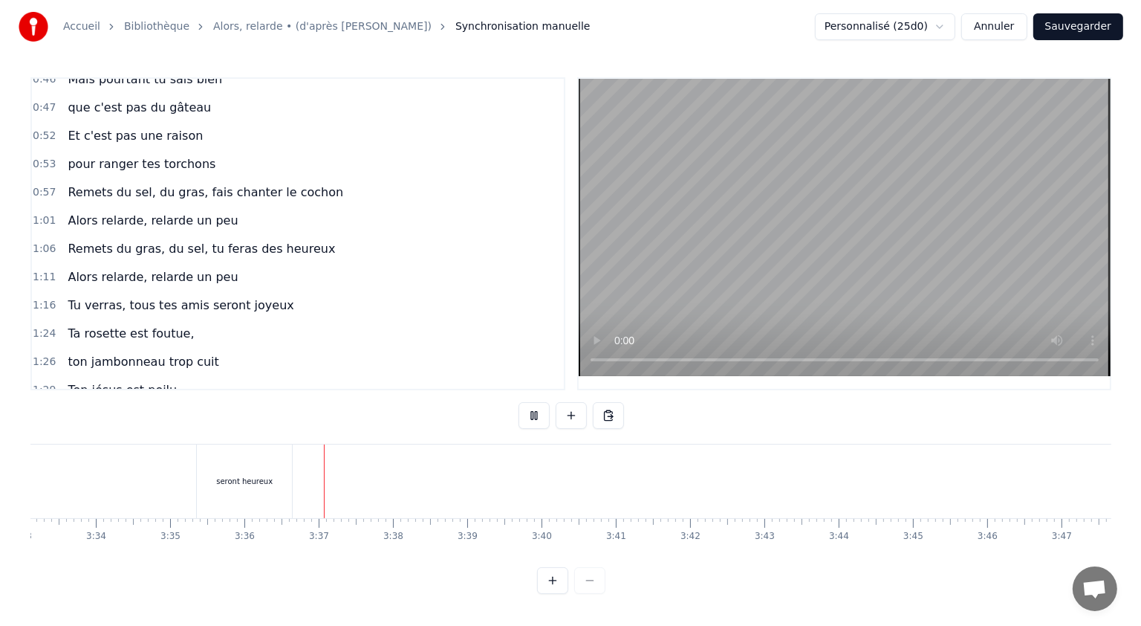
scroll to position [0, 16012]
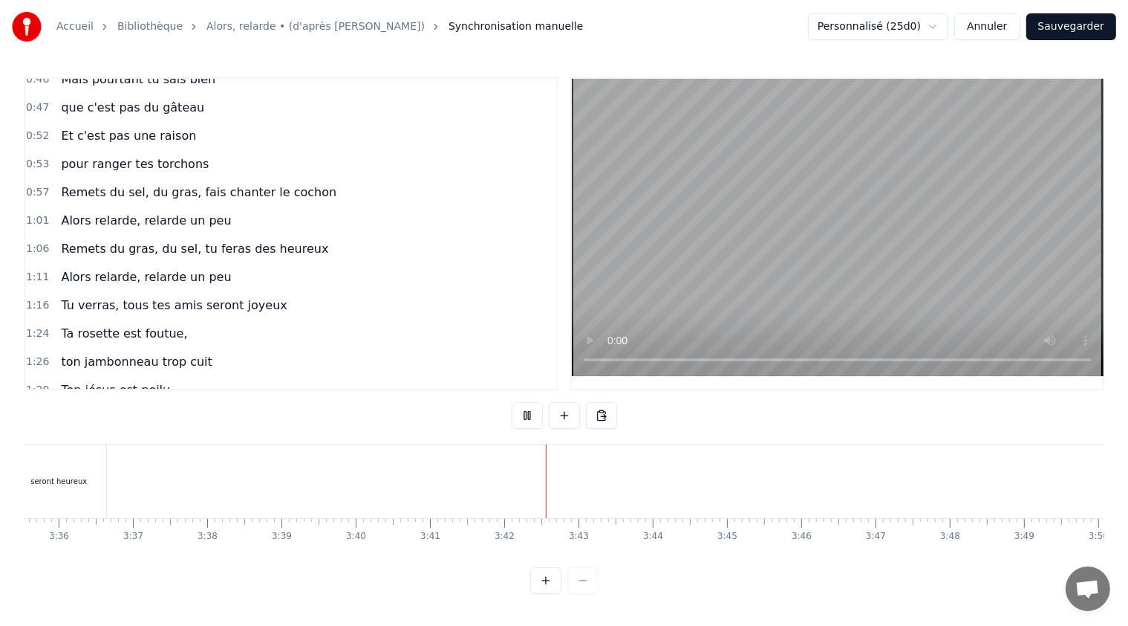
click at [1061, 26] on button "Sauvegarder" at bounding box center [1072, 26] width 90 height 27
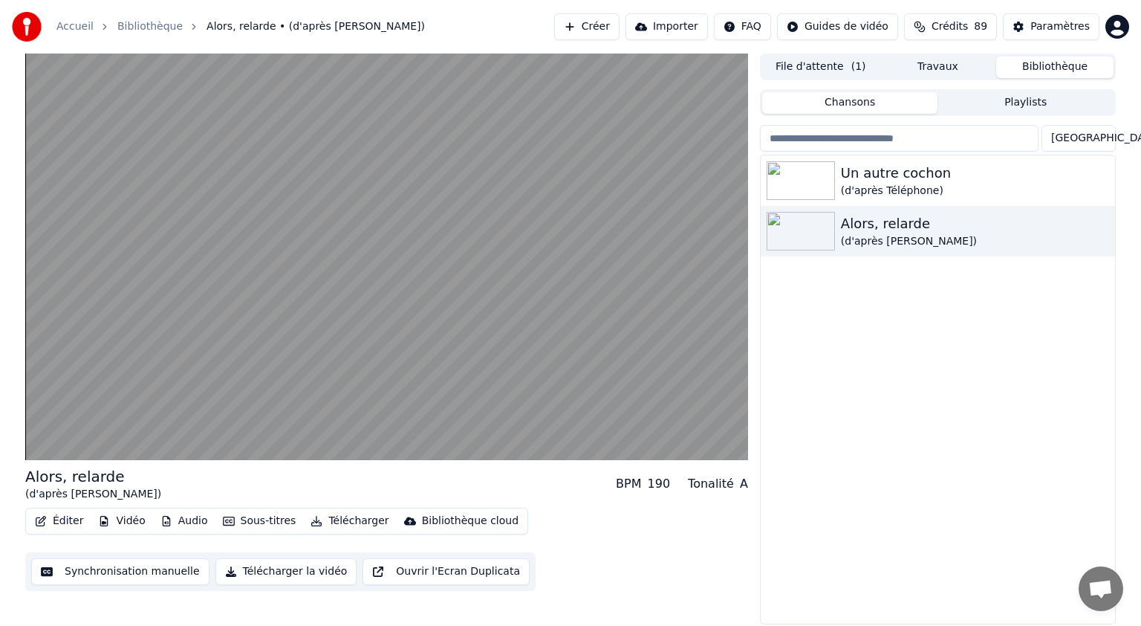
click at [288, 571] on button "Télécharger la vidéo" at bounding box center [286, 571] width 142 height 27
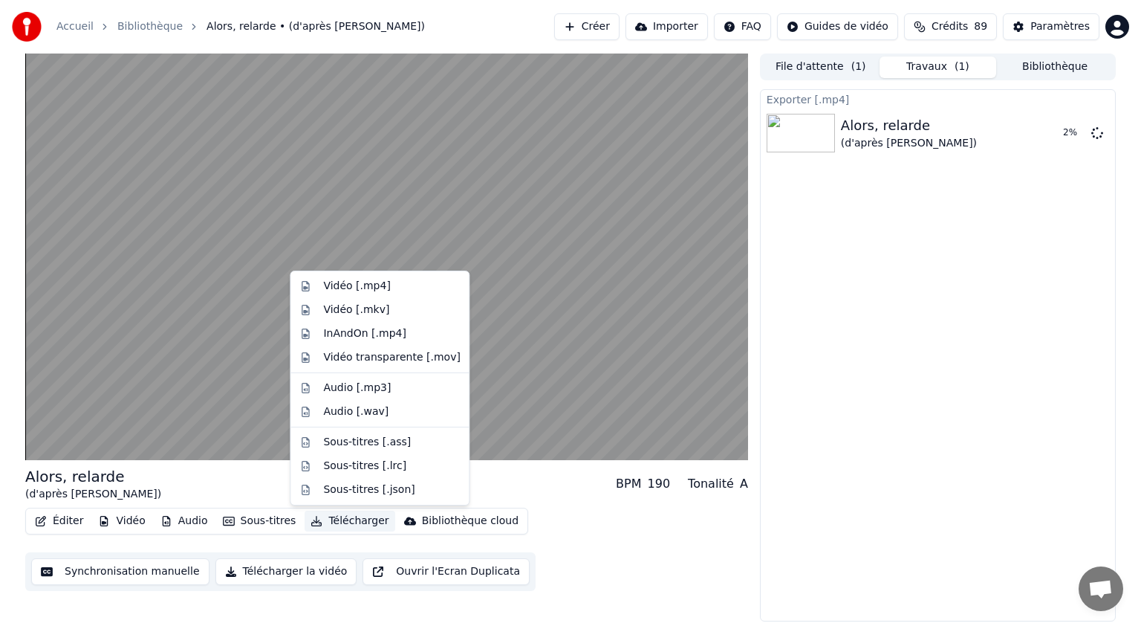
click at [334, 523] on button "Télécharger" at bounding box center [350, 520] width 90 height 21
click at [375, 288] on div "Vidéo [.mp4]" at bounding box center [356, 286] width 67 height 15
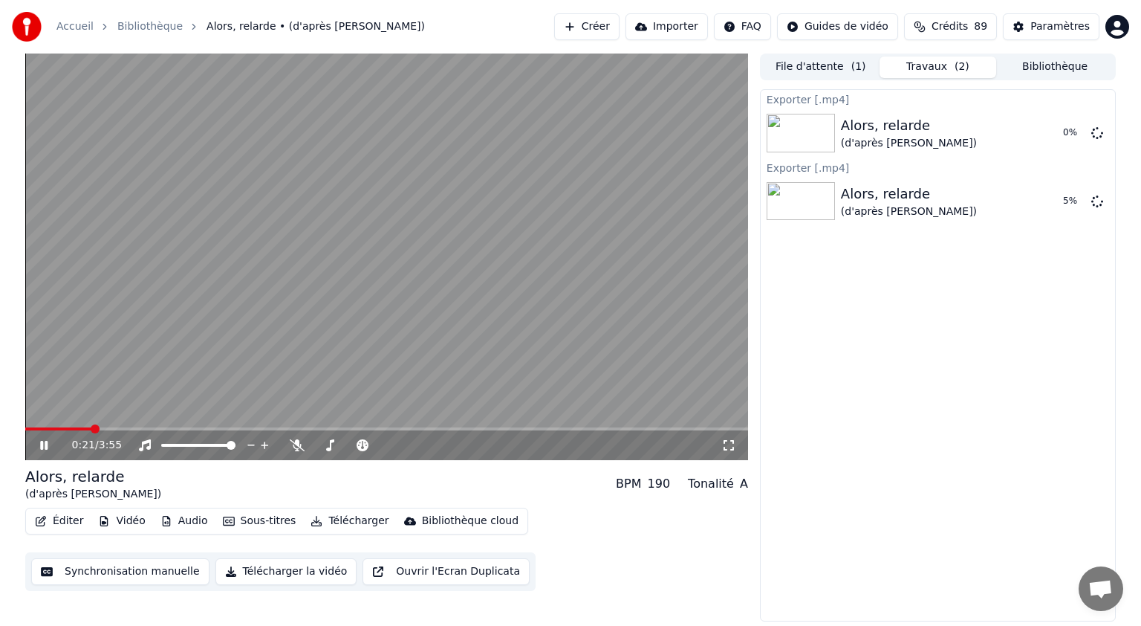
click at [44, 446] on icon at bounding box center [54, 445] width 35 height 12
